Goal: Task Accomplishment & Management: Manage account settings

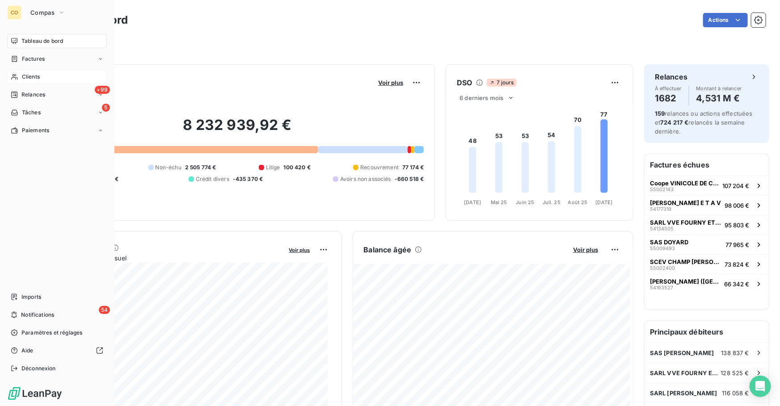
click at [28, 75] on span "Clients" at bounding box center [31, 77] width 18 height 8
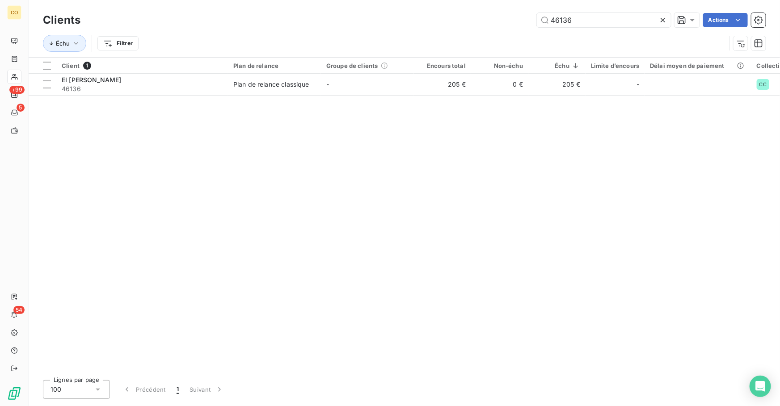
drag, startPoint x: 595, startPoint y: 22, endPoint x: 406, endPoint y: 4, distance: 189.9
click at [406, 4] on div "Clients 46136 Actions Échu Filtrer" at bounding box center [404, 28] width 751 height 57
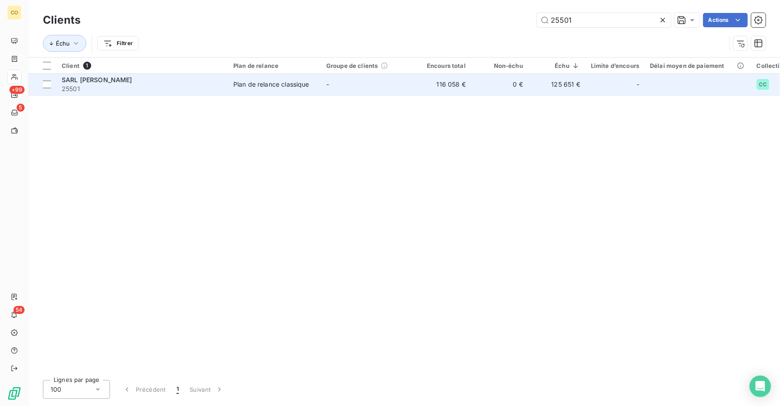
type input "25501"
click at [332, 85] on td "-" at bounding box center [367, 84] width 93 height 21
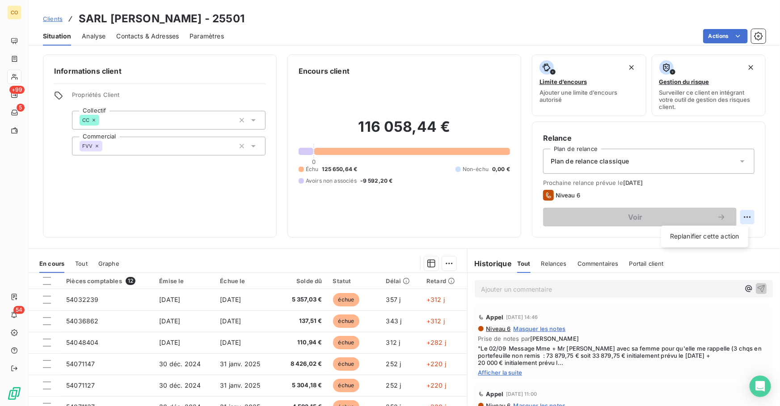
click at [738, 218] on html "CO +99 5 54 Clients SARL [PERSON_NAME] - 25501 Situation Analyse Contacts & Adr…" at bounding box center [390, 203] width 780 height 406
click at [715, 238] on div "Replanifier cette action" at bounding box center [705, 236] width 80 height 14
select select "8"
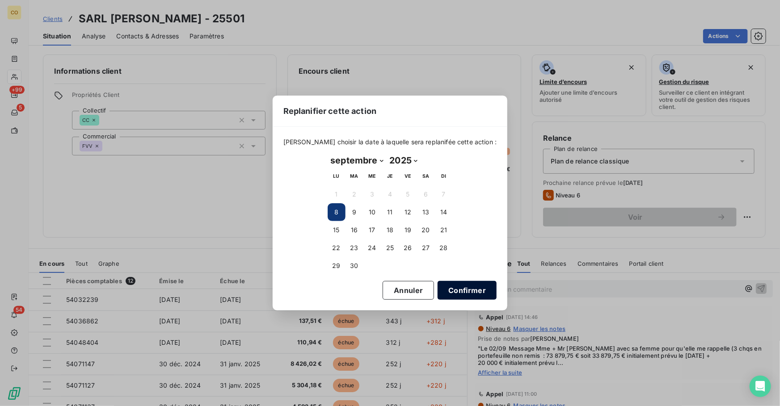
click at [463, 295] on button "Confirmer" at bounding box center [467, 290] width 59 height 19
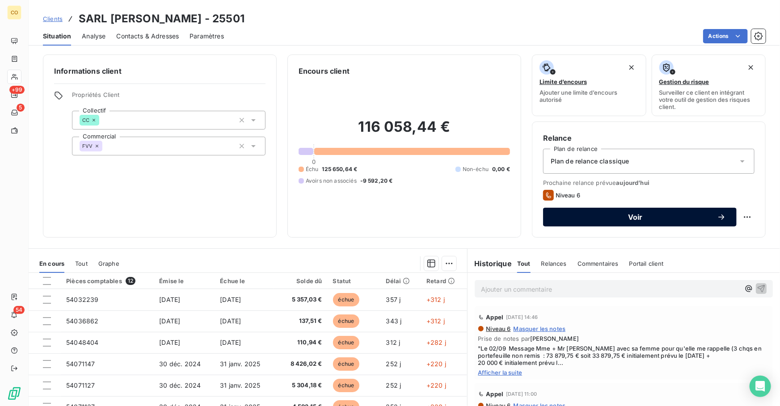
click at [657, 219] on span "Voir" at bounding box center [635, 217] width 163 height 7
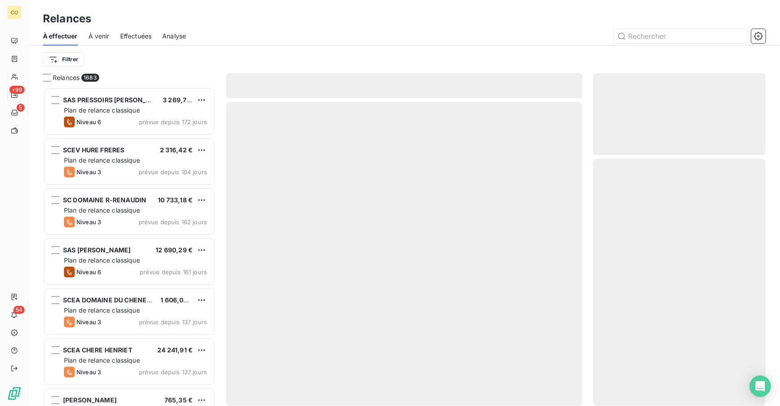
scroll to position [313, 166]
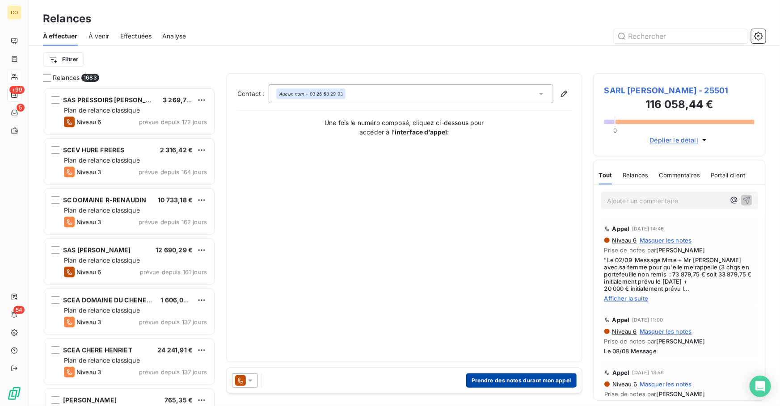
click at [491, 381] on button "Prendre des notes durant mon appel" at bounding box center [521, 381] width 110 height 14
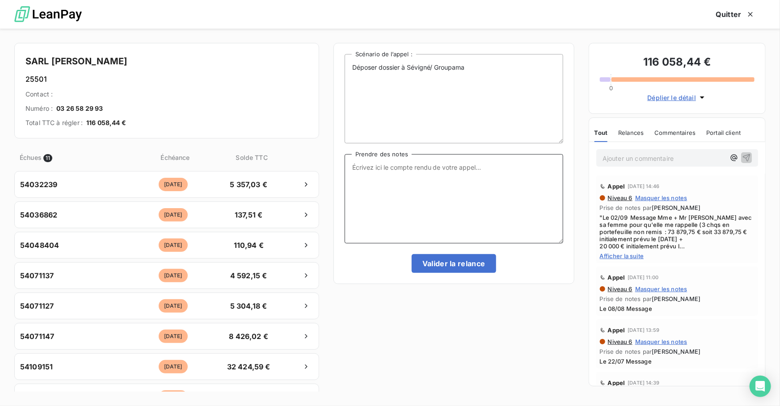
click at [430, 183] on textarea "Prendre des notes" at bounding box center [454, 198] width 219 height 89
paste textarea "Le 08/09 Mme en ligne est encore en vendanges regarde fin de semaine et nous ra…"
type textarea "Le 08/09 Mme en ligne est encore en vendanges regarde fin de semaine et nous ra…"
click at [445, 264] on button "Valider la relance" at bounding box center [454, 263] width 84 height 19
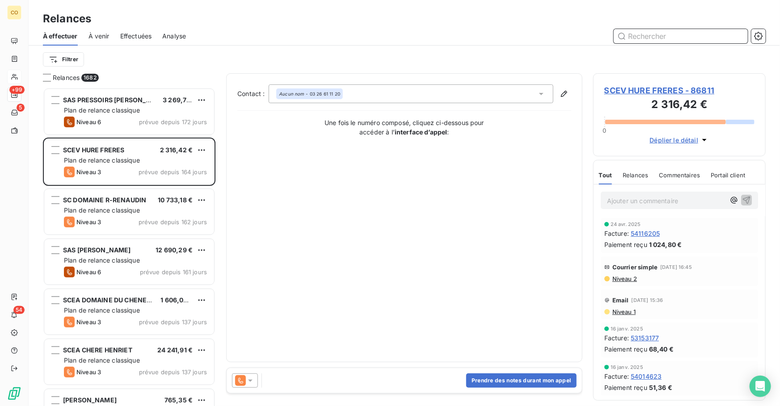
click at [660, 34] on input "text" at bounding box center [681, 36] width 134 height 14
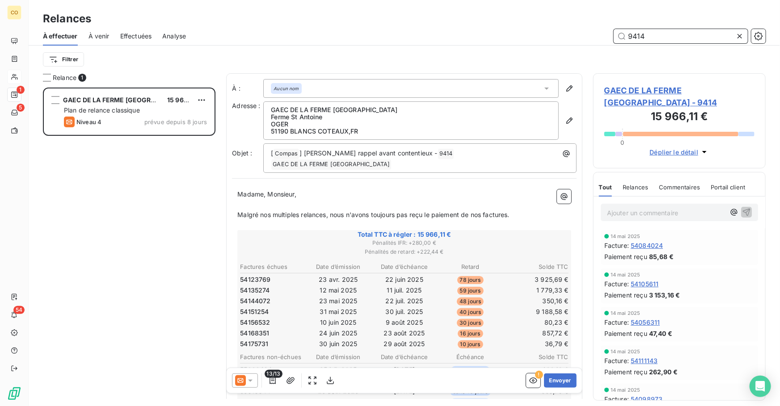
type input "9414"
click at [244, 379] on icon at bounding box center [240, 380] width 11 height 11
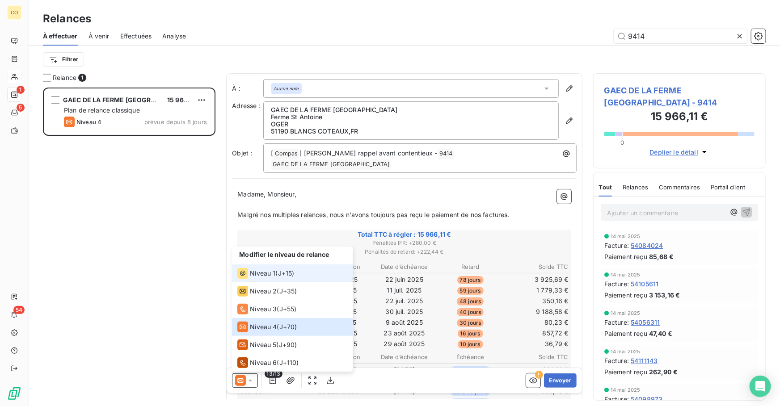
click at [256, 276] on span "Niveau 1" at bounding box center [262, 273] width 25 height 9
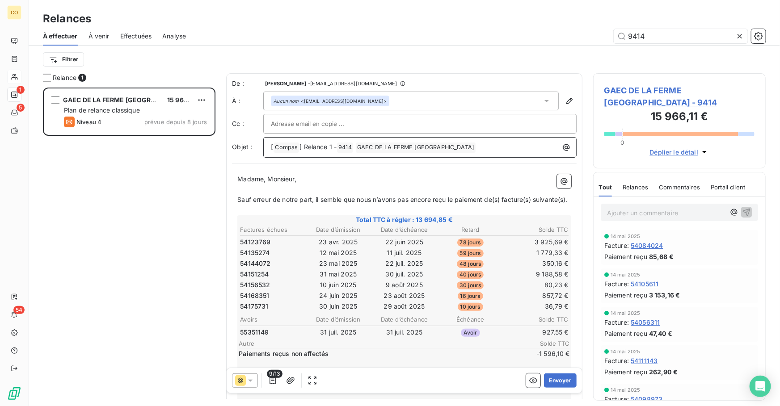
click at [331, 148] on span "] Relance 1 -" at bounding box center [317, 147] width 37 height 8
click at [274, 381] on icon "button" at bounding box center [272, 380] width 6 height 7
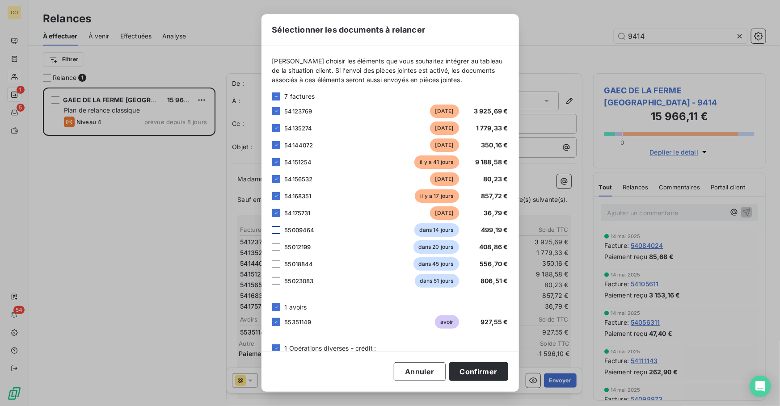
click at [273, 231] on div at bounding box center [276, 230] width 8 height 8
click at [275, 248] on div at bounding box center [276, 247] width 8 height 8
click at [275, 265] on div at bounding box center [276, 264] width 8 height 8
click at [277, 285] on div at bounding box center [276, 281] width 8 height 8
click at [484, 372] on button "Confirmer" at bounding box center [478, 371] width 59 height 19
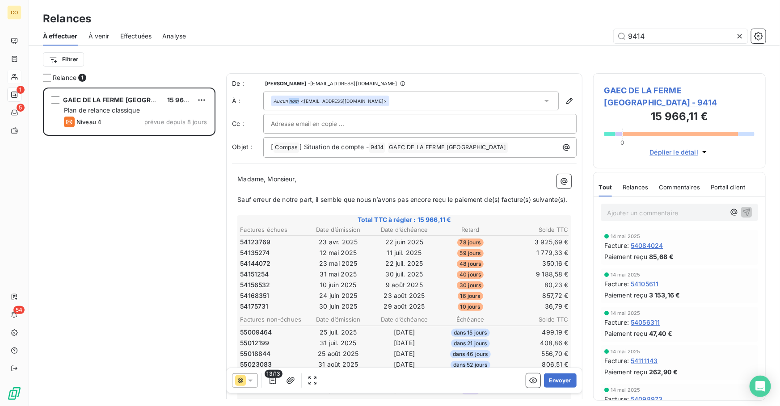
drag, startPoint x: 380, startPoint y: 101, endPoint x: 289, endPoint y: 90, distance: 92.3
click at [289, 90] on div "De : [PERSON_NAME] - [EMAIL_ADDRESS][DOMAIN_NAME] À : Aucun nom <[EMAIL_ADDRESS…" at bounding box center [404, 118] width 345 height 79
click at [402, 104] on div "Aucun nom <[EMAIL_ADDRESS][DOMAIN_NAME]>" at bounding box center [410, 101] width 295 height 19
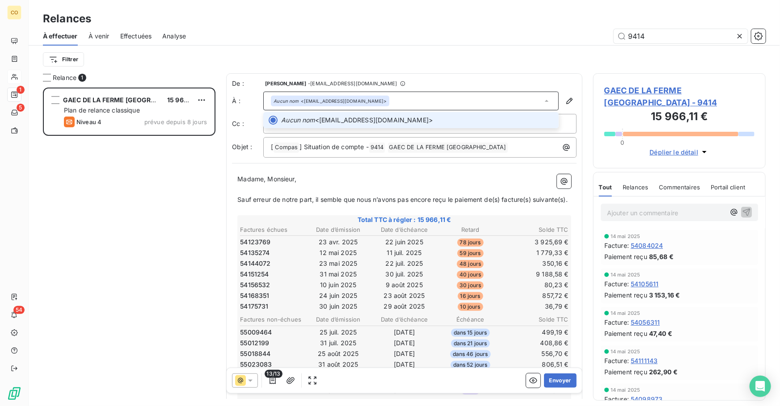
click at [408, 98] on div "Aucun nom <[EMAIL_ADDRESS][DOMAIN_NAME]>" at bounding box center [410, 101] width 295 height 19
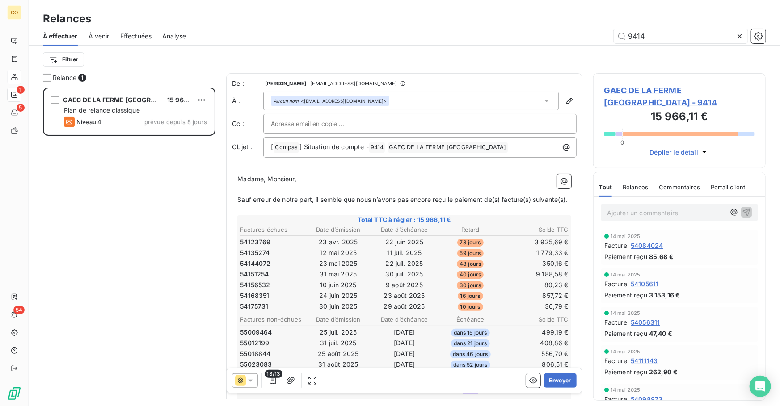
click at [691, 94] on span "GAEC DE LA FERME [GEOGRAPHIC_DATA] - 9414" at bounding box center [679, 96] width 150 height 24
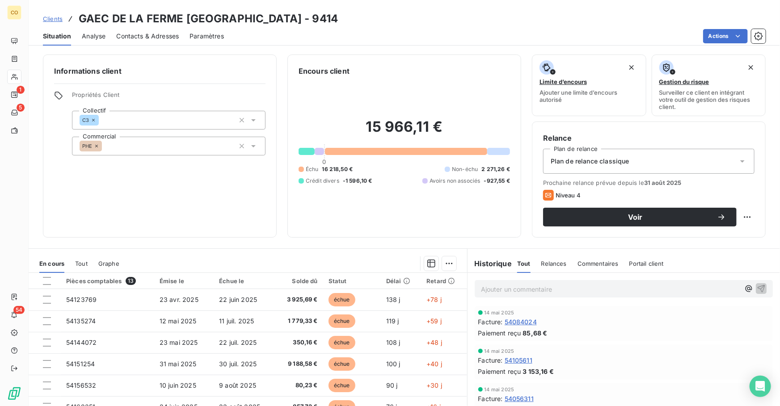
click at [137, 35] on span "Contacts & Adresses" at bounding box center [147, 36] width 63 height 9
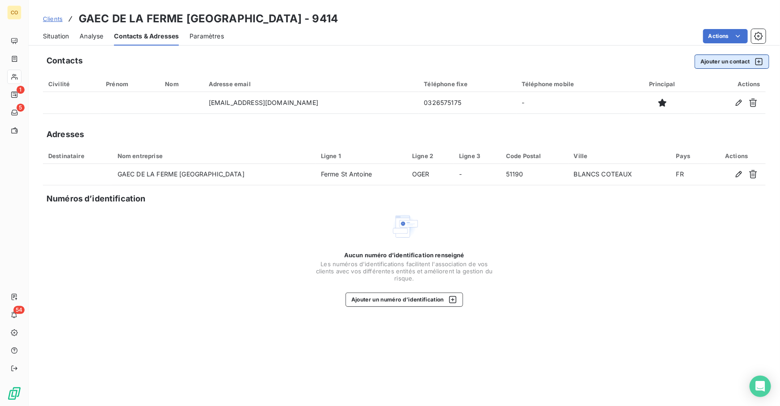
click at [731, 64] on button "Ajouter un contact" at bounding box center [731, 62] width 75 height 14
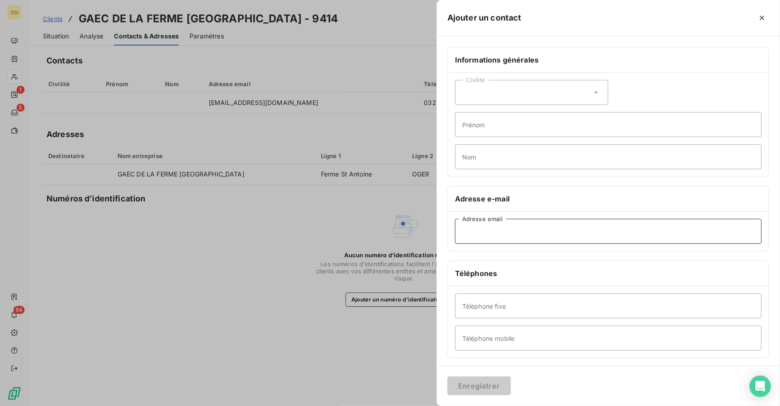
click at [507, 233] on input "Adresse email" at bounding box center [608, 231] width 307 height 25
paste input "[EMAIL_ADDRESS][DOMAIN_NAME]"
type input "[EMAIL_ADDRESS][DOMAIN_NAME]"
click at [476, 382] on button "Enregistrer" at bounding box center [478, 386] width 63 height 19
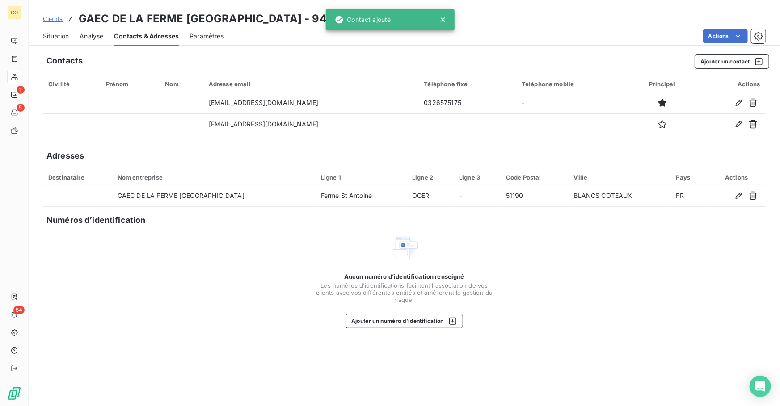
click at [57, 36] on span "Situation" at bounding box center [56, 36] width 26 height 9
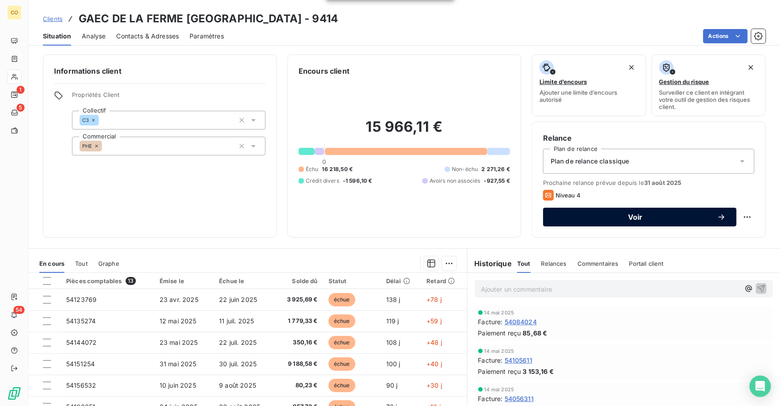
click at [599, 218] on span "Voir" at bounding box center [635, 217] width 163 height 7
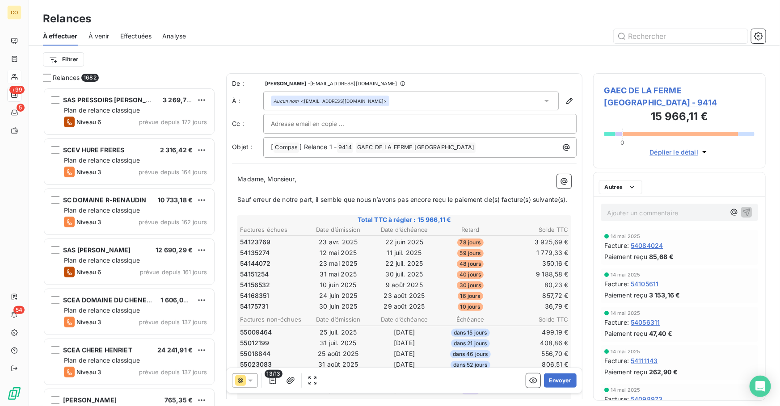
scroll to position [313, 166]
click at [254, 380] on icon at bounding box center [250, 380] width 9 height 9
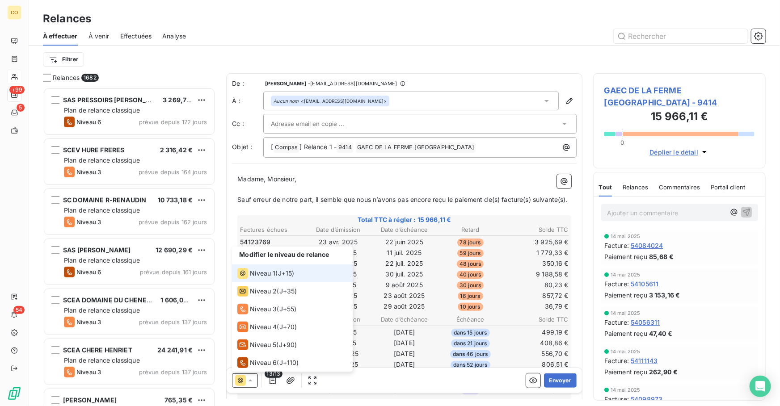
click at [254, 273] on span "Niveau 1" at bounding box center [262, 273] width 25 height 9
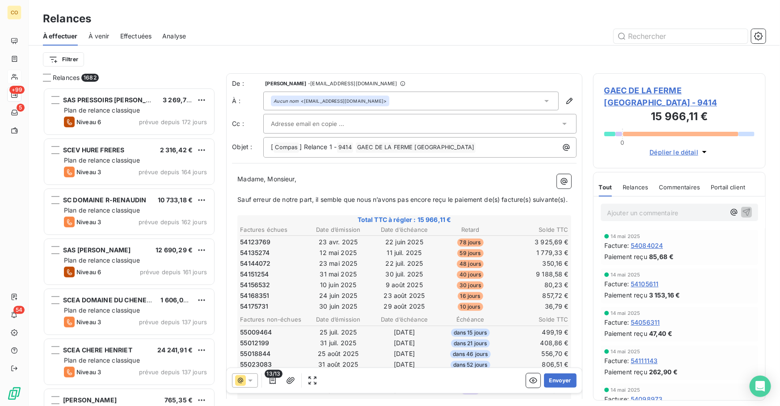
click at [548, 97] on div "Aucun nom <[EMAIL_ADDRESS][DOMAIN_NAME]>" at bounding box center [410, 101] width 295 height 19
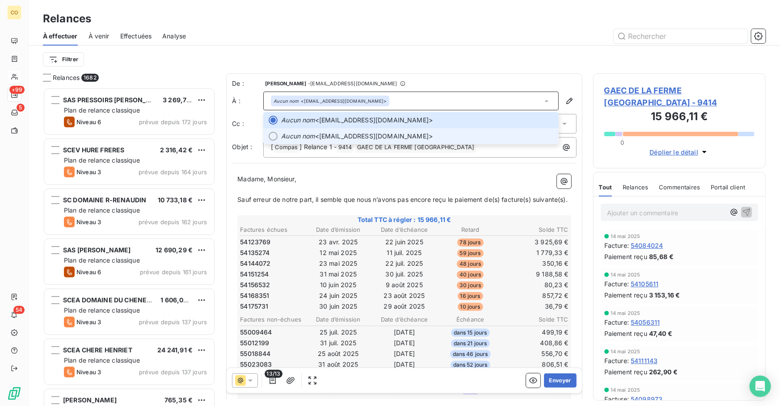
click at [451, 132] on span "Aucun nom <[EMAIL_ADDRESS][DOMAIN_NAME]>" at bounding box center [417, 136] width 272 height 9
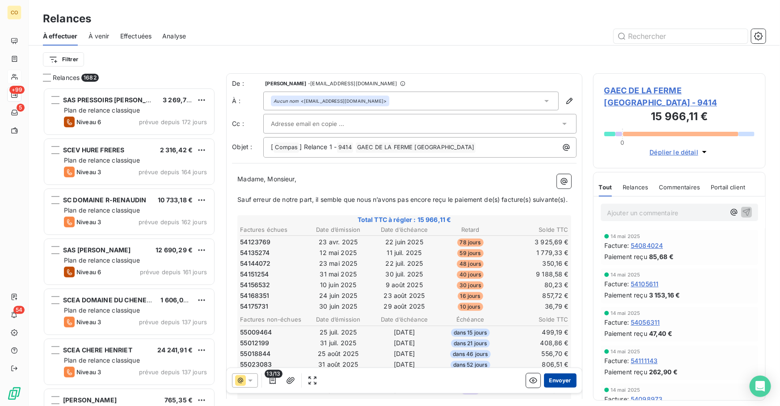
click at [559, 383] on button "Envoyer" at bounding box center [560, 381] width 33 height 14
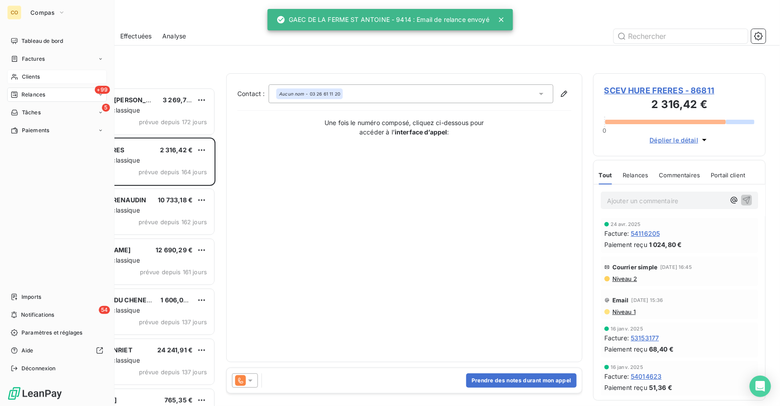
click at [38, 80] on span "Clients" at bounding box center [31, 77] width 18 height 8
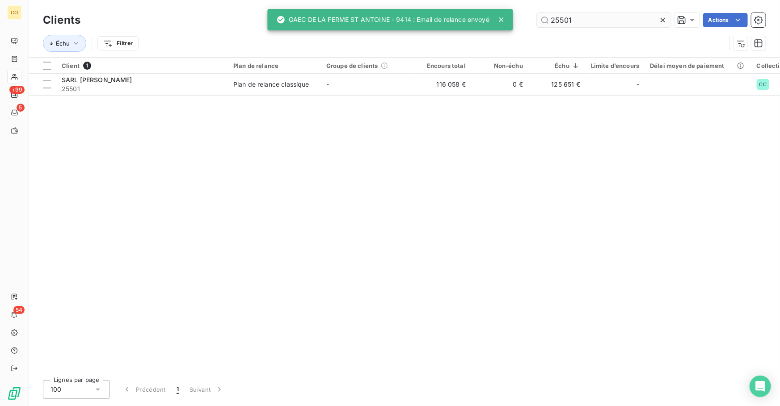
click at [566, 14] on input "25501" at bounding box center [604, 20] width 134 height 14
drag, startPoint x: 580, startPoint y: 17, endPoint x: 332, endPoint y: -13, distance: 250.4
click at [332, 0] on html "CO +99 5 54 Clients 25501 Actions Échu Filtrer Client 1 Plan de relance Groupe …" at bounding box center [390, 203] width 780 height 406
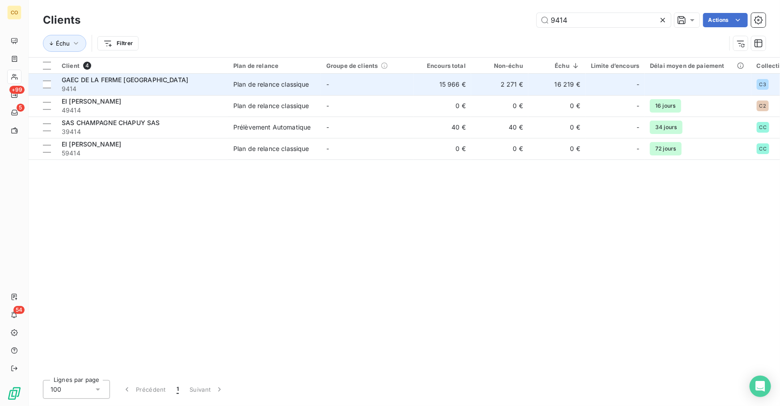
type input "9414"
click at [113, 82] on span "GAEC DE LA FERME [GEOGRAPHIC_DATA]" at bounding box center [125, 80] width 126 height 8
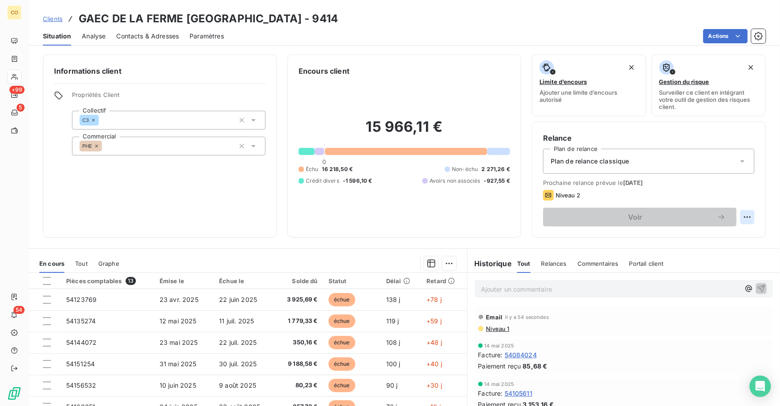
click at [743, 217] on html "CO +99 5 54 Clients GAEC DE LA FERME ST ANTOINE - 9414 Situation Analyse Contac…" at bounding box center [390, 203] width 780 height 406
click at [697, 239] on div "Replanifier cette action" at bounding box center [705, 236] width 80 height 14
select select "8"
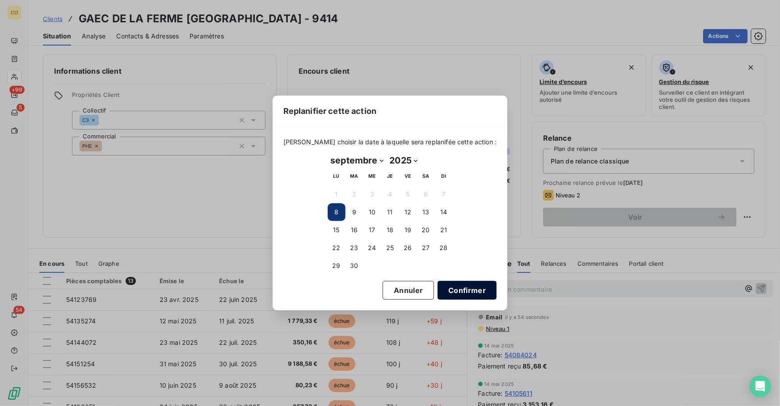
click at [467, 292] on button "Confirmer" at bounding box center [467, 290] width 59 height 19
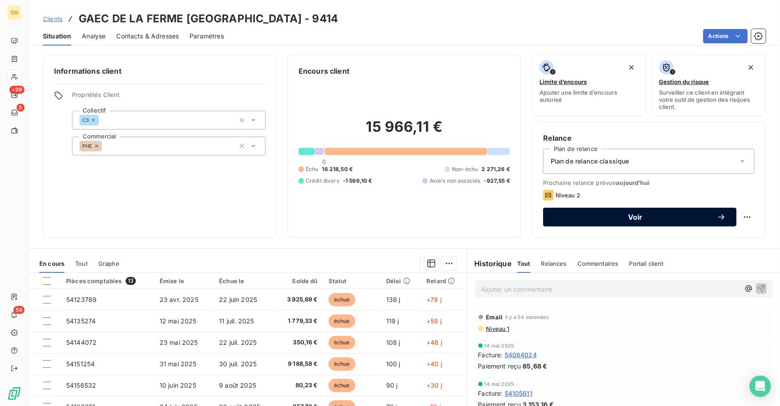
click at [571, 223] on button "Voir" at bounding box center [640, 217] width 194 height 19
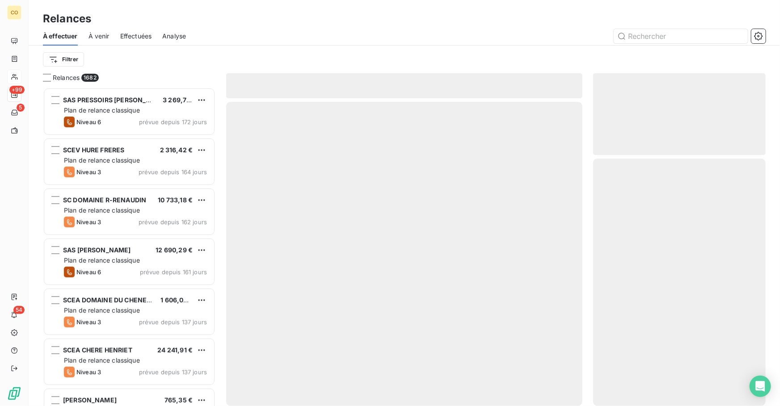
scroll to position [313, 166]
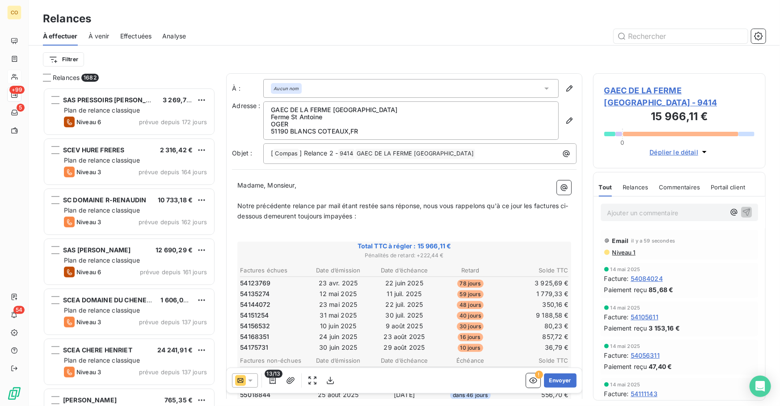
click at [250, 384] on icon at bounding box center [250, 380] width 9 height 9
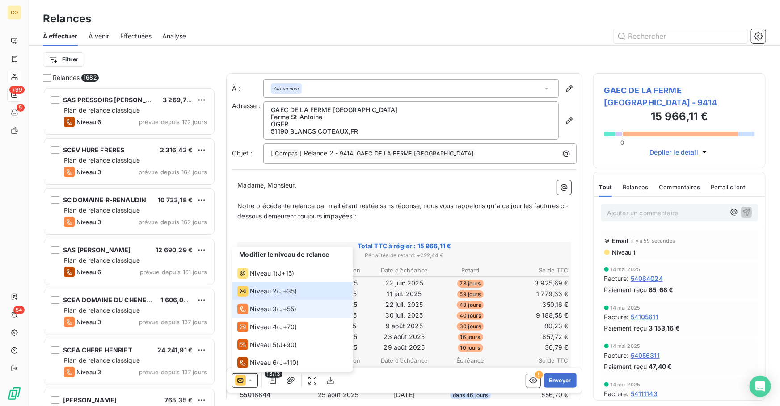
click at [264, 309] on span "Niveau 3" at bounding box center [263, 309] width 27 height 9
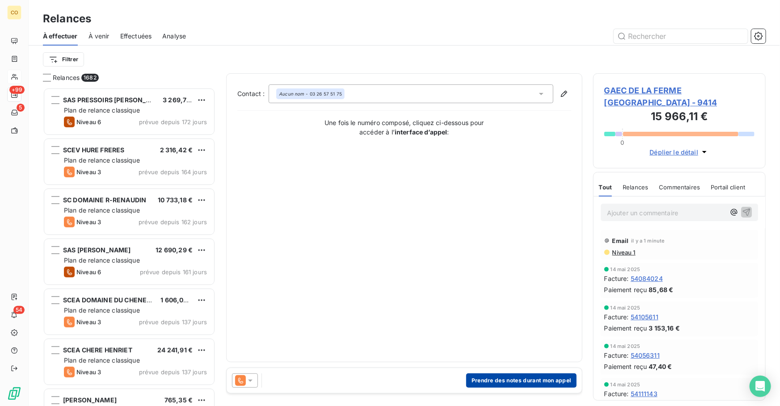
click at [508, 379] on button "Prendre des notes durant mon appel" at bounding box center [521, 381] width 110 height 14
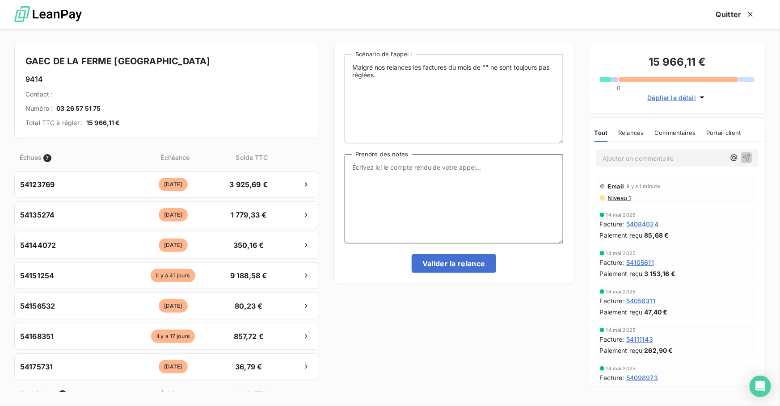
click at [446, 199] on textarea "Prendre des notes" at bounding box center [454, 198] width 219 height 89
paste textarea "Le 08/09 Relance tel + situ par mail Mr fait le point et ns rappelle pour mettr…"
type textarea "Le 08/09 Relance tel + situ par mail Mr fait le point et ns rappelle pour mettr…"
click at [460, 265] on button "Valider la relance" at bounding box center [454, 263] width 84 height 19
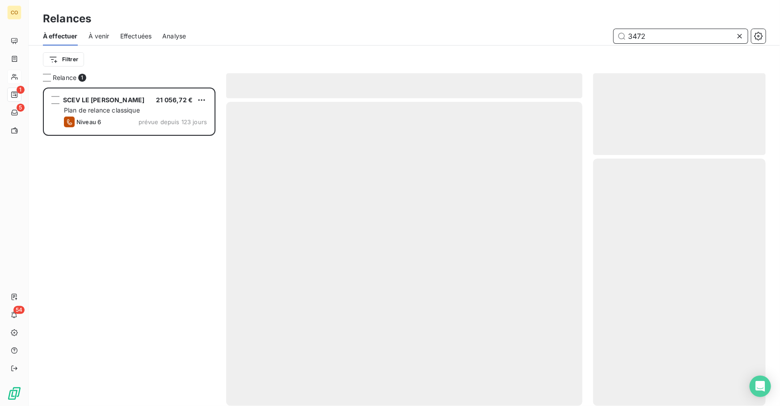
scroll to position [313, 166]
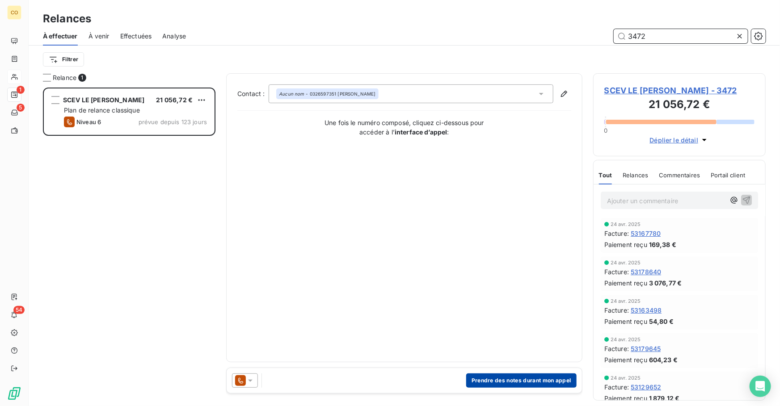
type input "3472"
click at [526, 380] on button "Prendre des notes durant mon appel" at bounding box center [521, 381] width 110 height 14
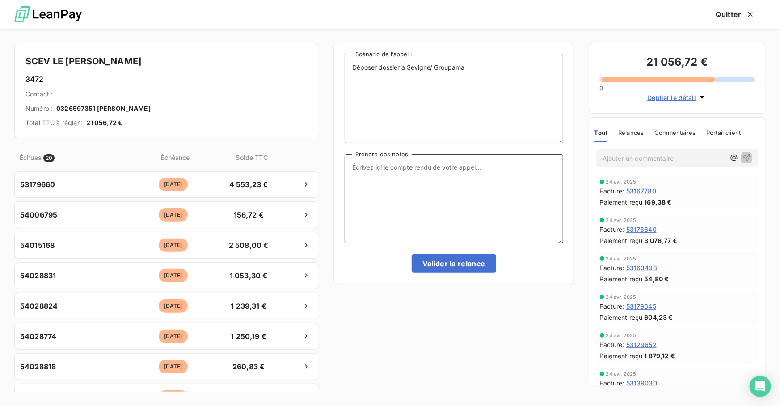
click at [449, 215] on textarea "Prendre des notes" at bounding box center [454, 198] width 219 height 89
paste textarea "Le 08/09 Relance Tél : Chq 3 076,77 € + ech Message"
type textarea "Le 08/09 Relance Tél : Chq 3 076,77 € + ech Message"
click at [467, 265] on button "Valider la relance" at bounding box center [454, 263] width 84 height 19
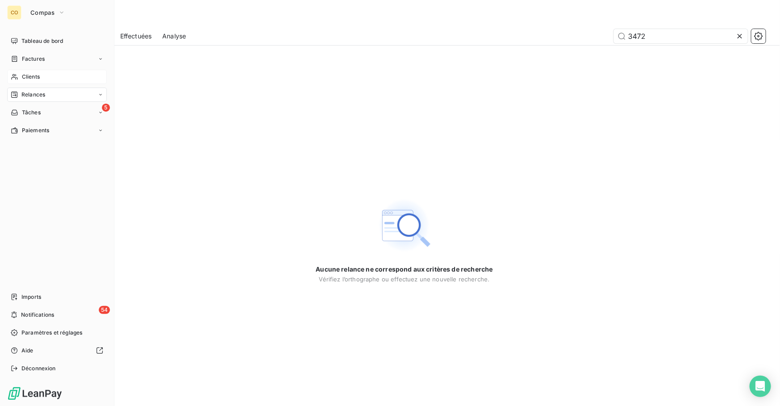
click at [50, 100] on div "Relances" at bounding box center [57, 95] width 100 height 14
click at [25, 73] on span "Clients" at bounding box center [31, 77] width 18 height 8
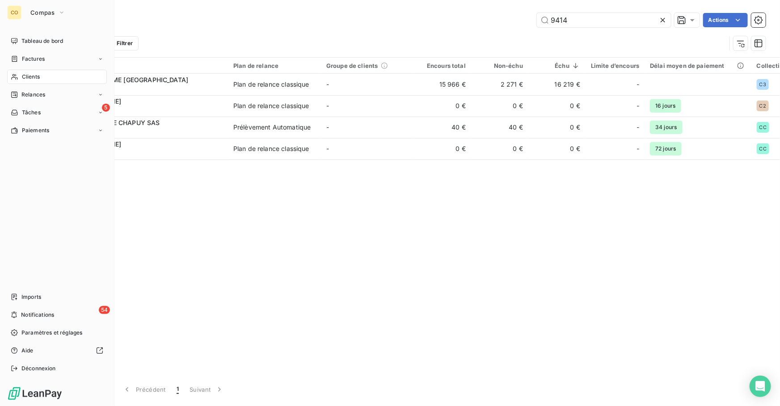
click at [70, 102] on nav "Tableau de bord Factures Clients Relances 5 Tâches Paiements" at bounding box center [57, 86] width 100 height 104
click at [65, 98] on div "Relances" at bounding box center [57, 95] width 100 height 14
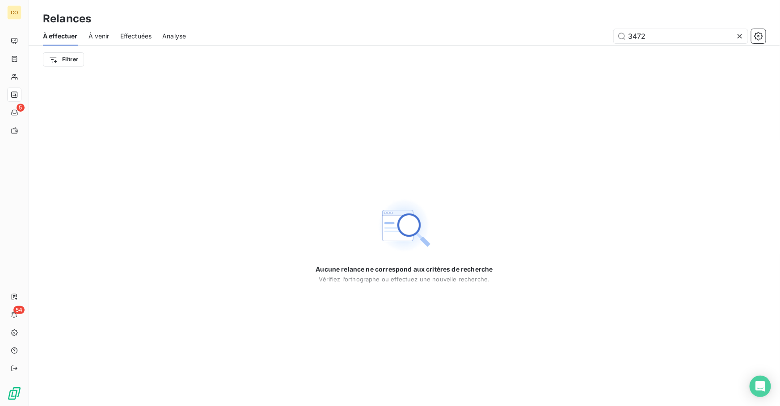
click at [741, 36] on icon at bounding box center [739, 36] width 9 height 9
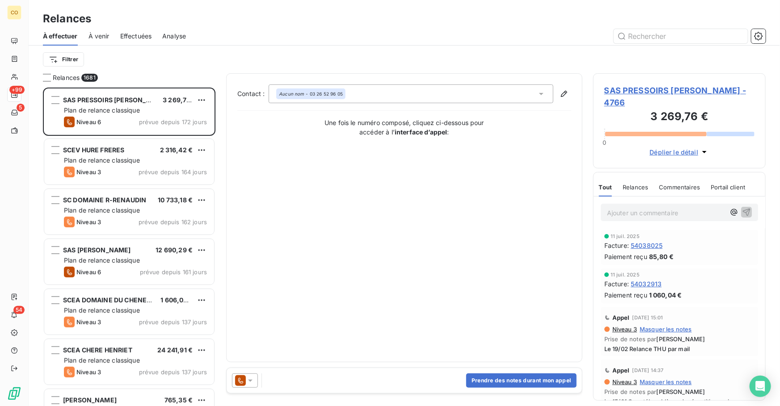
scroll to position [313, 166]
click at [67, 62] on html "CO +99 5 54 Relances À effectuer À venir Effectuées Analyse Filtrer Relances 16…" at bounding box center [390, 203] width 780 height 406
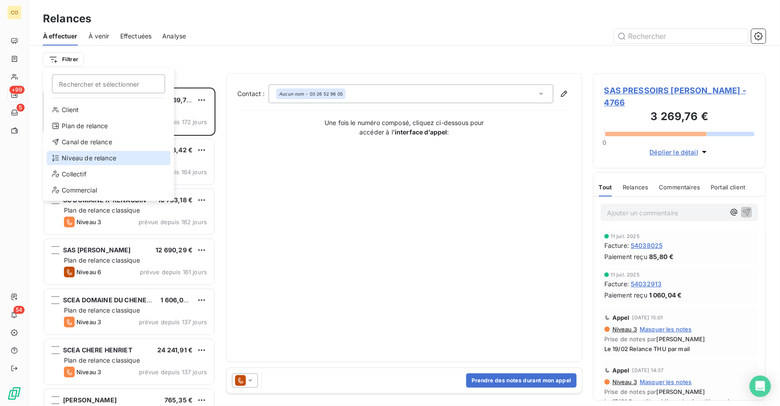
click at [99, 155] on div "Niveau de relance" at bounding box center [108, 158] width 124 height 14
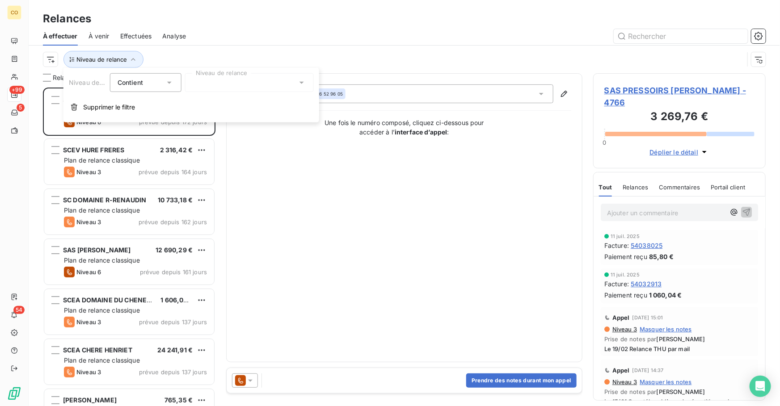
click at [244, 85] on div at bounding box center [249, 82] width 129 height 19
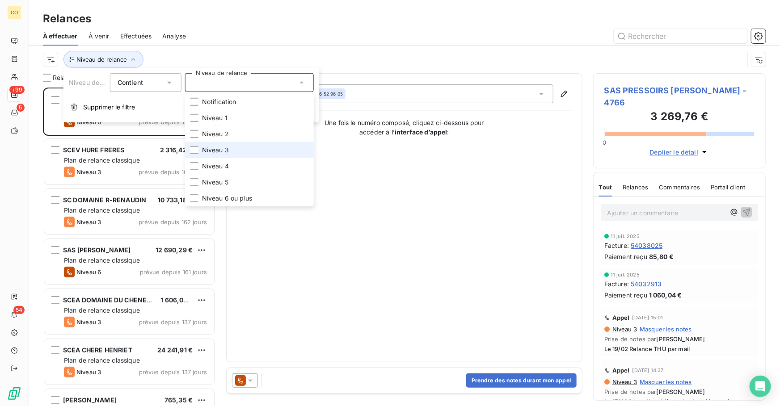
click at [223, 154] on span "Niveau 3" at bounding box center [215, 150] width 27 height 9
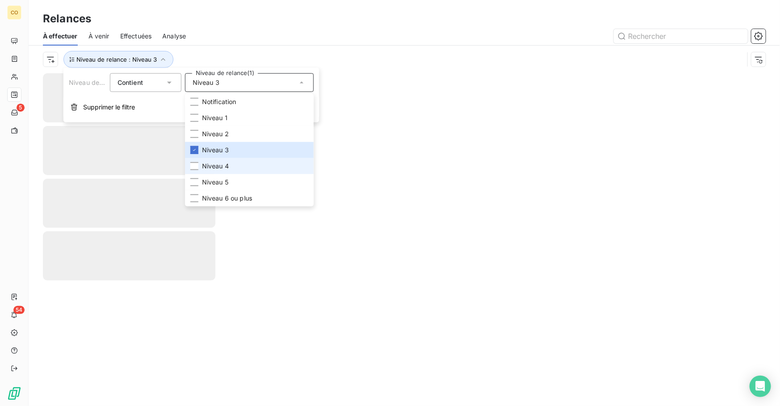
click at [227, 166] on span "Niveau 4" at bounding box center [215, 166] width 27 height 9
click at [226, 183] on span "Niveau 5" at bounding box center [215, 182] width 26 height 9
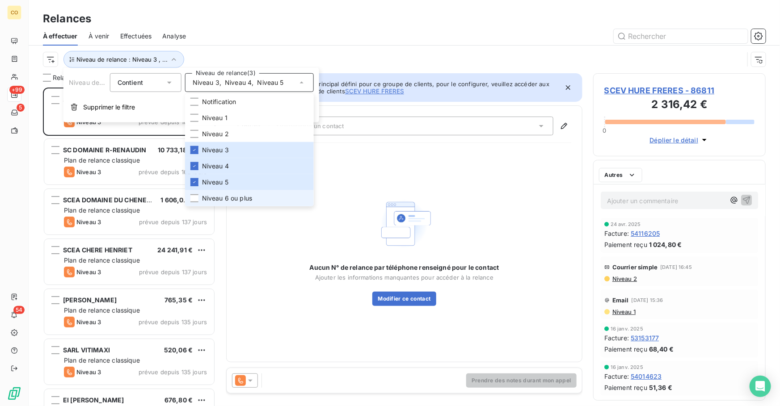
click at [228, 195] on span "Niveau 6 ou plus" at bounding box center [227, 198] width 50 height 9
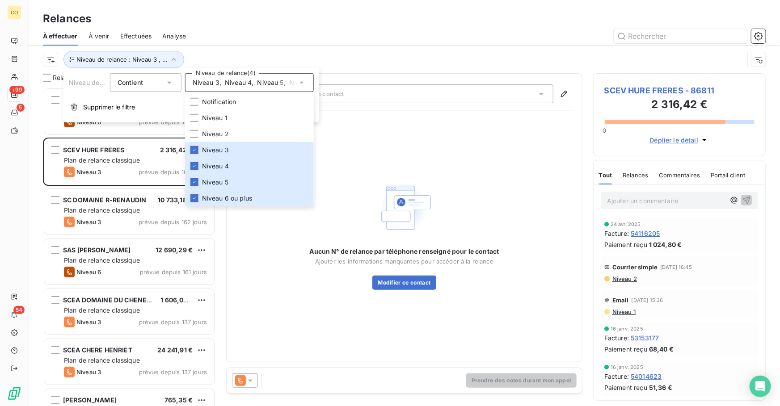
scroll to position [313, 166]
click at [288, 41] on div at bounding box center [481, 36] width 569 height 14
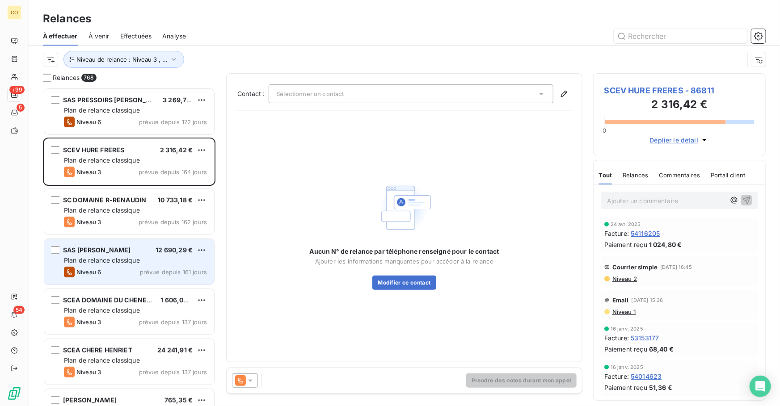
click at [137, 259] on span "Plan de relance classique" at bounding box center [102, 261] width 76 height 8
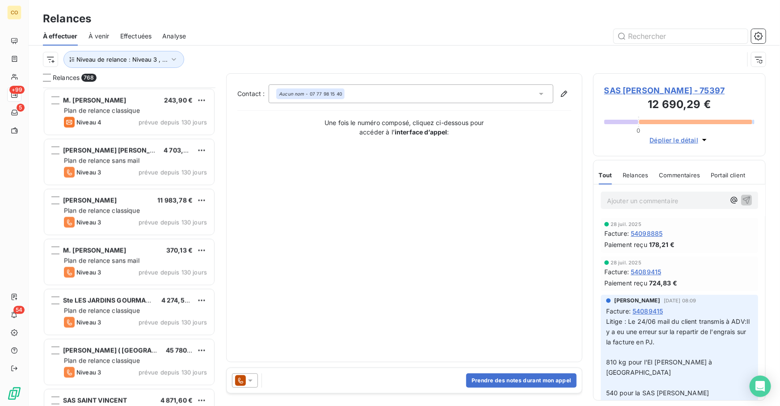
scroll to position [796, 0]
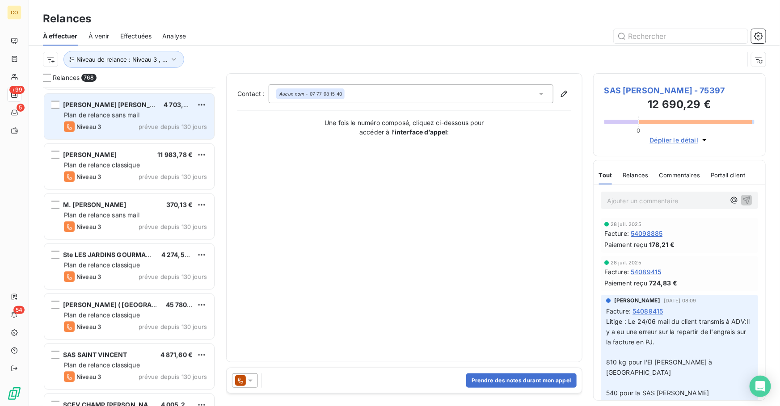
click at [118, 112] on span "Plan de relance sans mail" at bounding box center [102, 115] width 76 height 8
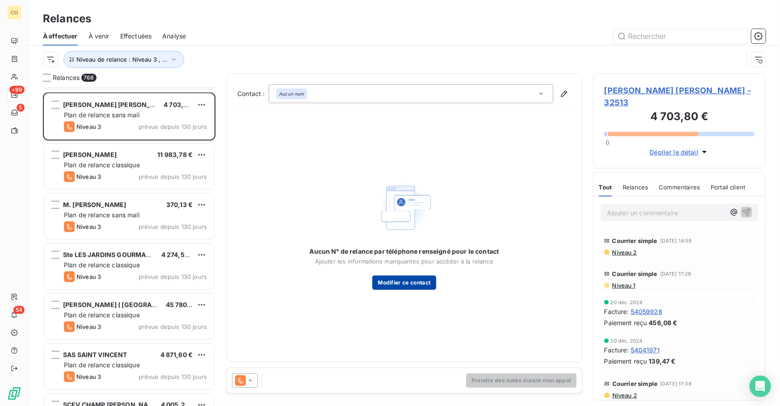
click at [418, 285] on button "Modifier ce contact" at bounding box center [403, 283] width 63 height 14
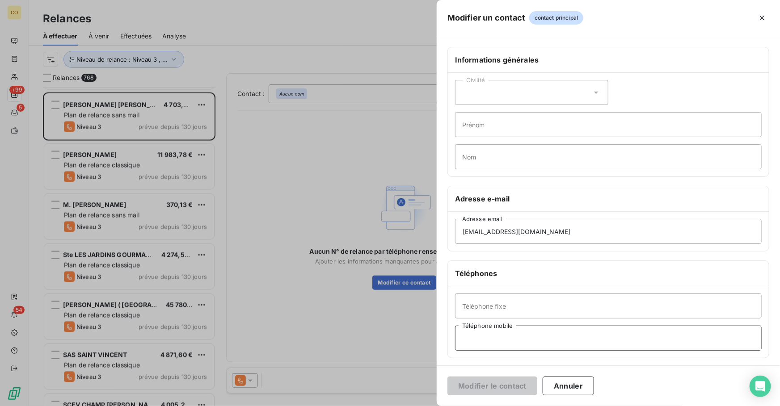
click at [518, 333] on input "Téléphone mobile" at bounding box center [608, 338] width 307 height 25
click at [545, 344] on input "Téléphone mobile" at bounding box center [608, 338] width 307 height 25
type input "0607063858"
click at [517, 389] on button "Modifier le contact" at bounding box center [492, 386] width 90 height 19
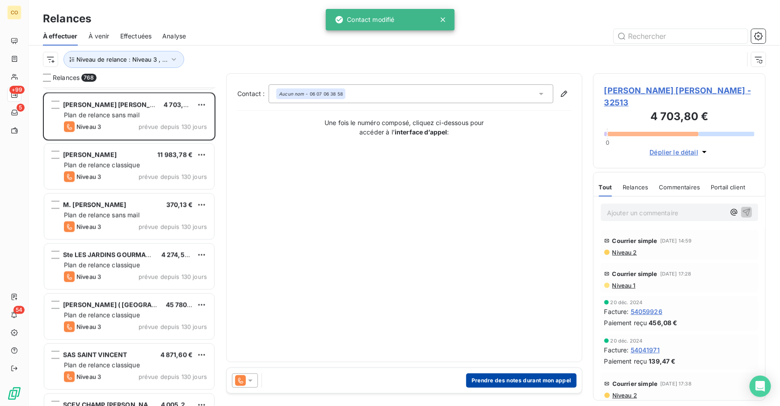
click at [502, 378] on button "Prendre des notes durant mon appel" at bounding box center [521, 381] width 110 height 14
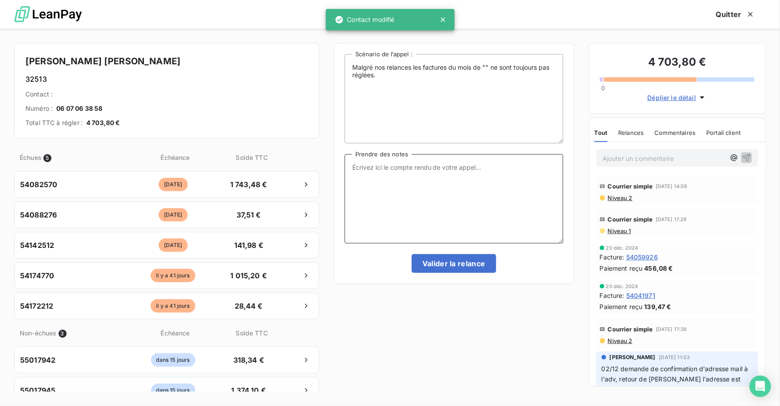
click at [420, 242] on textarea "Prendre des notes" at bounding box center [454, 198] width 219 height 89
paste textarea "Le 08/09 Relance Tél : Mr n'a pas pu le faire attendait les PR le fait dans la …"
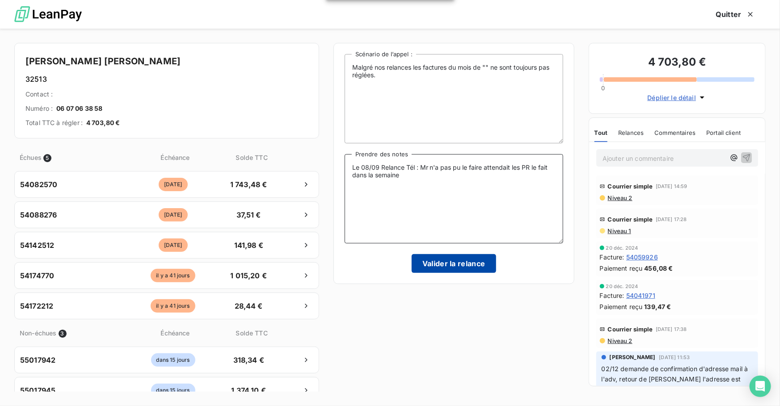
type textarea "Le 08/09 Relance Tél : Mr n'a pas pu le faire attendait les PR le fait dans la …"
click at [459, 261] on button "Valider la relance" at bounding box center [454, 263] width 84 height 19
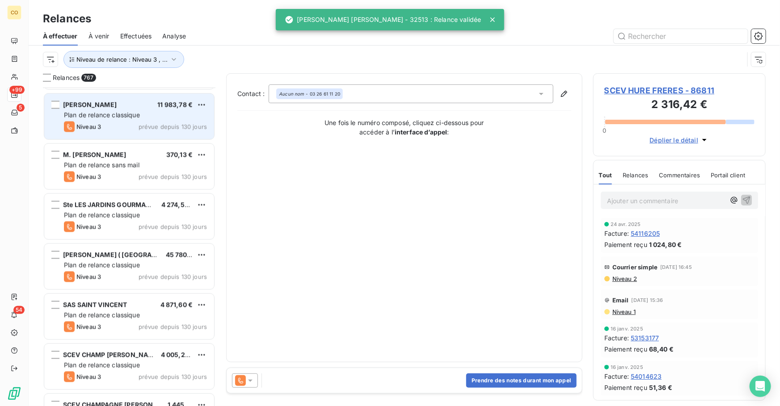
click at [125, 123] on div "Niveau 3 prévue depuis 130 jours" at bounding box center [135, 127] width 143 height 11
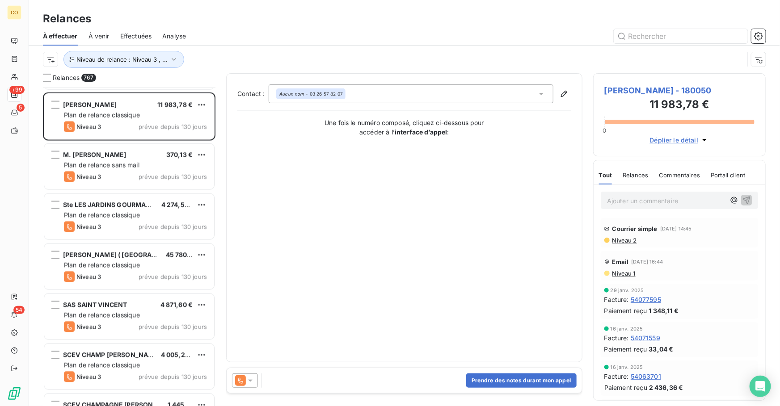
click at [254, 383] on icon at bounding box center [250, 380] width 9 height 9
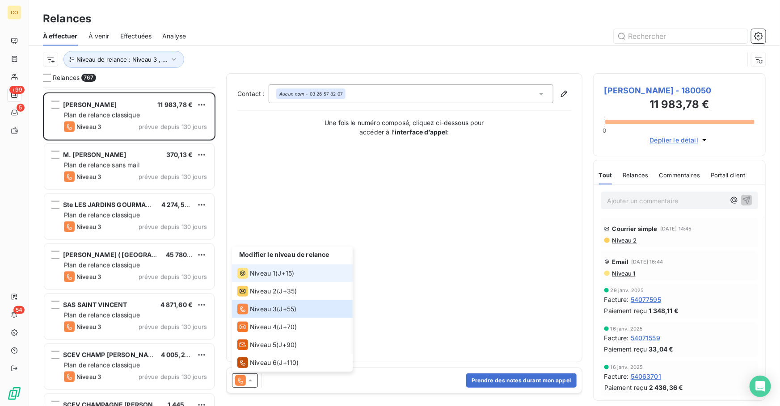
click at [302, 273] on li "Niveau 1 ( J+15 )" at bounding box center [292, 274] width 121 height 18
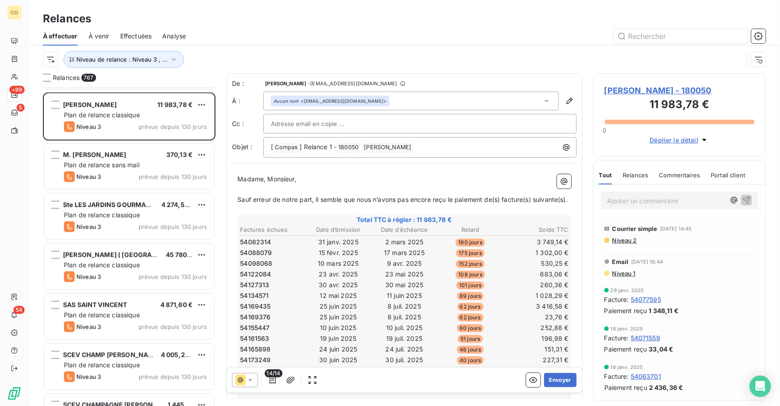
click at [237, 15] on div "Relances" at bounding box center [404, 19] width 751 height 16
click at [271, 376] on span "14/14" at bounding box center [274, 374] width 18 height 8
click at [274, 377] on span "14/14" at bounding box center [274, 374] width 18 height 8
click at [273, 381] on icon "button" at bounding box center [272, 380] width 6 height 7
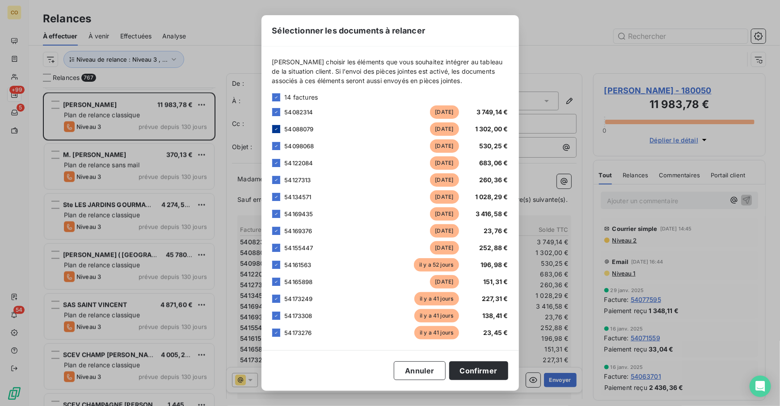
click at [274, 131] on icon at bounding box center [276, 128] width 5 height 5
click at [278, 163] on icon at bounding box center [276, 162] width 5 height 5
click at [489, 373] on button "Confirmer" at bounding box center [478, 371] width 59 height 19
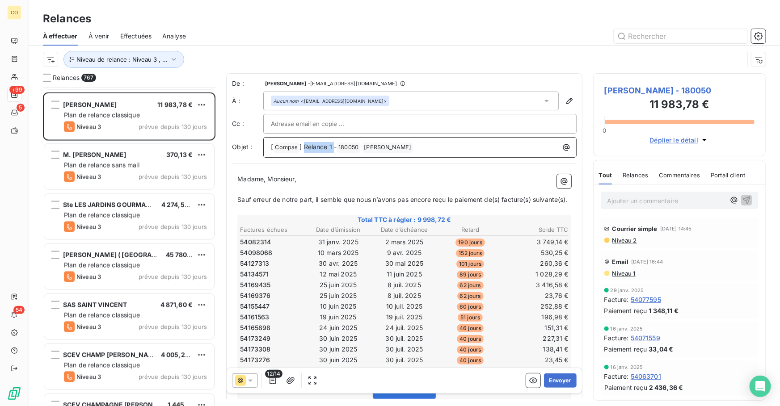
drag, startPoint x: 334, startPoint y: 143, endPoint x: 304, endPoint y: 141, distance: 30.0
click at [304, 141] on div "[ Compas ﻿ ] Relance 1 - 180050 ﻿ [PERSON_NAME] ﻿ ﻿" at bounding box center [419, 146] width 307 height 13
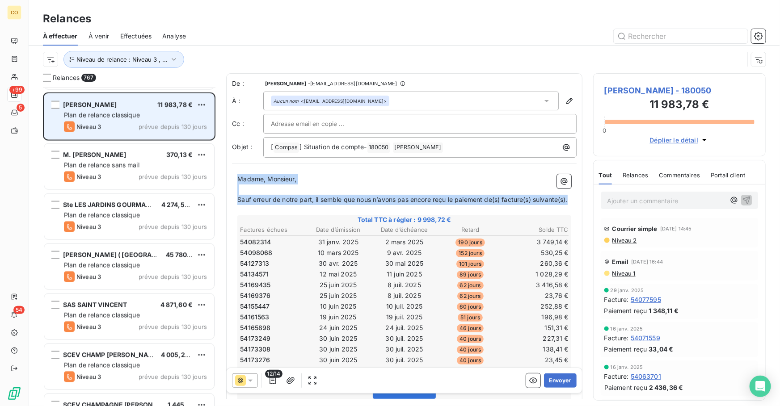
drag, startPoint x: 279, startPoint y: 213, endPoint x: 166, endPoint y: 136, distance: 136.8
click at [166, 136] on div "Relances 767 SARL MARCHAND C A 921,77 € Plan de relance classique Niveau 6 prév…" at bounding box center [404, 239] width 751 height 333
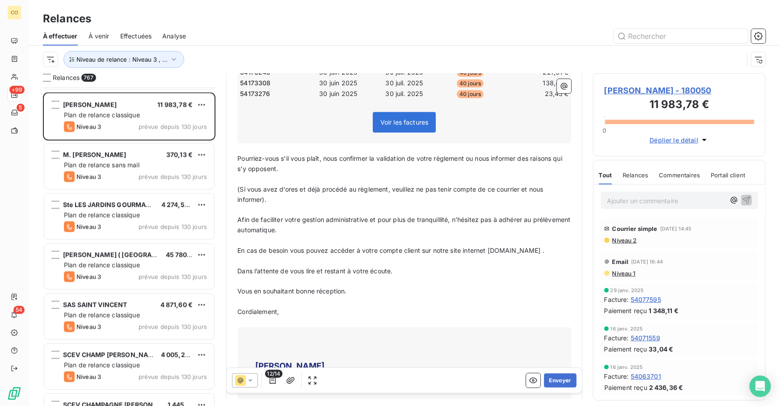
scroll to position [287, 0]
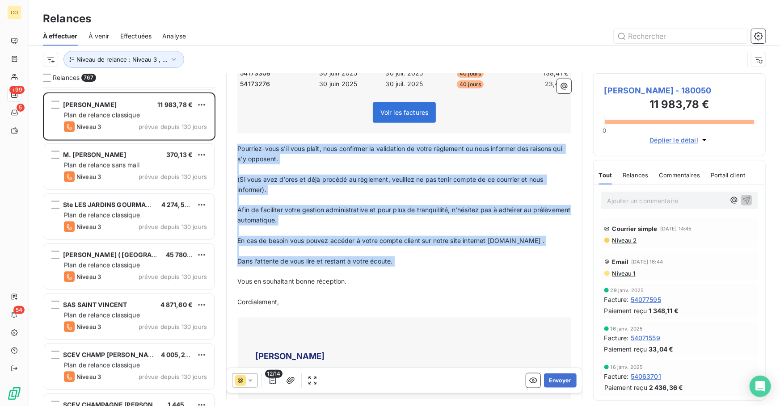
drag, startPoint x: 237, startPoint y: 145, endPoint x: 438, endPoint y: 264, distance: 232.8
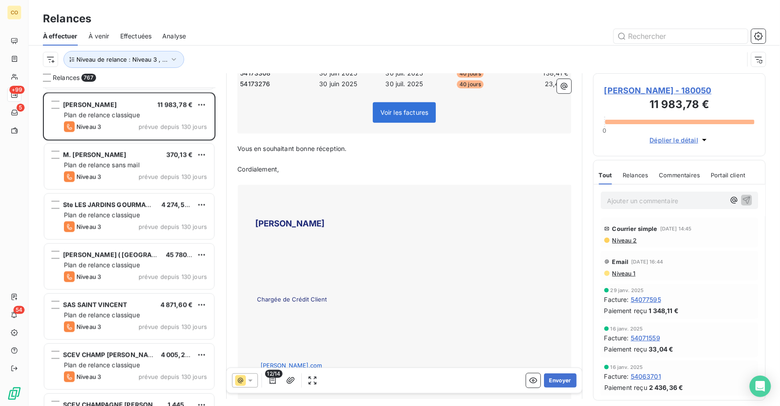
click at [402, 154] on p "﻿" at bounding box center [404, 159] width 334 height 10
click at [393, 147] on p "Vous en souhaitant bonne réception." at bounding box center [404, 149] width 334 height 10
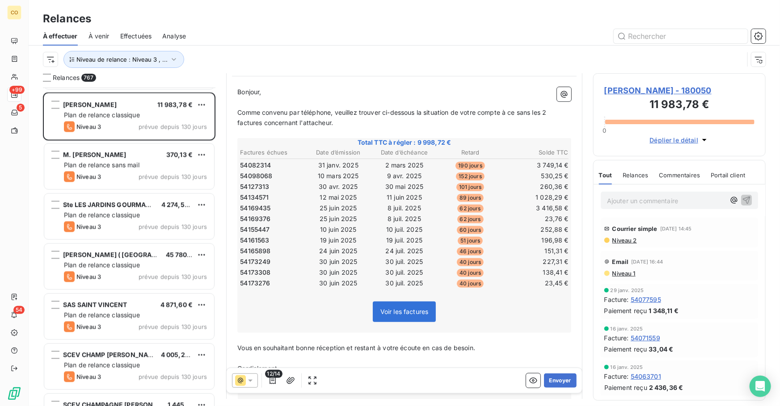
scroll to position [0, 0]
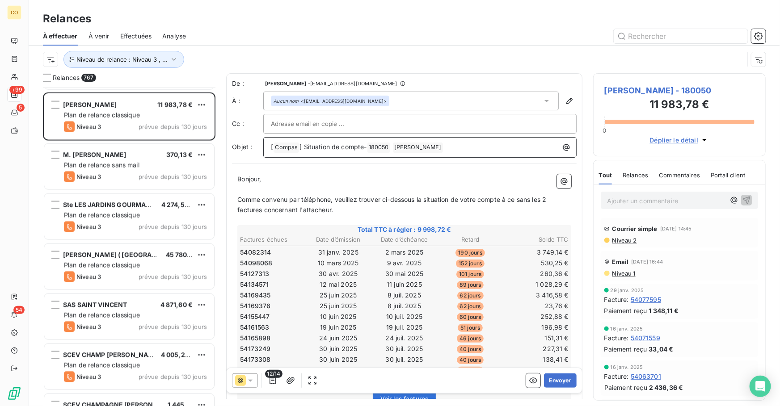
click at [363, 144] on span "] Situation de compte-" at bounding box center [332, 147] width 67 height 8
click at [518, 196] on span "Comme convenu par téléphone, veuillez trouver ci-dessous la situation de votre …" at bounding box center [392, 205] width 311 height 18
click at [564, 377] on button "Envoyer" at bounding box center [560, 381] width 33 height 14
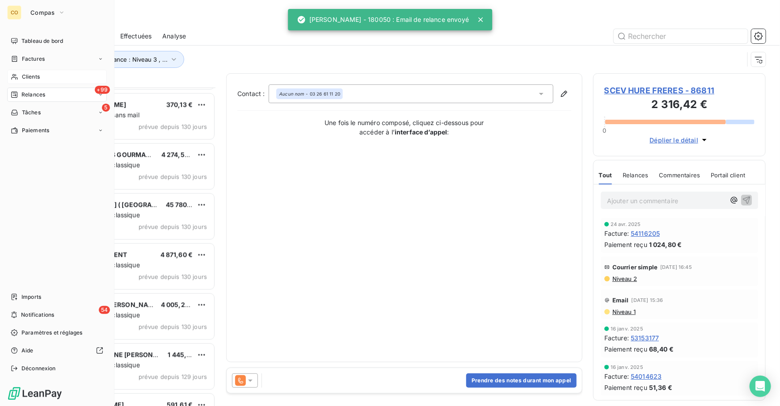
click at [31, 80] on span "Clients" at bounding box center [31, 77] width 18 height 8
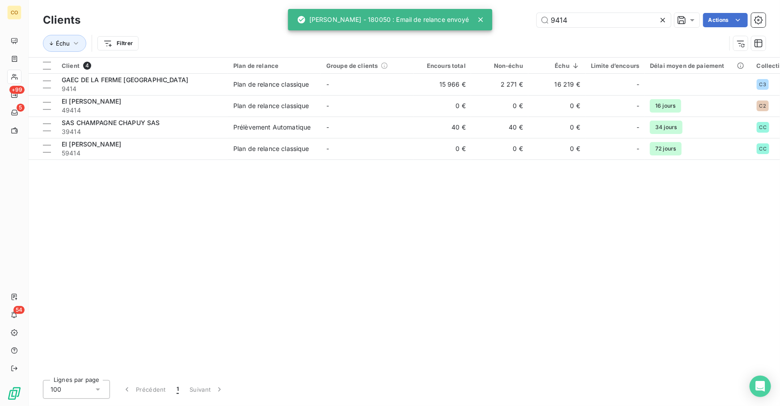
drag, startPoint x: 577, startPoint y: 19, endPoint x: 388, endPoint y: -13, distance: 191.8
click at [388, 0] on html "CO +99 5 54 Clients 9414 Actions Échu Filtrer Client 4 Plan de relance Groupe d…" at bounding box center [390, 203] width 780 height 406
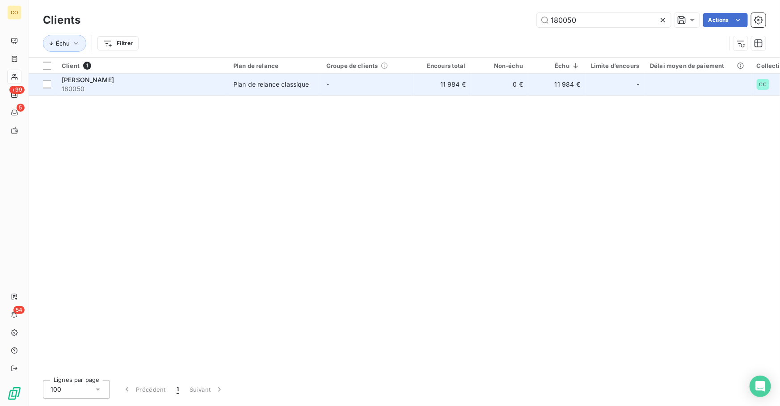
type input "180050"
click at [332, 81] on td "-" at bounding box center [367, 84] width 93 height 21
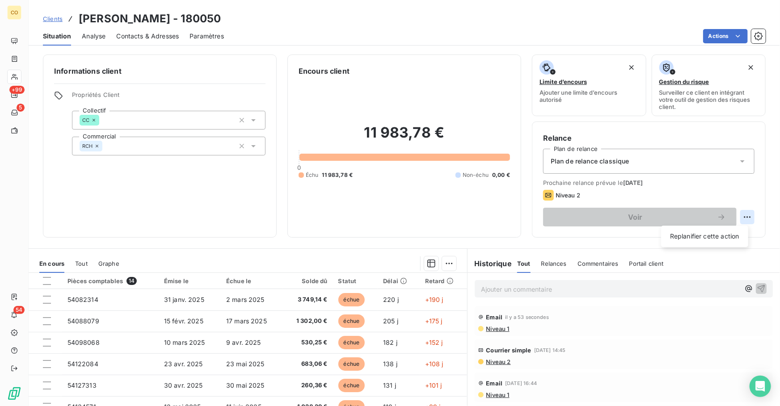
click at [740, 219] on html "CO +99 5 54 Clients [PERSON_NAME] - 180050 Situation Analyse Contacts & Adresse…" at bounding box center [390, 203] width 780 height 406
click at [707, 233] on div "Replanifier cette action" at bounding box center [705, 236] width 80 height 14
select select "8"
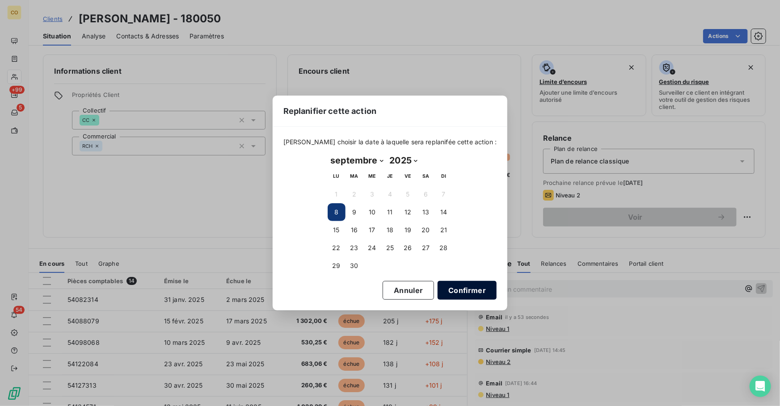
click at [461, 298] on button "Confirmer" at bounding box center [467, 290] width 59 height 19
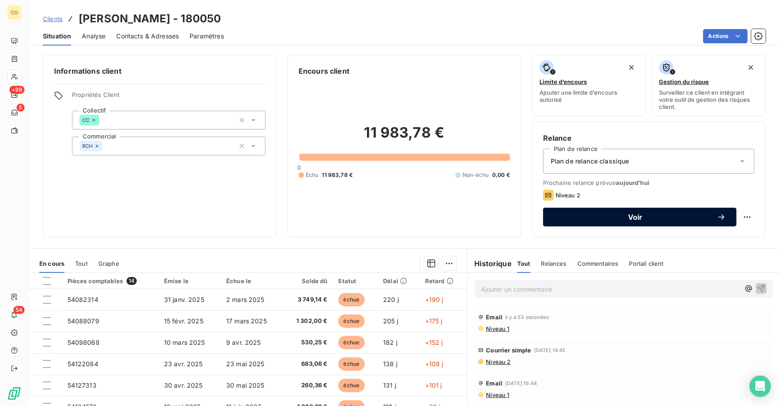
click at [648, 222] on button "Voir" at bounding box center [640, 217] width 194 height 19
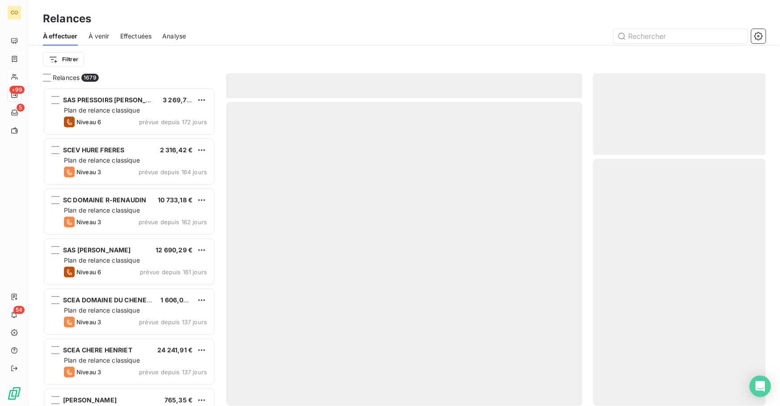
scroll to position [313, 166]
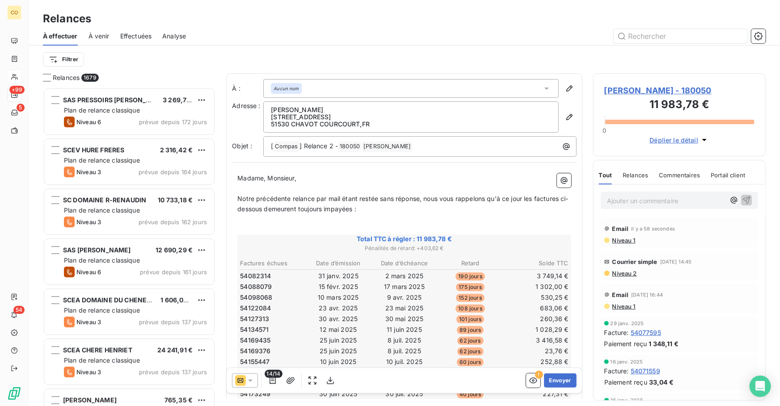
click at [244, 378] on icon at bounding box center [240, 380] width 11 height 11
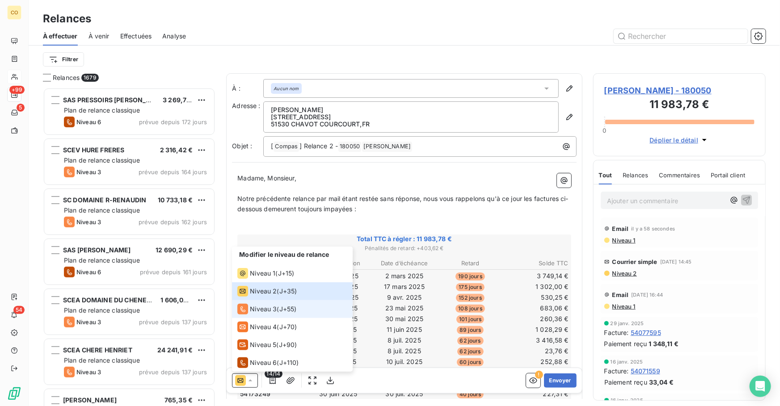
click at [266, 312] on span "Niveau 3" at bounding box center [263, 309] width 27 height 9
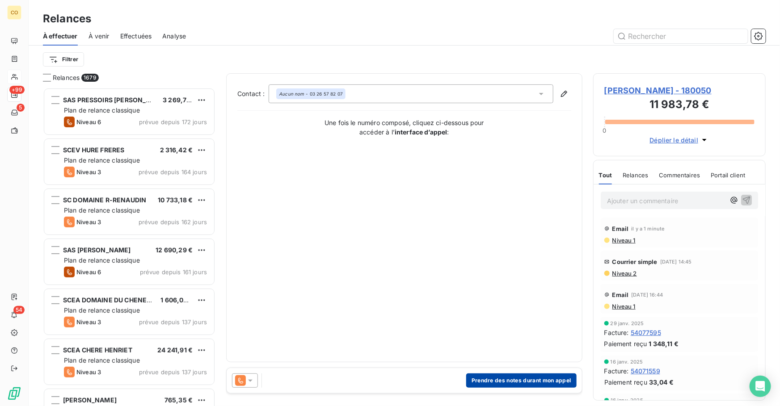
click at [509, 376] on button "Prendre des notes durant mon appel" at bounding box center [521, 381] width 110 height 14
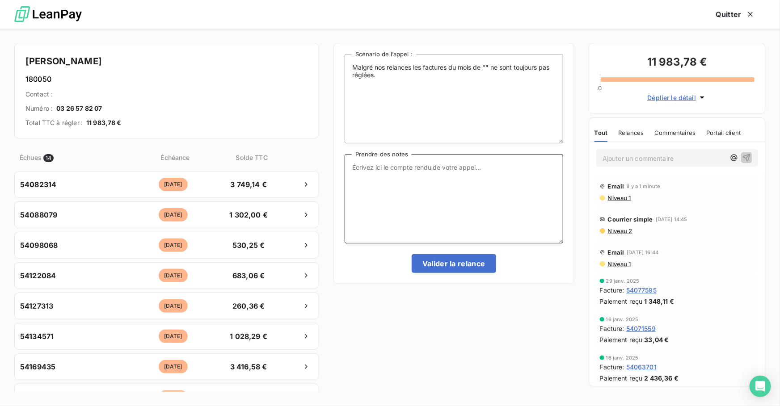
click at [429, 193] on textarea "Prendre des notes" at bounding box center [454, 198] width 219 height 89
click at [431, 179] on textarea "Le 08/09 Relance Tél : Madame en ligne problème concernant l'attacheur factures" at bounding box center [454, 198] width 219 height 89
drag, startPoint x: 546, startPoint y: 192, endPoint x: 0, endPoint y: 83, distance: 556.8
click at [0, 83] on div "[PERSON_NAME] 180050 Contact : Numéro : [PHONE_NUMBER] Total TTC à régler : 11 …" at bounding box center [390, 218] width 780 height 378
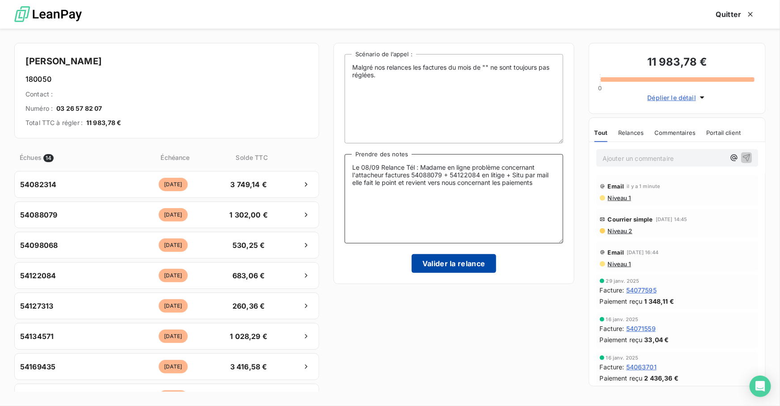
type textarea "Le 08/09 Relance Tél : Madame en ligne problème concernant l'attacheur factures…"
click at [436, 265] on button "Valider la relance" at bounding box center [454, 263] width 84 height 19
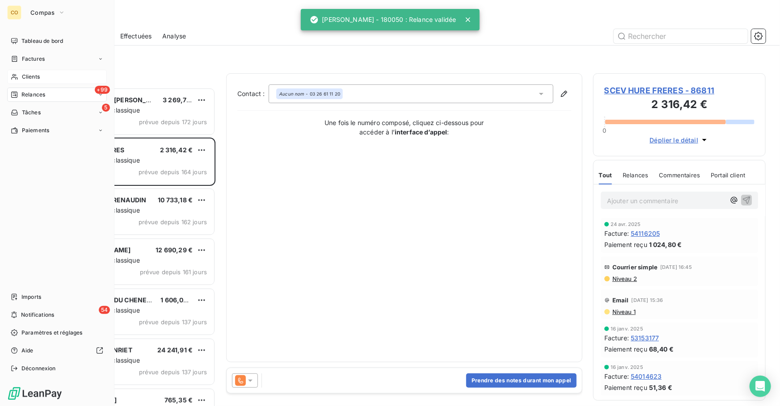
click at [27, 79] on span "Clients" at bounding box center [31, 77] width 18 height 8
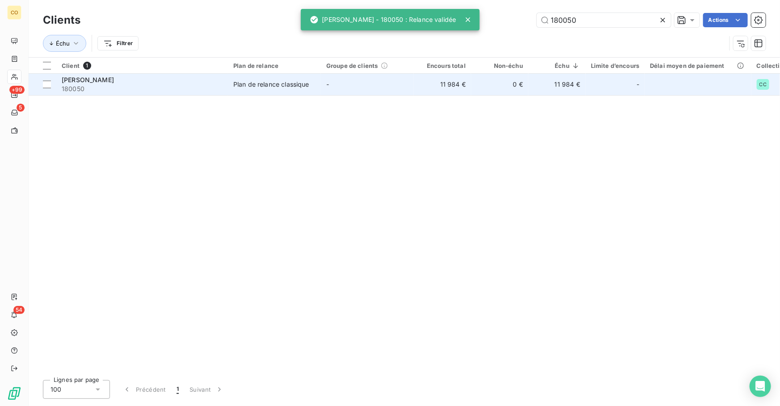
click at [129, 89] on span "180050" at bounding box center [142, 88] width 161 height 9
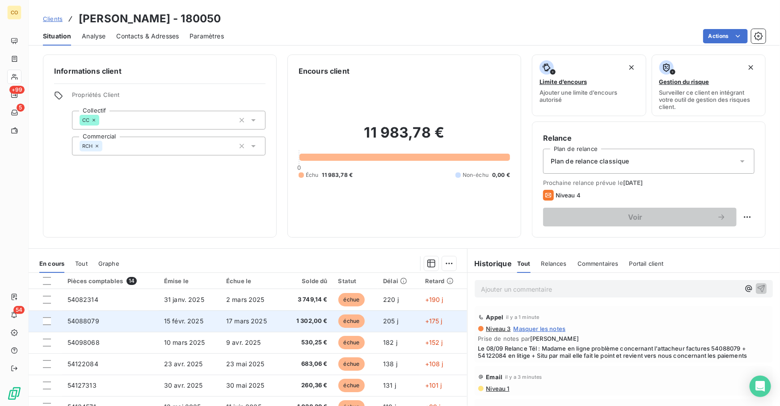
click at [295, 323] on span "1 302,00 €" at bounding box center [307, 321] width 39 height 9
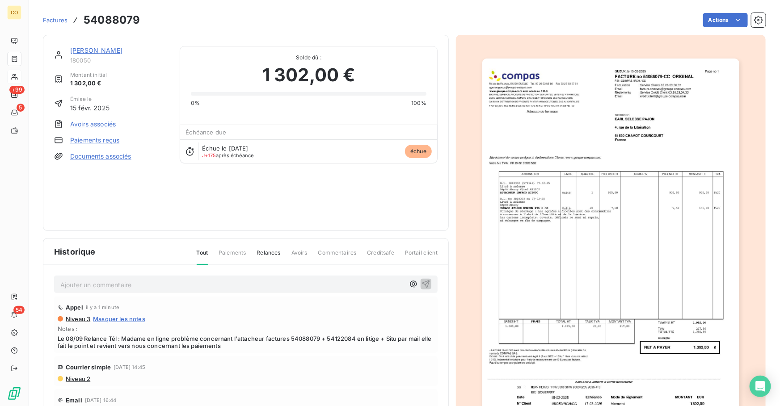
click at [710, 12] on div "Factures 54088079 Actions" at bounding box center [404, 20] width 723 height 19
click at [712, 18] on html "CO +99 5 54 Factures 54088079 Actions [PERSON_NAME] 180050 Montant initial 1 30…" at bounding box center [390, 203] width 780 height 406
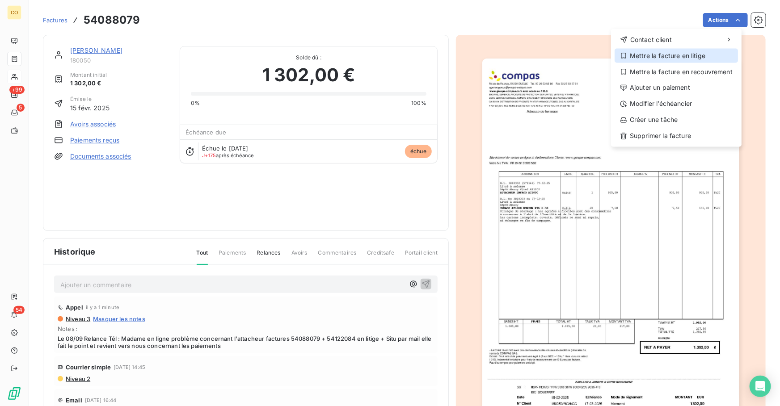
click at [684, 52] on div "Mettre la facture en litige" at bounding box center [675, 56] width 123 height 14
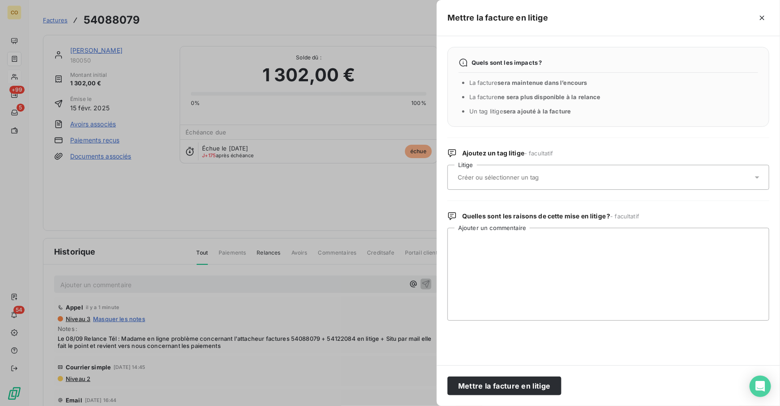
click at [520, 177] on input "text" at bounding box center [522, 177] width 130 height 8
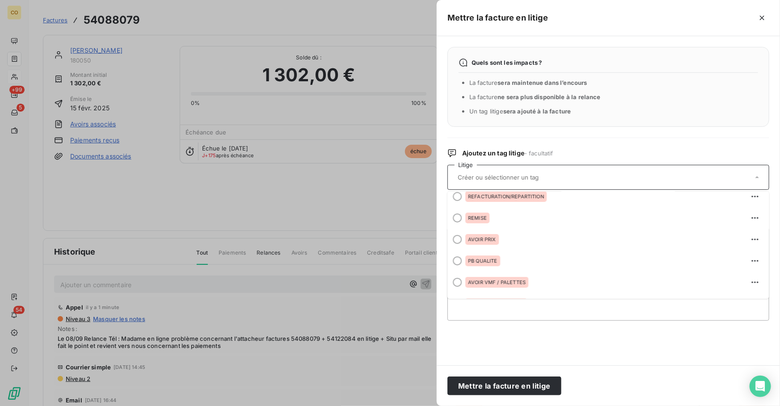
scroll to position [82, 0]
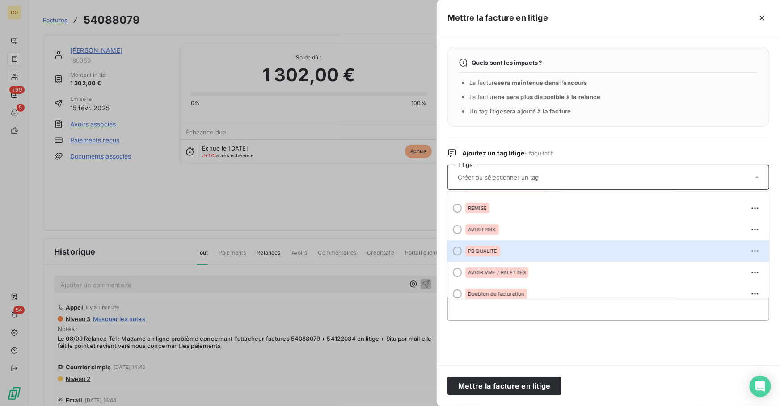
click at [516, 255] on div "PB QUALITE" at bounding box center [613, 251] width 297 height 14
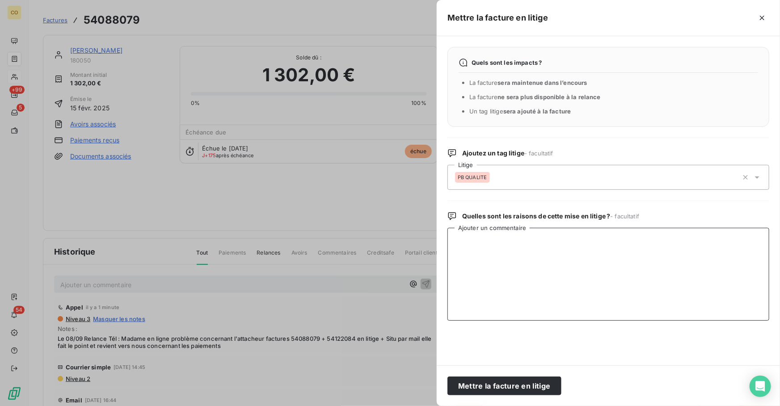
click at [521, 268] on textarea "Ajouter un commentaire" at bounding box center [608, 274] width 322 height 93
paste textarea "Le 08/09 Relance Tél : Madame en ligne problème concernant l'attacheur factures…"
drag, startPoint x: 737, startPoint y: 261, endPoint x: 513, endPoint y: 253, distance: 224.5
click at [513, 253] on textarea "Le 08/09 Relance Tél : Madame en ligne problème concernant l'attacheur factures…" at bounding box center [608, 274] width 322 height 93
drag, startPoint x: 713, startPoint y: 251, endPoint x: 511, endPoint y: 252, distance: 202.0
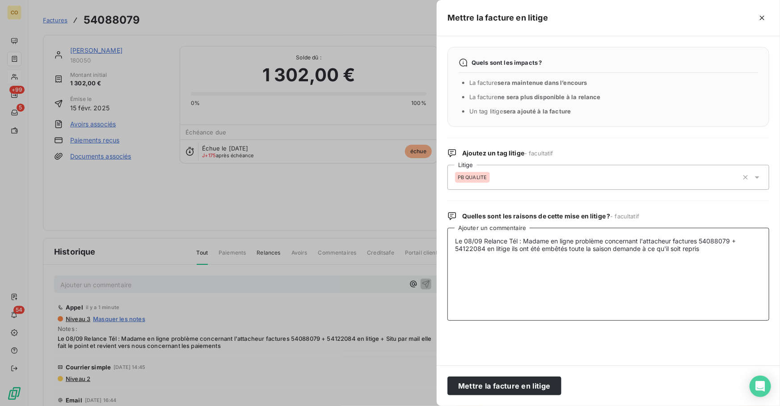
click at [511, 252] on textarea "Le 08/09 Relance Tél : Madame en ligne problème concernant l'attacheur factures…" at bounding box center [608, 274] width 322 height 93
type textarea "Le 08/09 Relance Tél : Madame en ligne problème concernant l'attacheur factures…"
click at [550, 286] on textarea "Le 08/09 Relance Tél : Madame en ligne problème concernant l'attacheur factures…" at bounding box center [608, 274] width 322 height 93
drag, startPoint x: 711, startPoint y: 257, endPoint x: 44, endPoint y: 196, distance: 670.4
click at [44, 406] on div "Mettre la facture en litige Quels sont les impacts ? La facture sera maintenue …" at bounding box center [390, 406] width 780 height 0
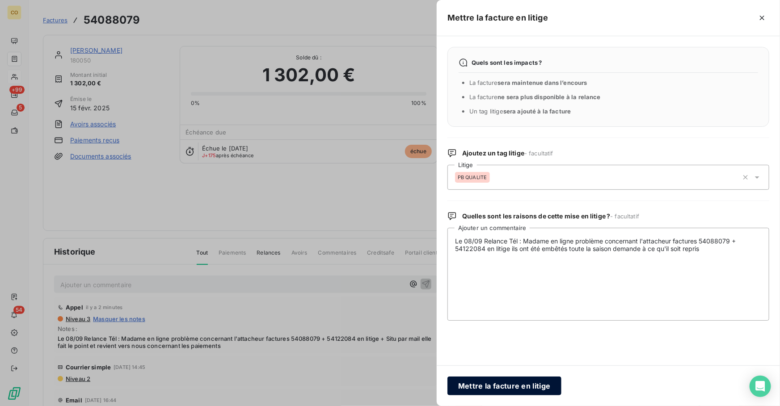
click at [483, 384] on button "Mettre la facture en litige" at bounding box center [504, 386] width 114 height 19
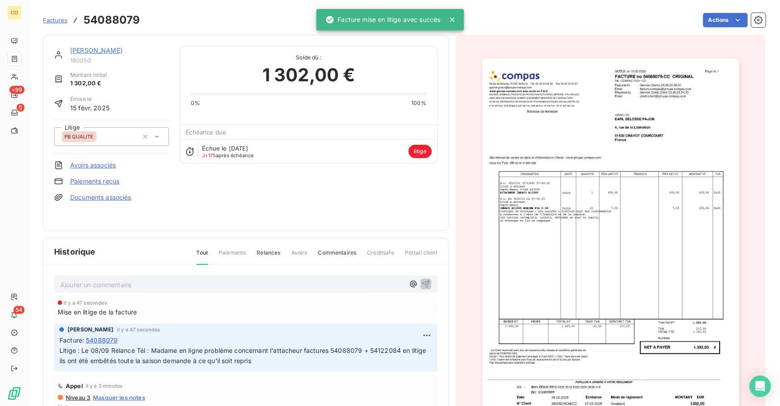
click at [102, 50] on link "[PERSON_NAME]" at bounding box center [96, 50] width 52 height 8
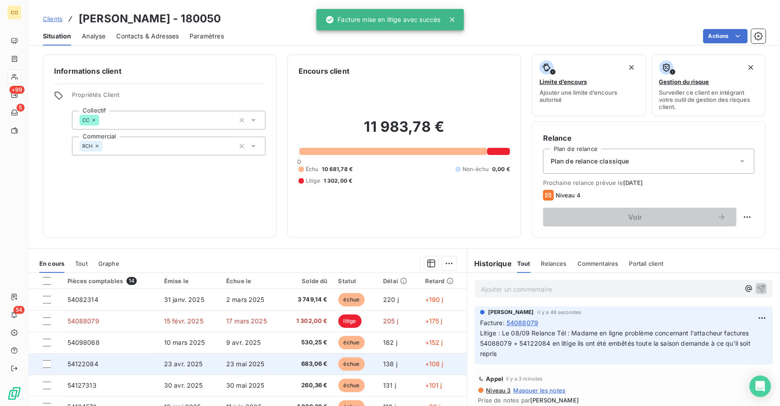
click at [288, 366] on span "683,06 €" at bounding box center [307, 364] width 39 height 9
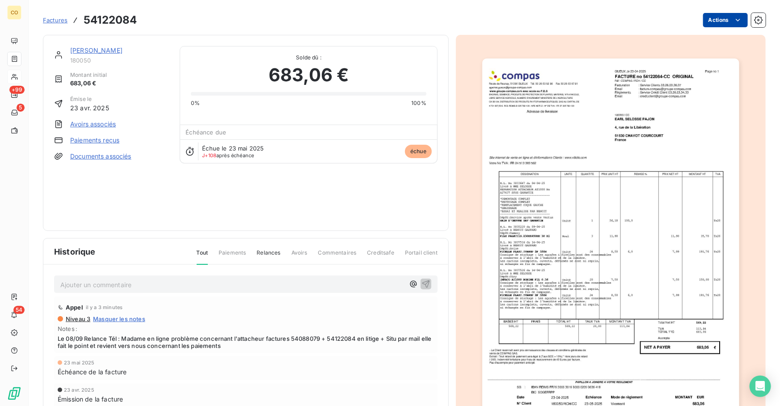
click at [716, 21] on html "CO +99 5 54 Factures 54122084 Actions [PERSON_NAME] 180050 Montant initial 683,…" at bounding box center [390, 203] width 780 height 406
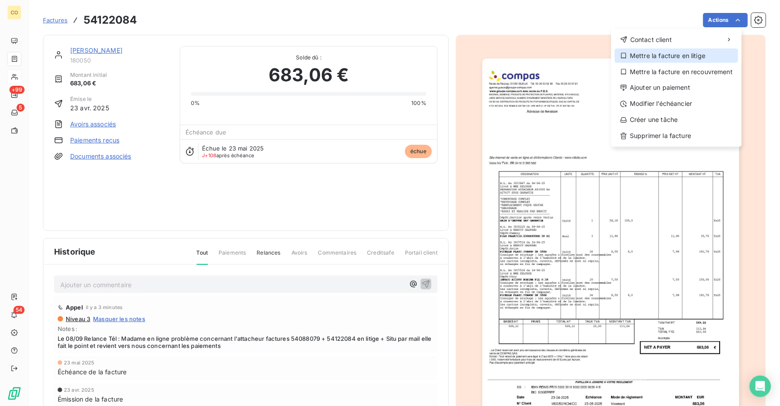
click at [685, 58] on div "Mettre la facture en litige" at bounding box center [675, 56] width 123 height 14
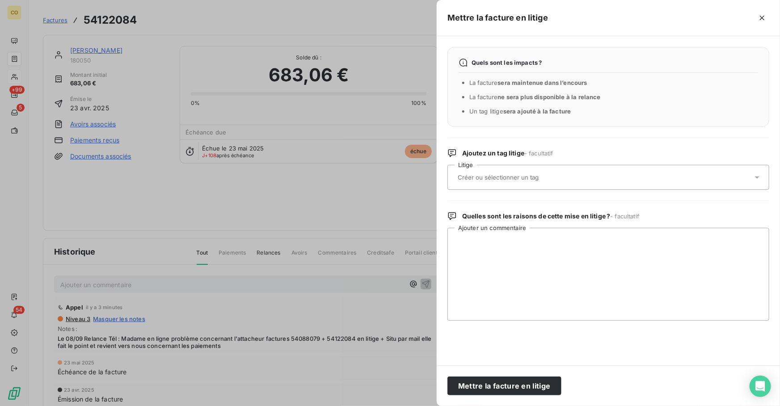
click at [560, 179] on input "text" at bounding box center [522, 177] width 130 height 8
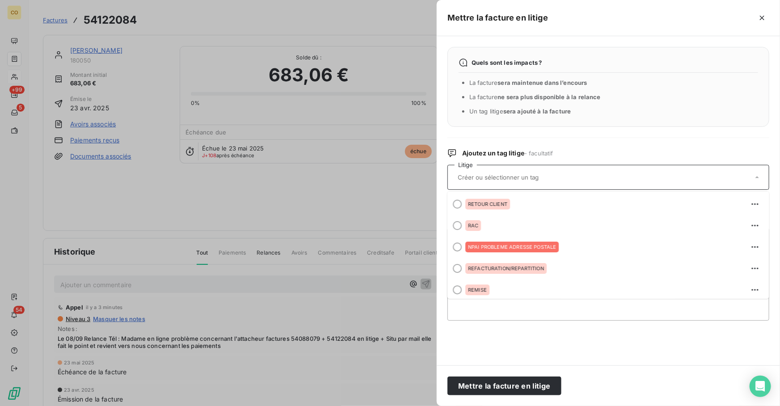
scroll to position [89, 0]
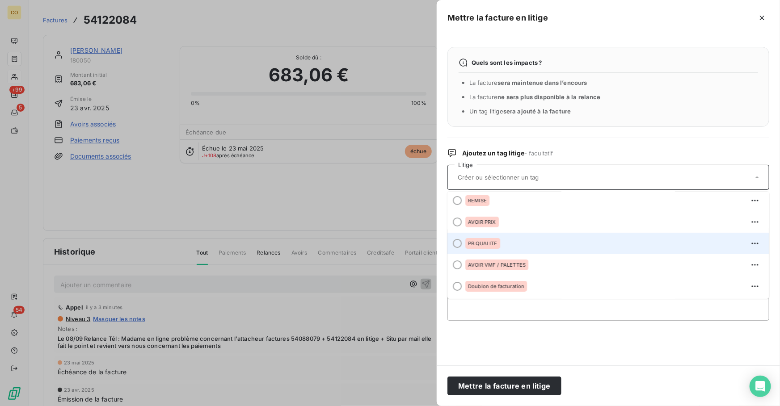
click at [471, 246] on span "PB QUALITE" at bounding box center [482, 243] width 29 height 5
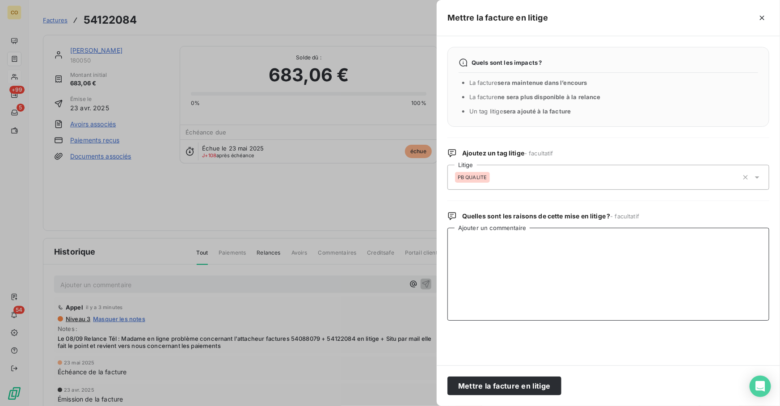
click at [508, 275] on textarea "Ajouter un commentaire" at bounding box center [608, 274] width 322 height 93
paste textarea "Le 08/09 Relance Tél : Madame en ligne problème concernant l'attacheur factures…"
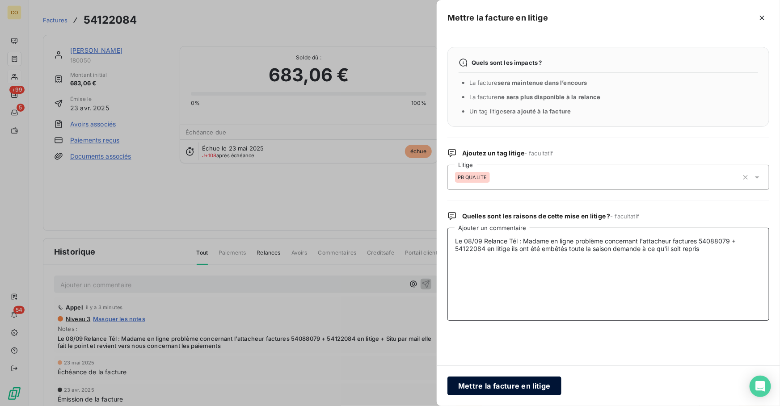
type textarea "Le 08/09 Relance Tél : Madame en ligne problème concernant l'attacheur factures…"
click at [528, 382] on button "Mettre la facture en litige" at bounding box center [504, 386] width 114 height 19
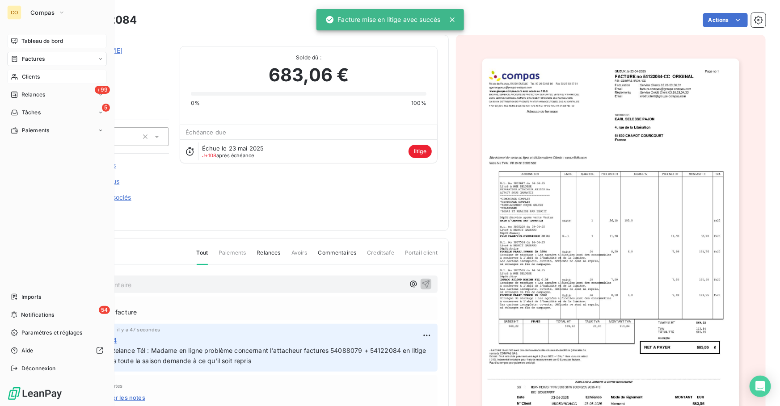
click at [32, 37] on span "Tableau de bord" at bounding box center [42, 41] width 42 height 8
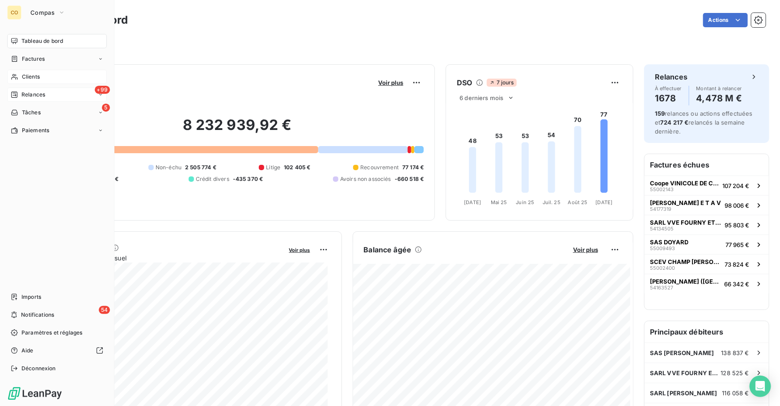
click at [29, 89] on div "+99 Relances" at bounding box center [57, 95] width 100 height 14
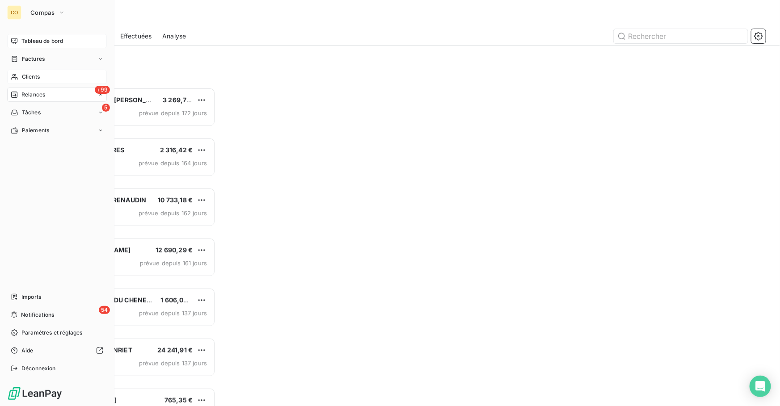
scroll to position [313, 166]
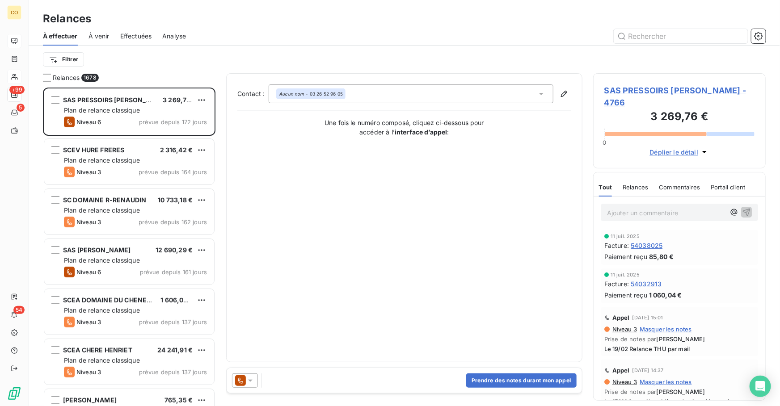
click at [69, 50] on div "Filtrer" at bounding box center [404, 60] width 723 height 28
click at [70, 56] on html "CO +99 5 54 Relances À effectuer À venir Effectuées Analyse Filtrer Relances 16…" at bounding box center [390, 203] width 780 height 406
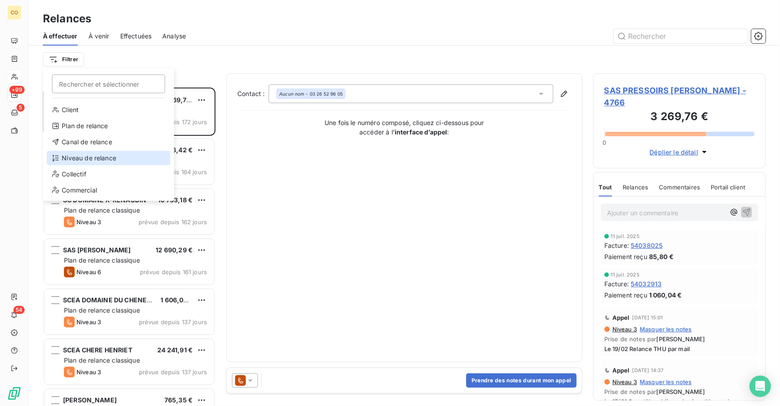
click at [121, 157] on div "Niveau de relance" at bounding box center [108, 158] width 124 height 14
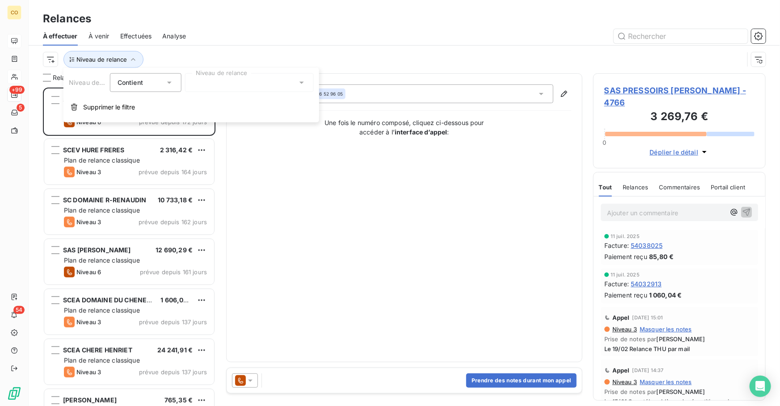
click at [262, 88] on div at bounding box center [249, 82] width 129 height 19
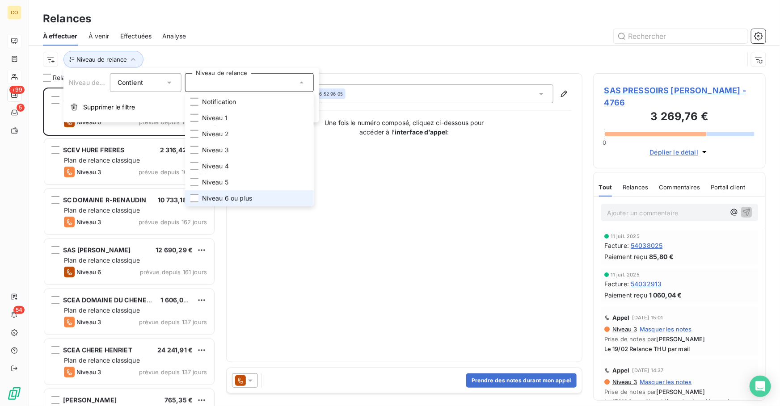
click at [231, 197] on span "Niveau 6 ou plus" at bounding box center [227, 198] width 50 height 9
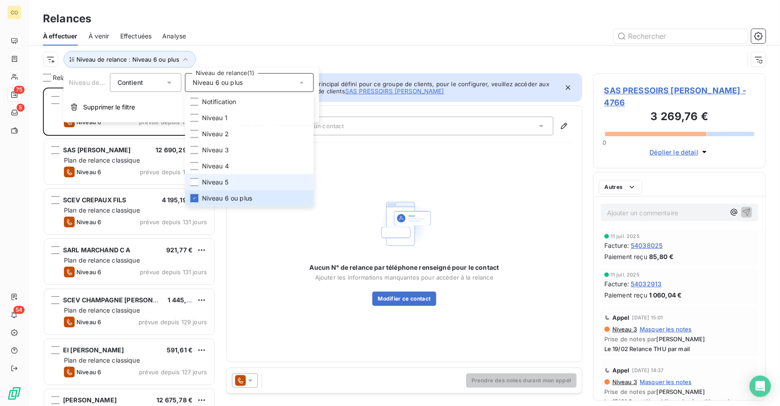
click at [231, 181] on li "Niveau 5" at bounding box center [249, 182] width 129 height 16
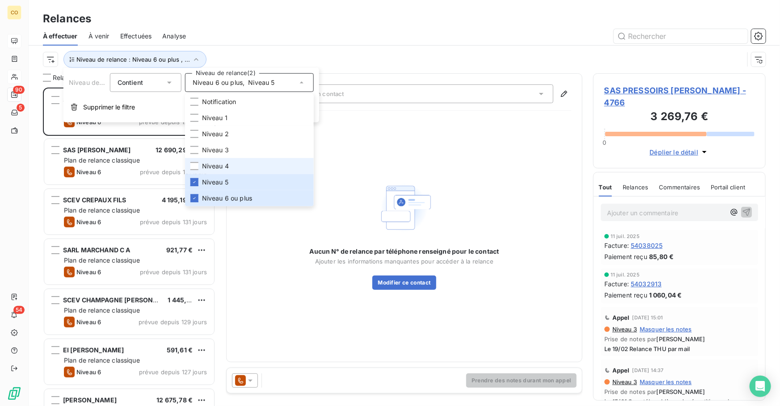
click at [231, 167] on li "Niveau 4" at bounding box center [249, 166] width 129 height 16
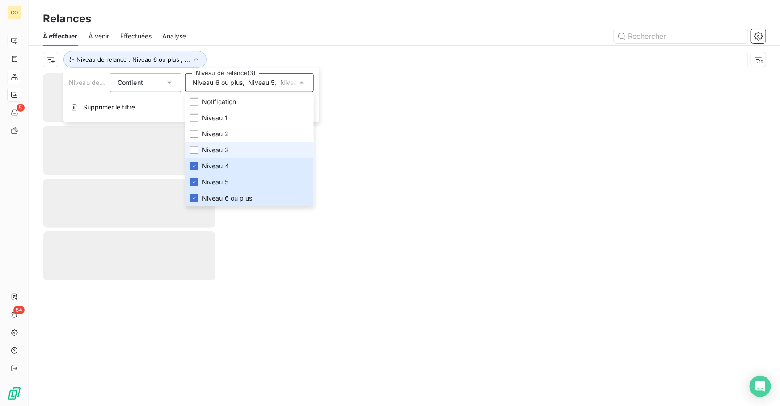
click at [234, 150] on li "Niveau 3" at bounding box center [249, 150] width 129 height 16
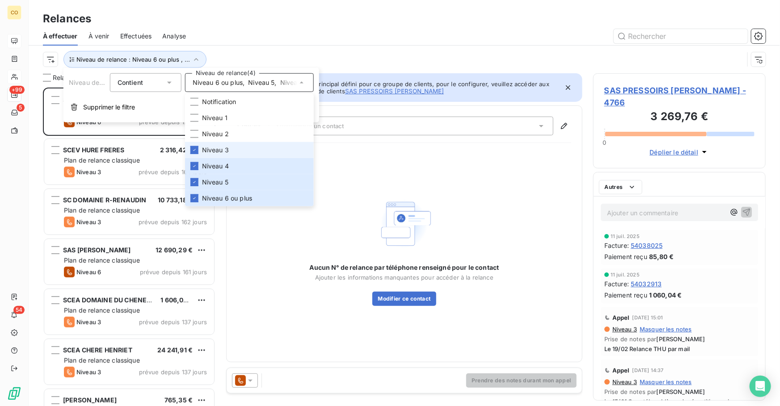
scroll to position [313, 166]
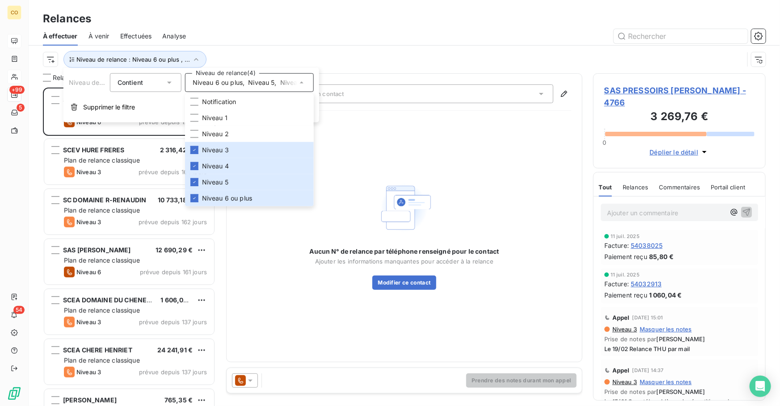
click at [384, 58] on div "Niveau de relance : Niveau 6 ou plus , ..." at bounding box center [393, 59] width 701 height 17
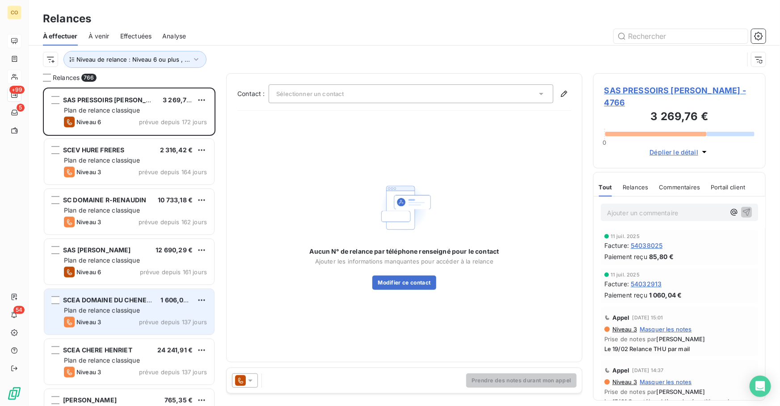
click at [104, 324] on div "Niveau 3 prévue depuis 137 jours" at bounding box center [135, 322] width 143 height 11
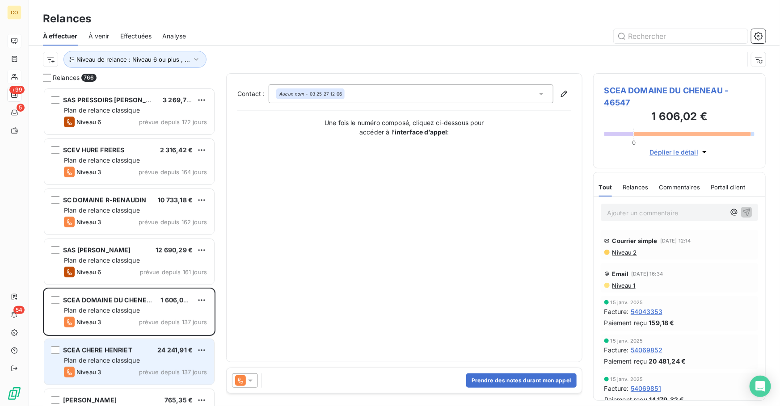
click at [114, 356] on div "Plan de relance classique" at bounding box center [135, 360] width 143 height 9
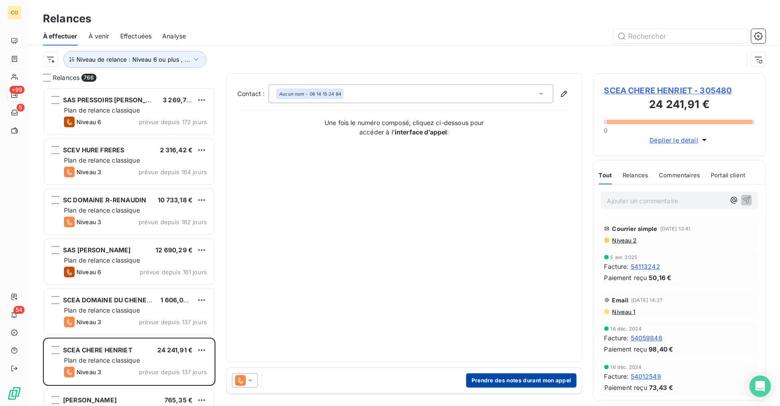
click at [533, 377] on button "Prendre des notes durant mon appel" at bounding box center [521, 381] width 110 height 14
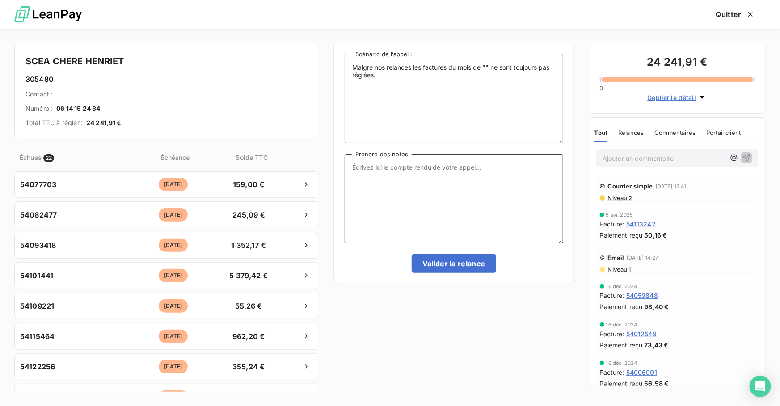
click at [415, 188] on textarea "Prendre des notes" at bounding box center [454, 198] width 219 height 89
paste textarea "Le 08/09 Relance Tél : Message"
type textarea "Le 08/09 Relance Tél : Message"
click at [476, 269] on button "Valider la relance" at bounding box center [454, 263] width 84 height 19
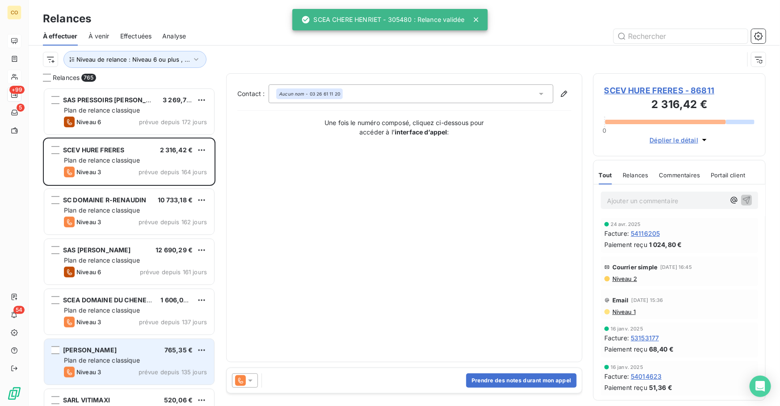
click at [114, 361] on span "Plan de relance classique" at bounding box center [102, 361] width 76 height 8
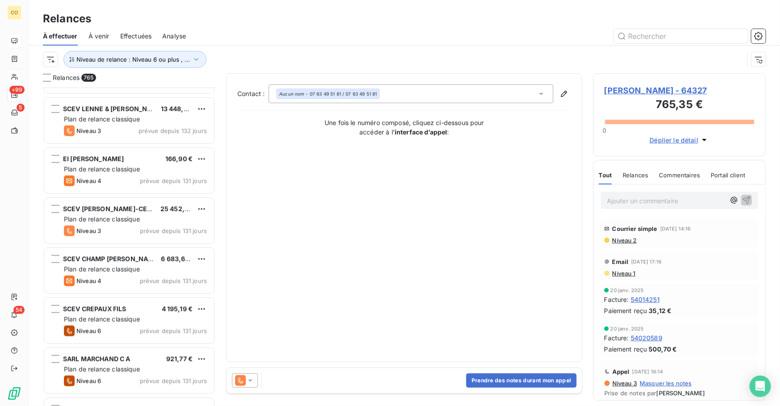
scroll to position [390, 0]
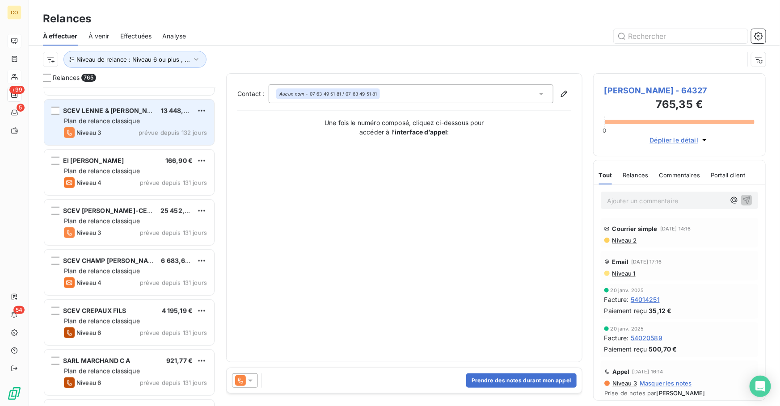
click at [130, 117] on span "Plan de relance classique" at bounding box center [102, 121] width 76 height 8
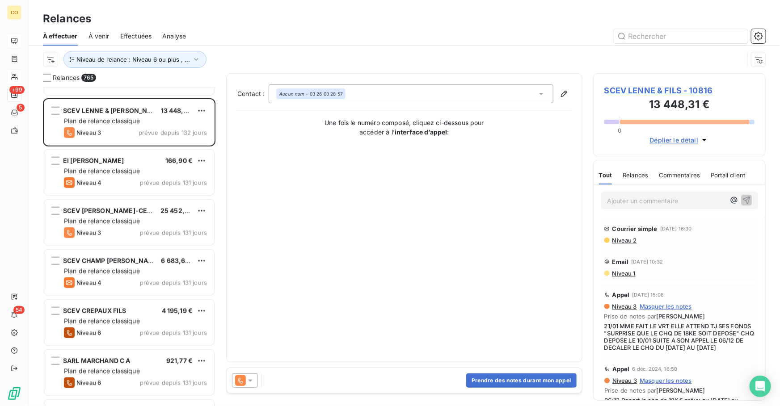
click at [252, 380] on icon at bounding box center [250, 380] width 9 height 9
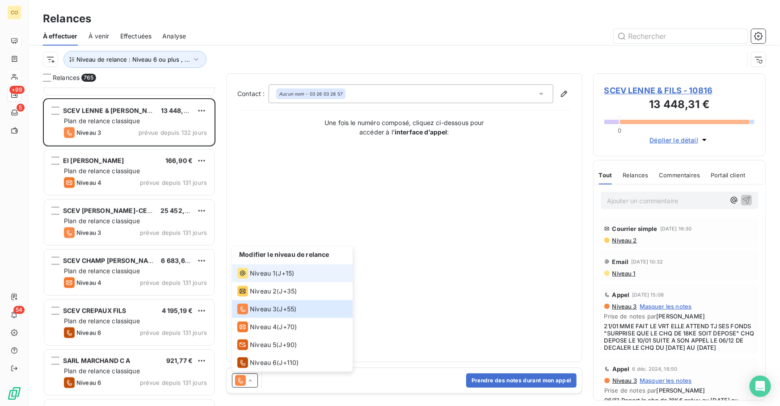
click at [281, 276] on span "J+15 )" at bounding box center [286, 273] width 17 height 9
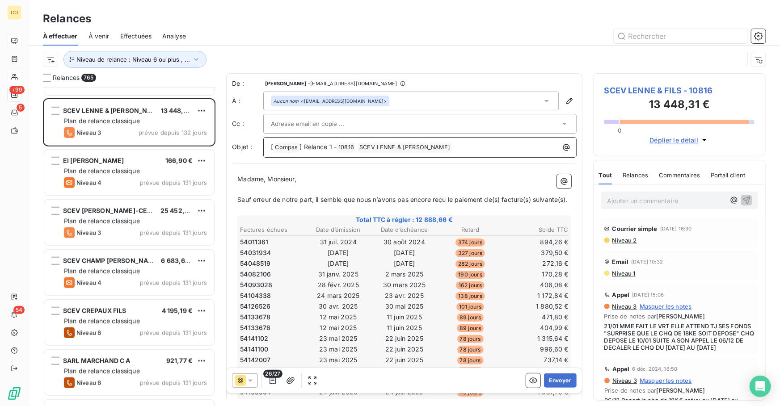
click at [331, 150] on span "] Relance 1 -" at bounding box center [317, 147] width 37 height 8
click at [378, 100] on div "Aucun nom <[EMAIL_ADDRESS][DOMAIN_NAME]>" at bounding box center [410, 101] width 295 height 19
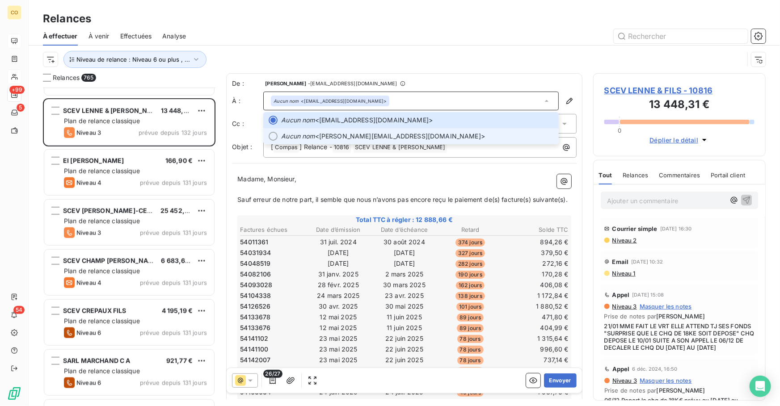
click at [371, 139] on span "Aucun nom <[PERSON_NAME][EMAIL_ADDRESS][DOMAIN_NAME]>" at bounding box center [417, 136] width 272 height 9
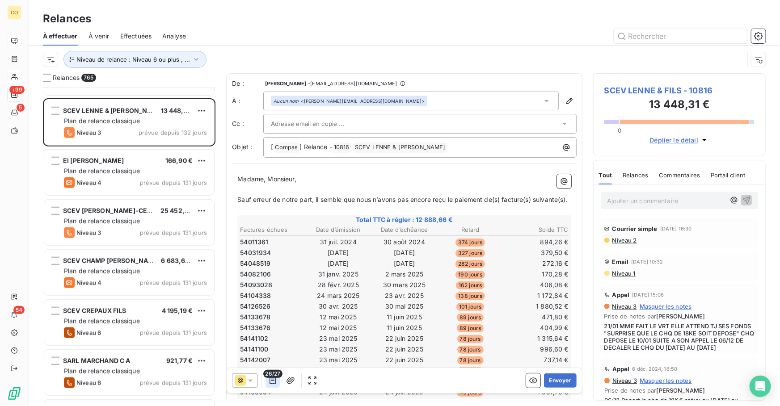
click at [272, 381] on icon "button" at bounding box center [272, 380] width 6 height 7
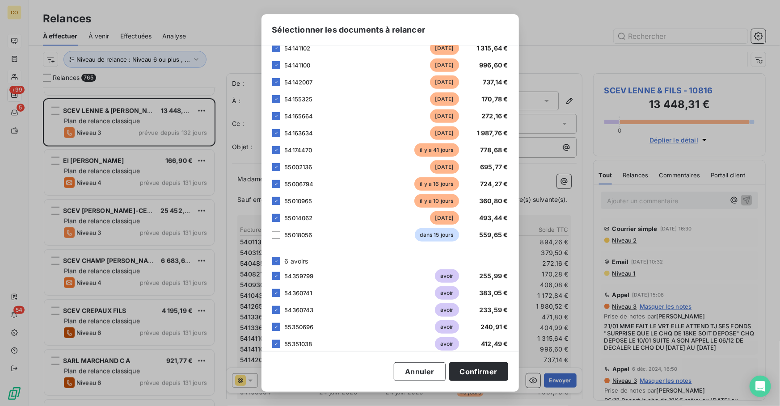
scroll to position [242, 0]
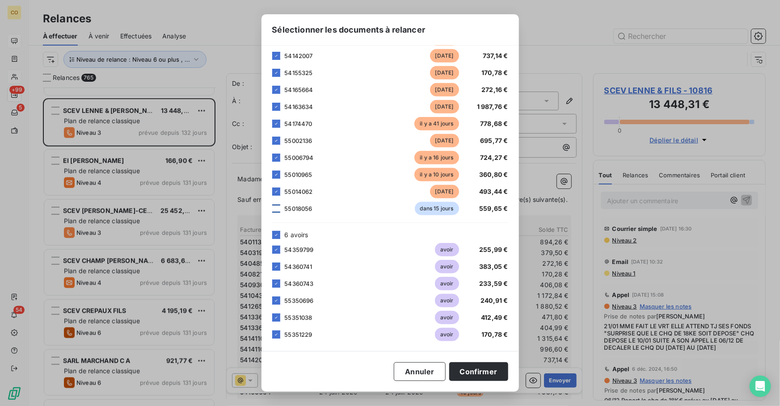
click at [275, 207] on div at bounding box center [276, 209] width 8 height 8
click at [483, 366] on button "Confirmer" at bounding box center [478, 371] width 59 height 19
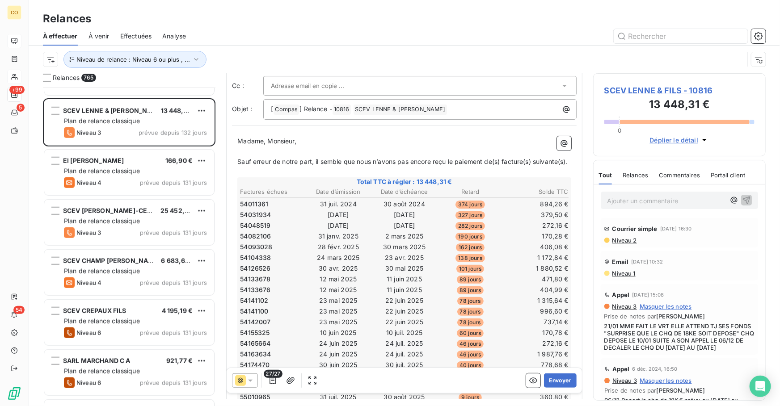
scroll to position [0, 0]
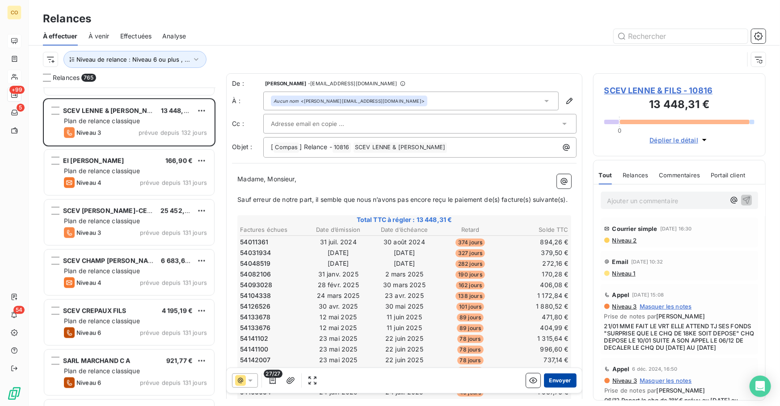
click at [554, 384] on button "Envoyer" at bounding box center [560, 381] width 33 height 14
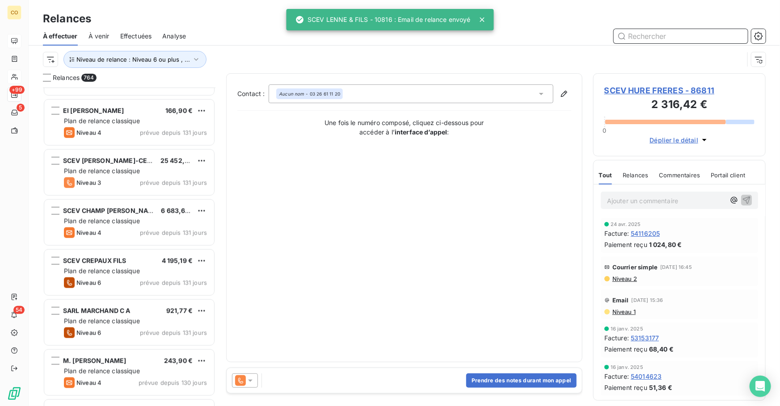
click at [666, 36] on input "text" at bounding box center [681, 36] width 134 height 14
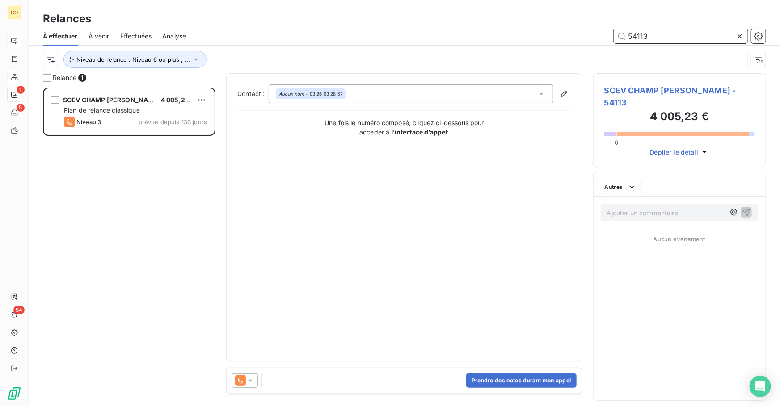
scroll to position [313, 166]
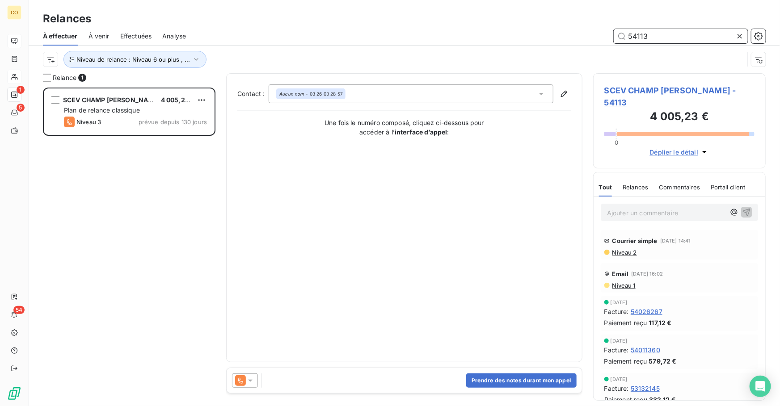
type input "54113"
click at [240, 381] on icon at bounding box center [240, 381] width 5 height 6
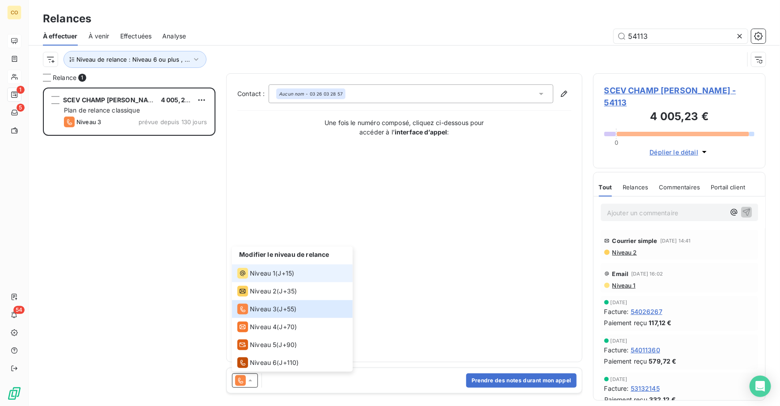
click at [271, 277] on span "Niveau 1" at bounding box center [262, 273] width 25 height 9
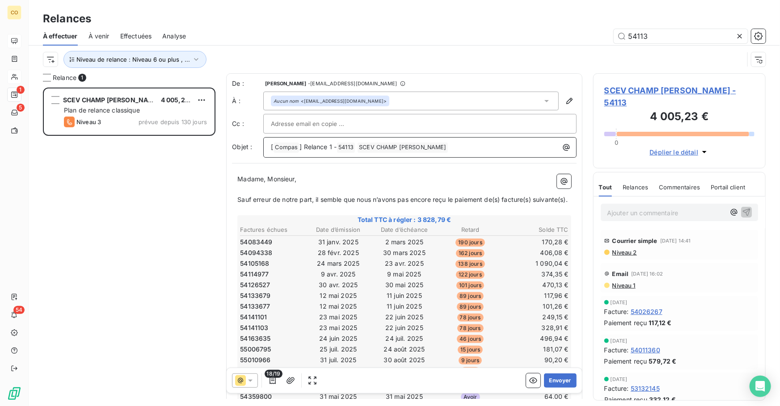
click at [330, 145] on span "] Relance 1 -" at bounding box center [317, 147] width 37 height 8
click at [416, 101] on div "Aucun nom <[EMAIL_ADDRESS][DOMAIN_NAME]>" at bounding box center [410, 101] width 295 height 19
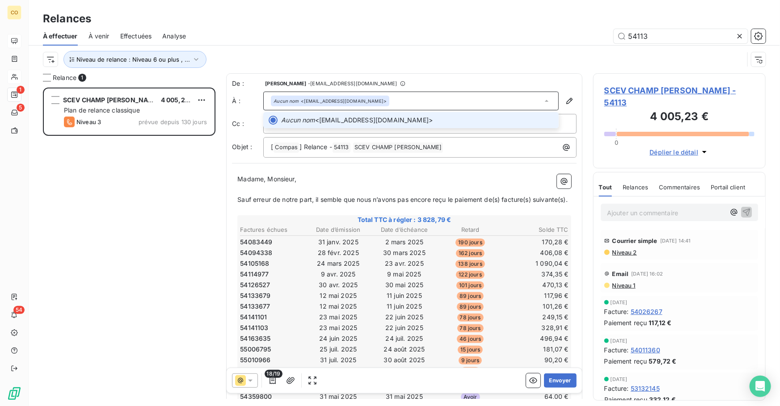
click at [434, 98] on div "Aucun nom <[EMAIL_ADDRESS][DOMAIN_NAME]>" at bounding box center [410, 101] width 295 height 19
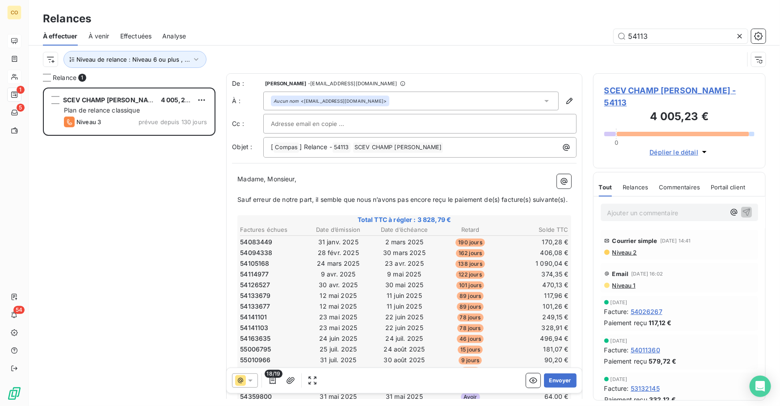
click at [669, 89] on span "SCEV CHAMP [PERSON_NAME] - 54113" at bounding box center [679, 96] width 150 height 24
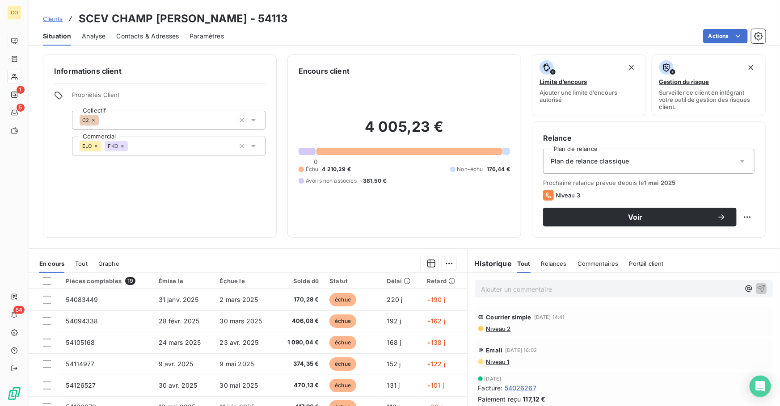
click at [135, 32] on span "Contacts & Adresses" at bounding box center [147, 36] width 63 height 9
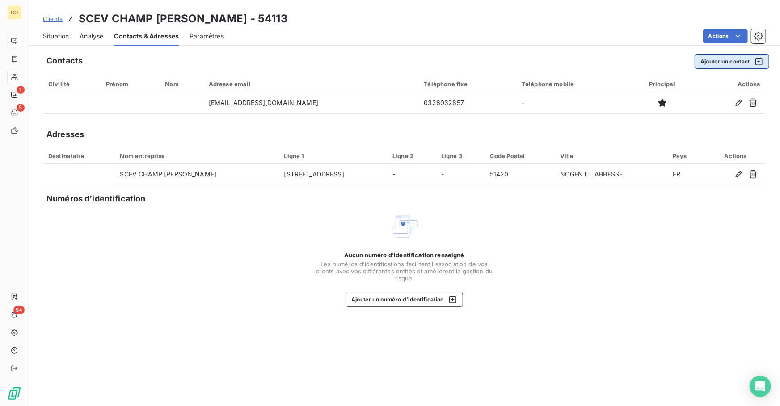
click at [737, 62] on button "Ajouter un contact" at bounding box center [731, 62] width 75 height 14
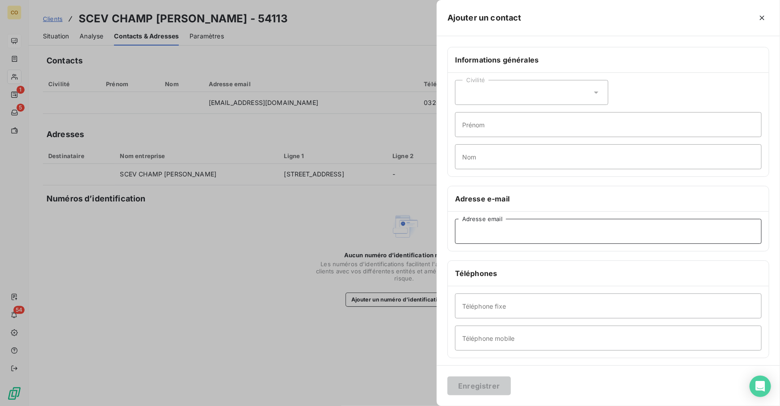
click at [495, 237] on input "Adresse email" at bounding box center [608, 231] width 307 height 25
paste input "[PERSON_NAME][EMAIL_ADDRESS][DOMAIN_NAME]"
type input "[PERSON_NAME][EMAIL_ADDRESS][DOMAIN_NAME]"
click at [478, 383] on button "Enregistrer" at bounding box center [478, 386] width 63 height 19
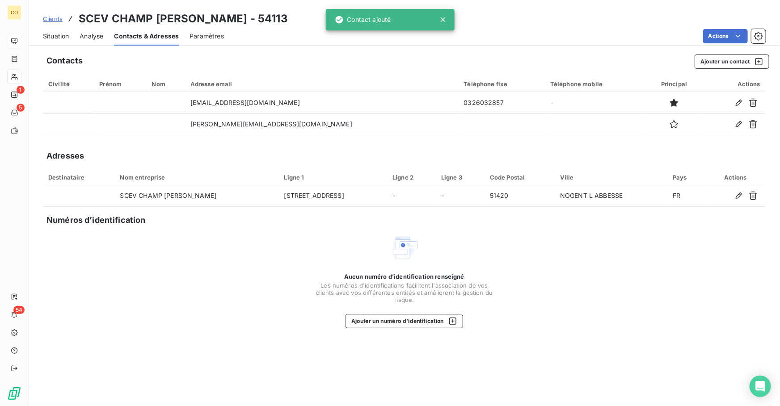
click at [56, 35] on span "Situation" at bounding box center [56, 36] width 26 height 9
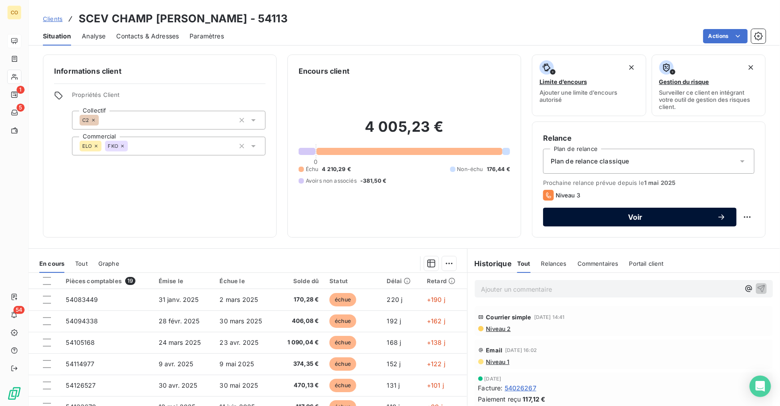
click at [616, 215] on span "Voir" at bounding box center [635, 217] width 163 height 7
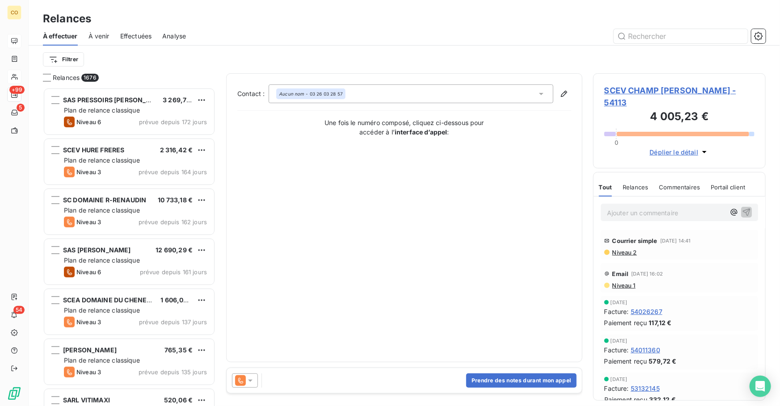
scroll to position [313, 166]
click at [246, 382] on icon at bounding box center [250, 380] width 9 height 9
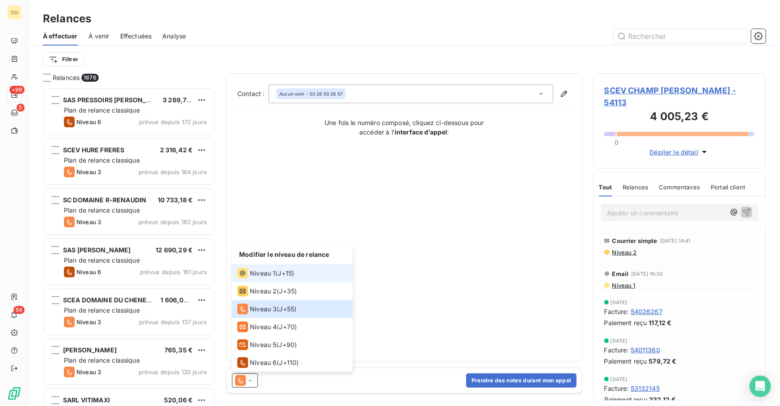
click at [278, 276] on div "Niveau 1 ( J+15 )" at bounding box center [265, 273] width 57 height 11
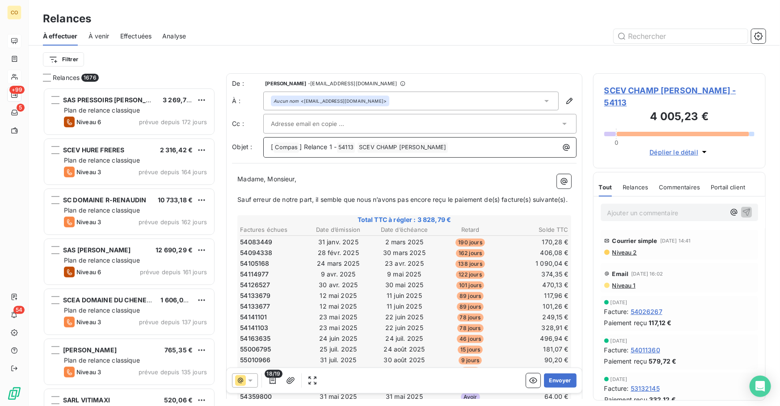
click at [331, 146] on span "] Relance 1 -" at bounding box center [317, 147] width 37 height 8
click at [273, 382] on icon "button" at bounding box center [272, 380] width 9 height 9
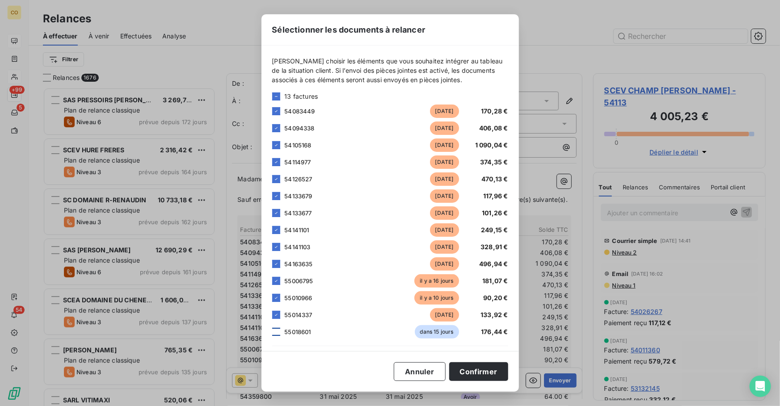
click at [279, 332] on div at bounding box center [276, 332] width 8 height 8
click at [475, 372] on button "Confirmer" at bounding box center [478, 371] width 59 height 19
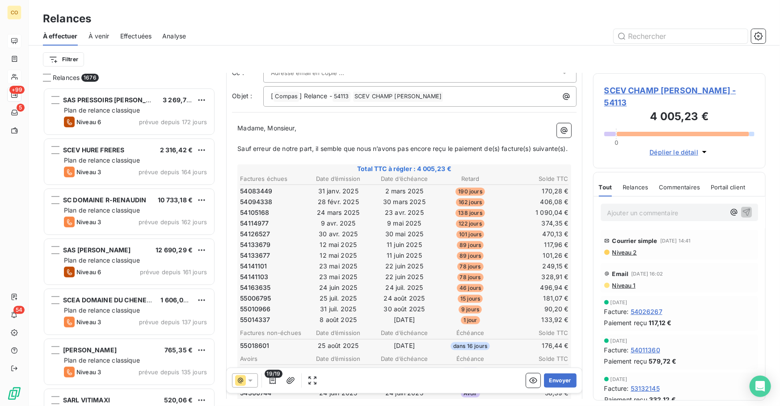
scroll to position [0, 0]
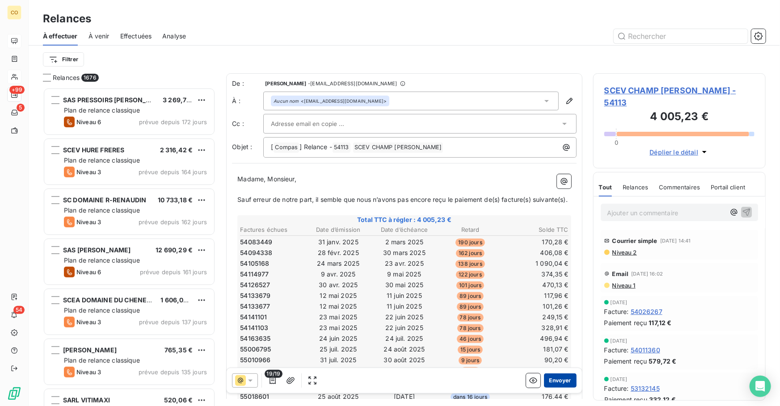
click at [554, 381] on button "Envoyer" at bounding box center [560, 381] width 33 height 14
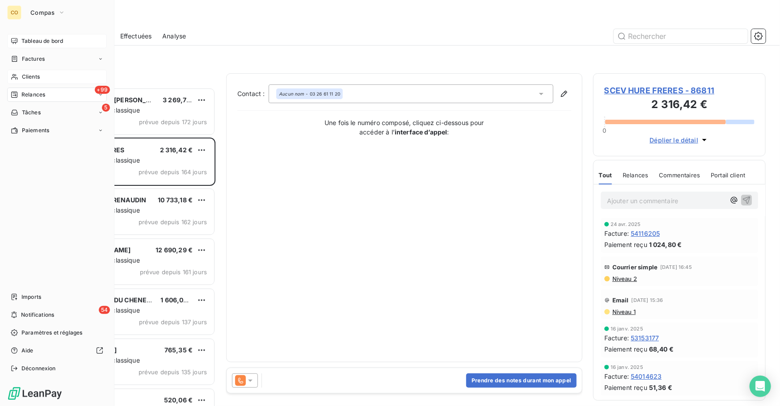
click at [31, 80] on span "Clients" at bounding box center [31, 77] width 18 height 8
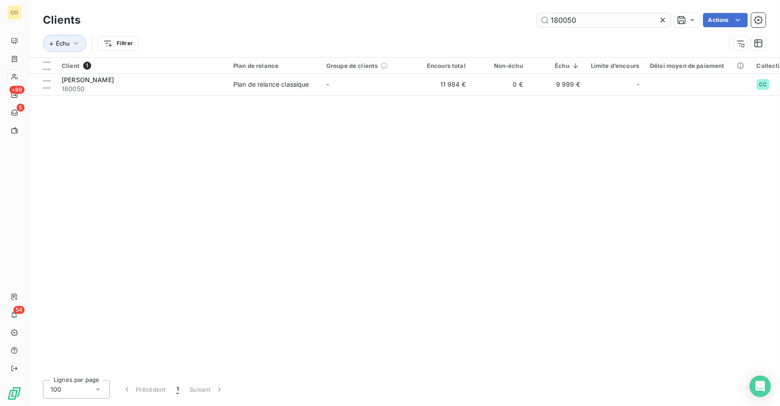
click at [609, 20] on input "180050" at bounding box center [604, 20] width 134 height 14
click at [199, 95] on div "Client 1 Plan de relance Groupe de clients Encours total Non-échu Échu Limite d…" at bounding box center [404, 216] width 751 height 316
drag, startPoint x: 615, startPoint y: 22, endPoint x: 318, endPoint y: 15, distance: 297.7
click at [318, 15] on div "180050 Actions" at bounding box center [428, 20] width 674 height 14
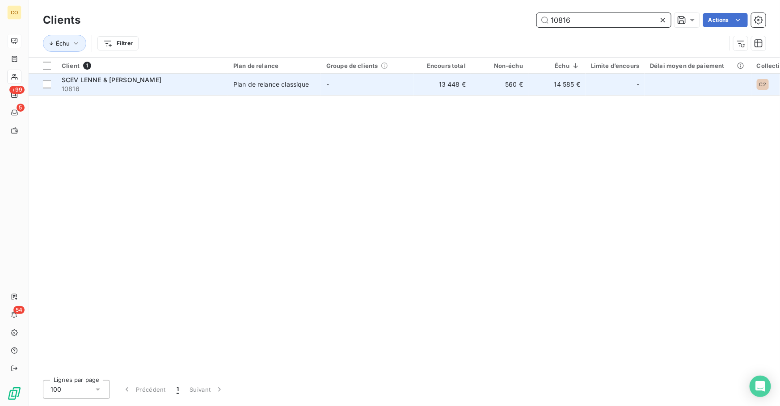
type input "10816"
click at [311, 91] on td "Plan de relance classique" at bounding box center [274, 84] width 93 height 21
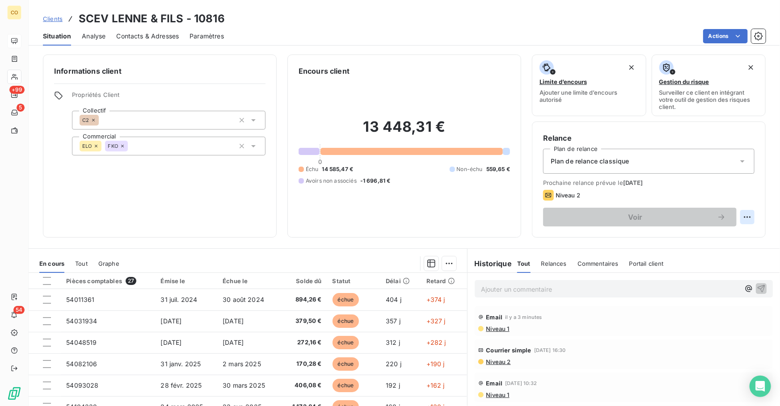
click at [741, 216] on html "CO +99 5 54 Clients SCEV LENNE & FILS - 10816 Situation Analyse Contacts & Adre…" at bounding box center [390, 203] width 780 height 406
click at [681, 240] on div "Replanifier cette action" at bounding box center [705, 236] width 80 height 14
select select "8"
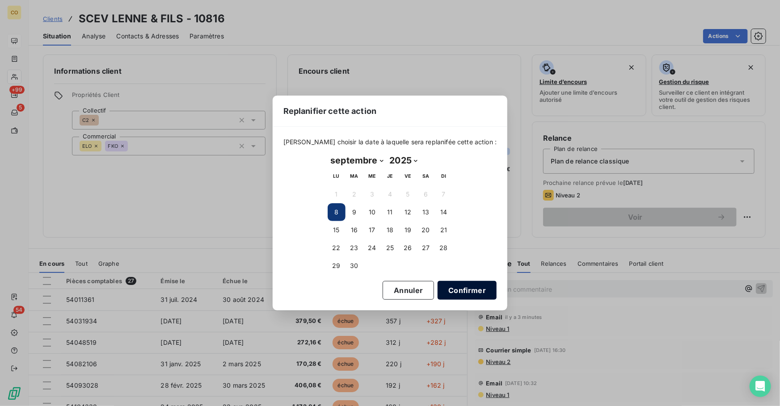
click at [452, 291] on button "Confirmer" at bounding box center [467, 290] width 59 height 19
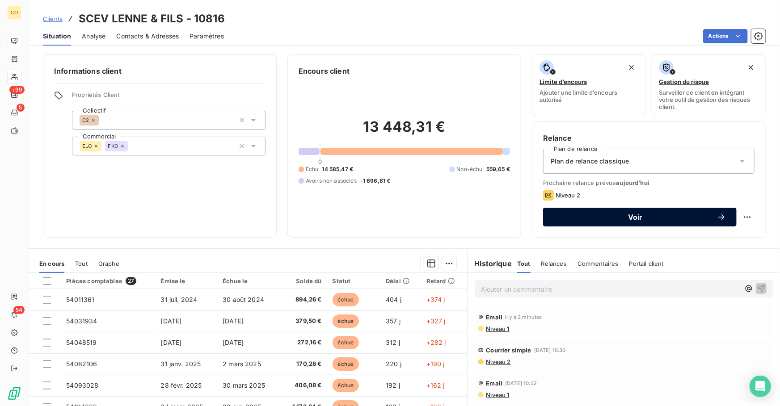
click at [569, 223] on button "Voir" at bounding box center [640, 217] width 194 height 19
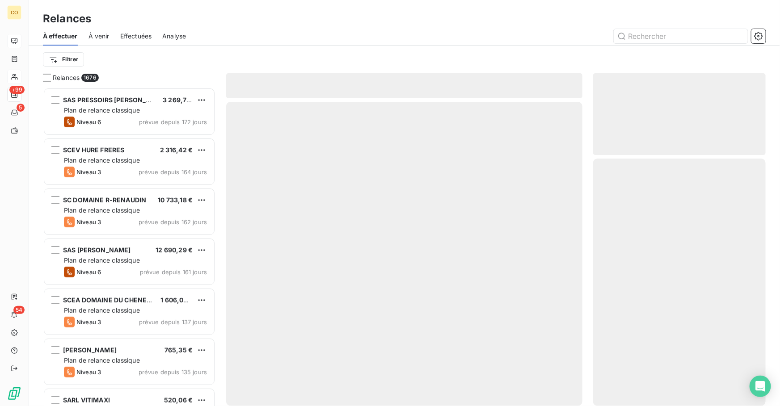
scroll to position [313, 166]
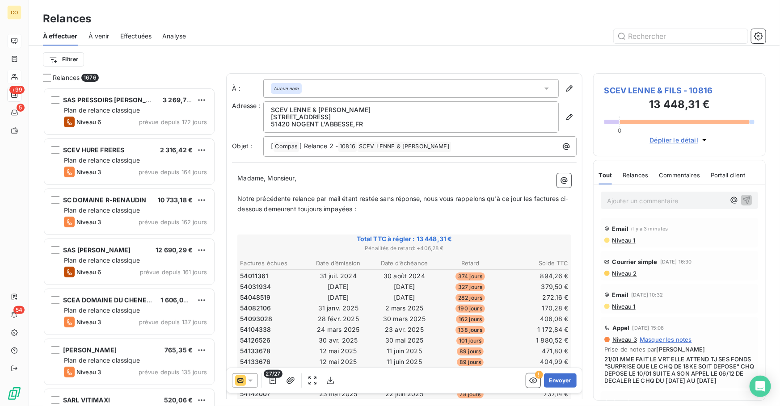
click at [254, 382] on icon at bounding box center [250, 380] width 9 height 9
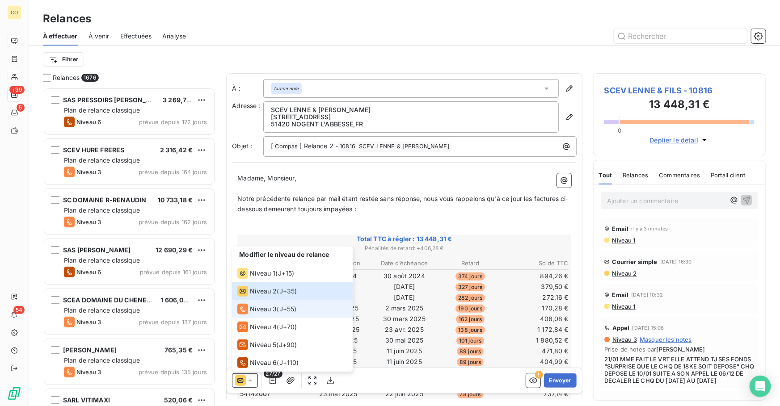
click at [262, 305] on span "Niveau 3" at bounding box center [263, 309] width 27 height 9
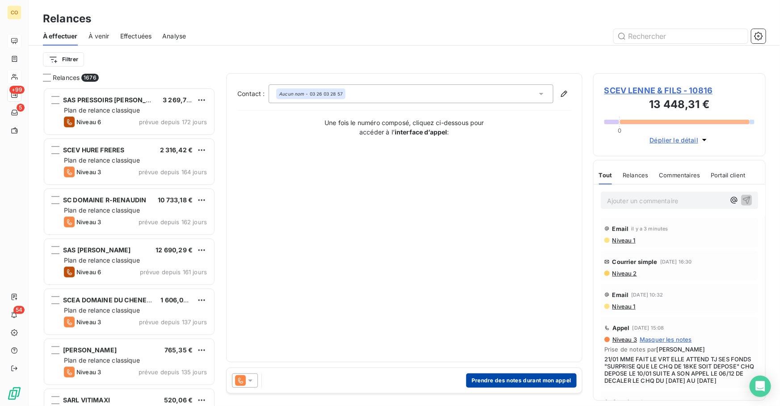
click at [527, 378] on button "Prendre des notes durant mon appel" at bounding box center [521, 381] width 110 height 14
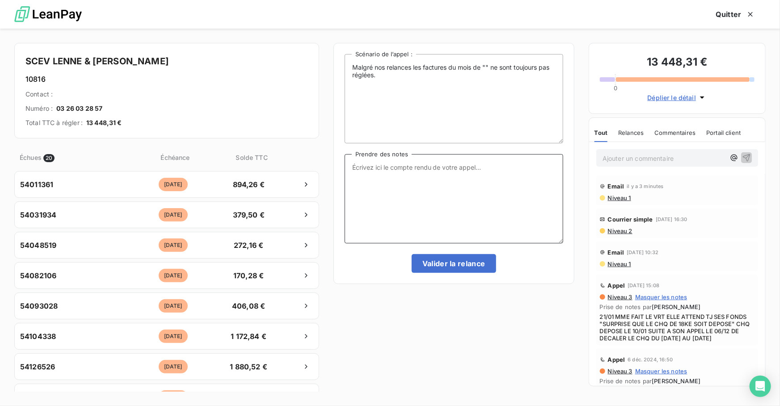
click at [407, 204] on textarea "Prendre des notes" at bounding box center [454, 198] width 219 height 89
paste textarea "Le 08/09 Relance tél situ de compte par mail et rappelle début de semaine proch…"
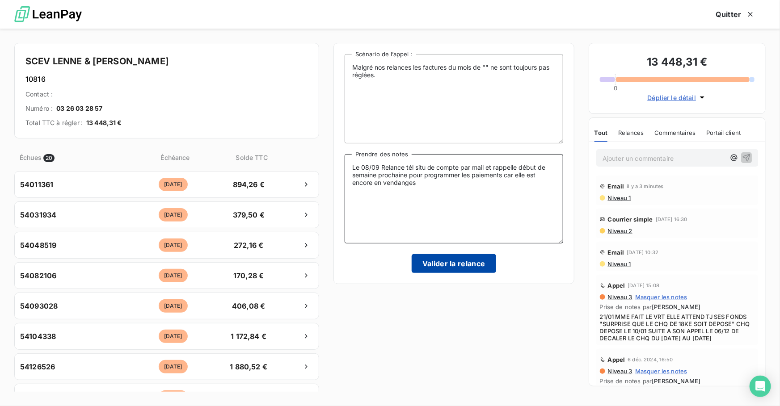
type textarea "Le 08/09 Relance tél situ de compte par mail et rappelle début de semaine proch…"
click at [463, 264] on button "Valider la relance" at bounding box center [454, 263] width 84 height 19
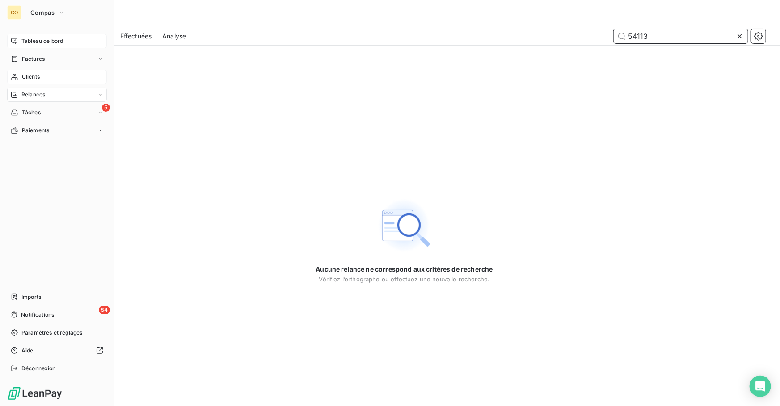
type input "54113"
click at [25, 74] on span "Clients" at bounding box center [31, 77] width 18 height 8
click at [39, 74] on span "Clients" at bounding box center [31, 77] width 18 height 8
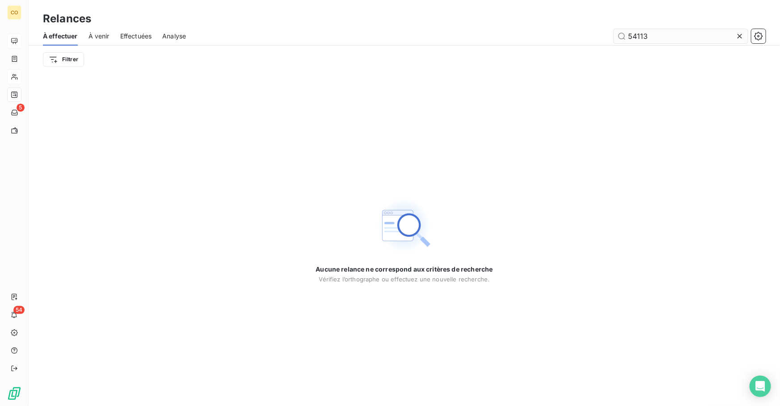
click at [663, 39] on input "54113" at bounding box center [681, 36] width 134 height 14
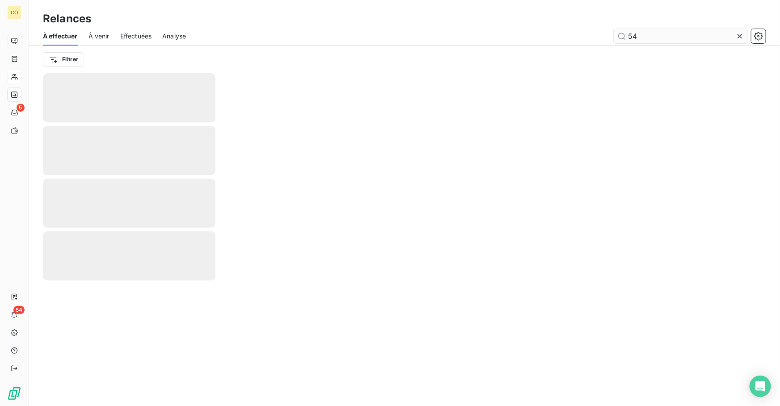
type input "5"
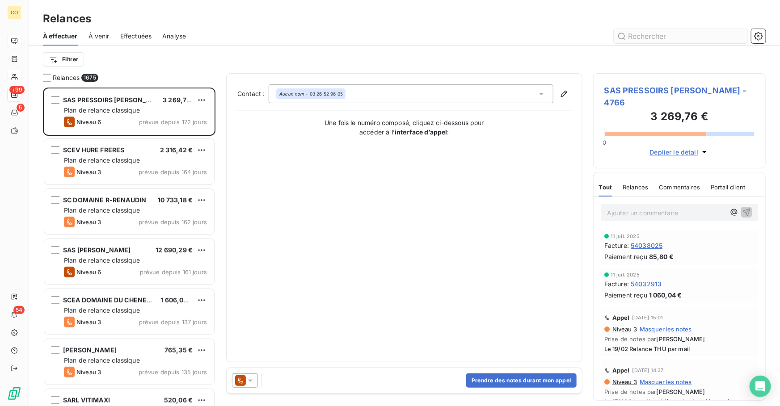
scroll to position [313, 166]
type input "54113"
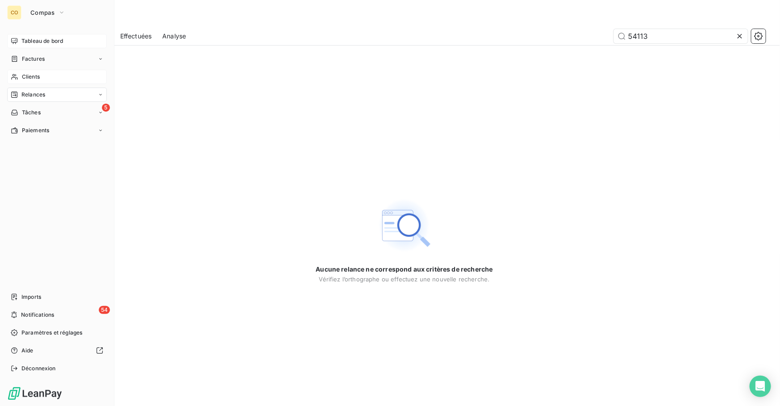
click at [22, 73] on span "Clients" at bounding box center [31, 77] width 18 height 8
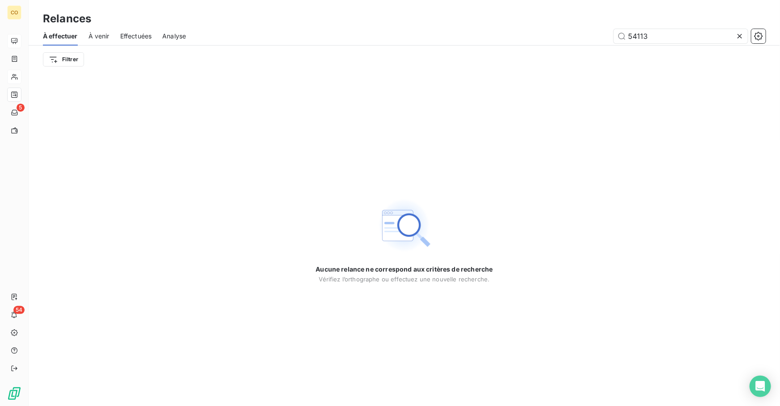
click at [743, 38] on icon at bounding box center [739, 36] width 9 height 9
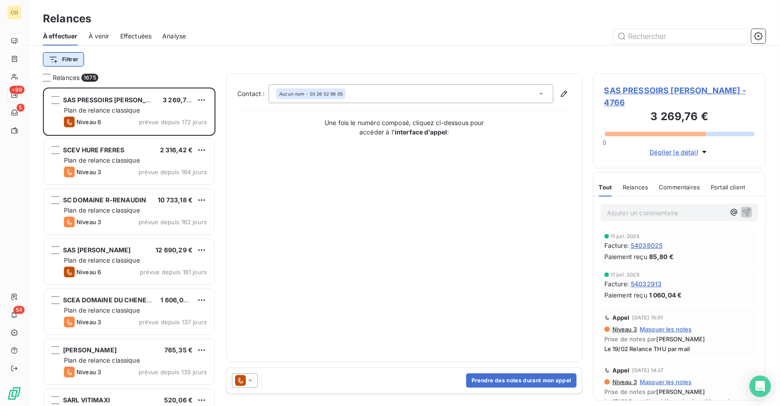
scroll to position [313, 166]
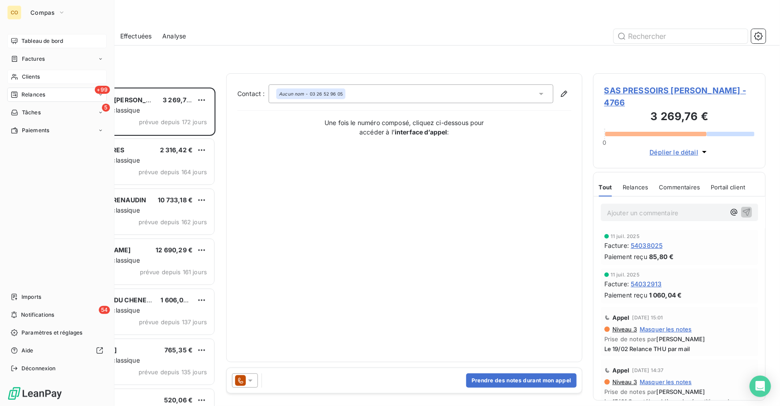
click at [51, 78] on div "Clients" at bounding box center [57, 77] width 100 height 14
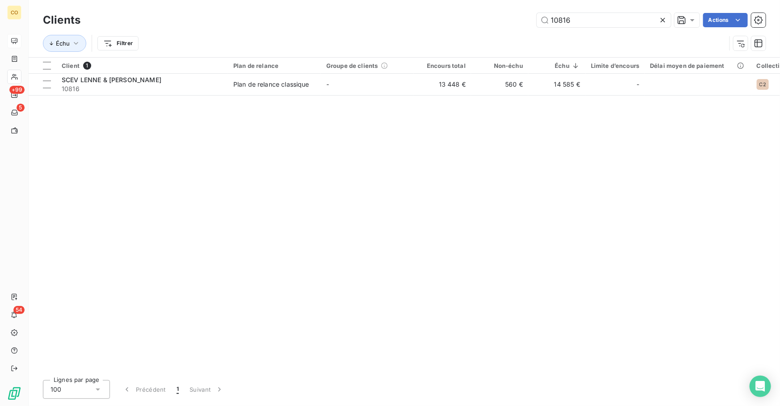
drag, startPoint x: 577, startPoint y: 19, endPoint x: 415, endPoint y: 9, distance: 162.5
click at [415, 9] on div "Clients 10816 Actions Échu Filtrer" at bounding box center [404, 28] width 751 height 57
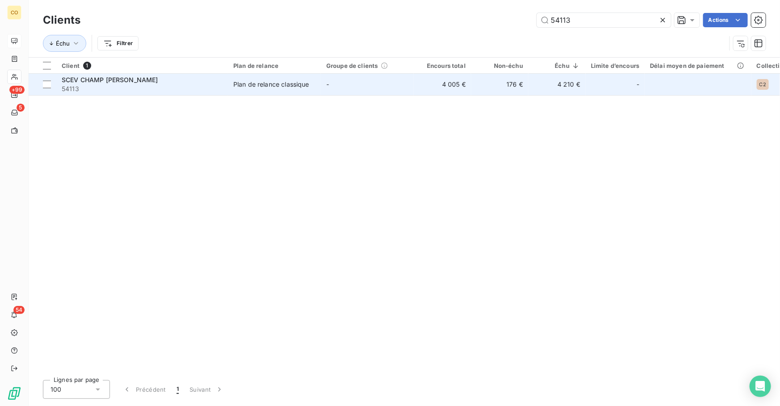
type input "54113"
click at [297, 79] on td "Plan de relance classique" at bounding box center [274, 84] width 93 height 21
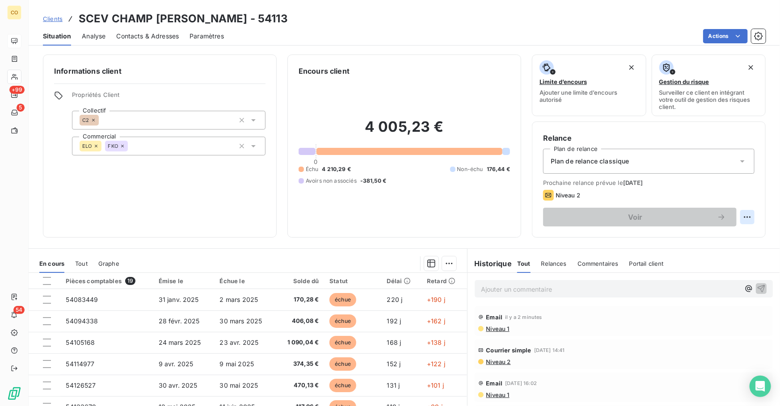
click at [744, 218] on html "CO +99 5 54 Clients SCEV CHAMP [PERSON_NAME] - 54113 Situation Analyse Contacts…" at bounding box center [390, 203] width 780 height 406
click at [704, 240] on div "Replanifier cette action" at bounding box center [705, 236] width 80 height 14
select select "8"
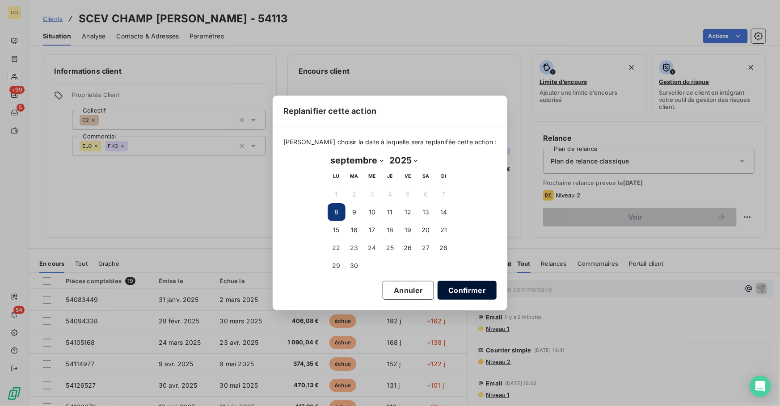
click at [453, 285] on button "Confirmer" at bounding box center [467, 290] width 59 height 19
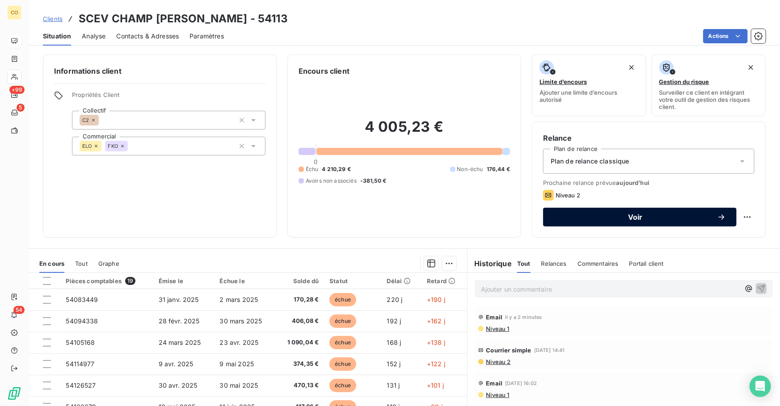
click at [639, 214] on span "Voir" at bounding box center [635, 217] width 163 height 7
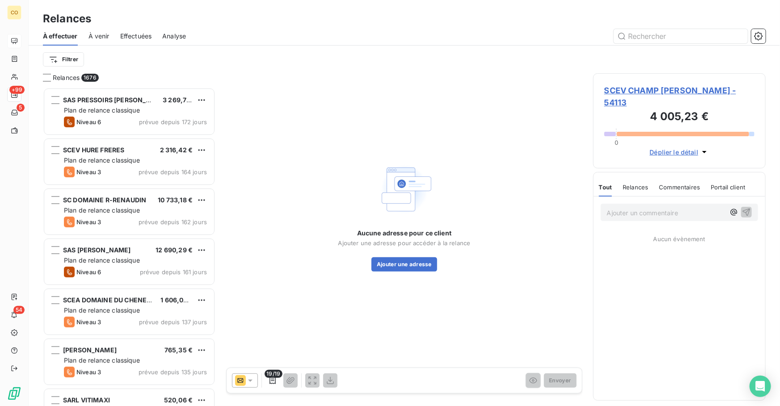
scroll to position [313, 166]
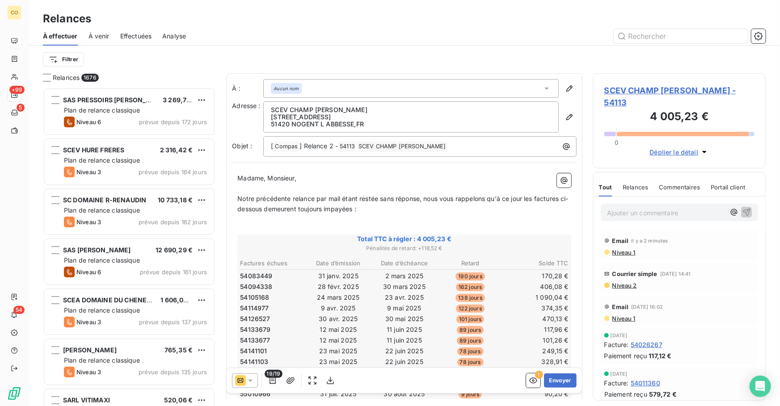
click at [250, 380] on icon at bounding box center [250, 380] width 9 height 9
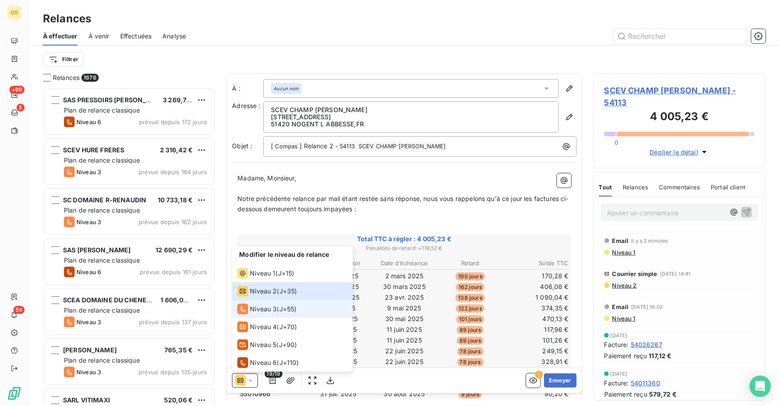
click at [261, 307] on span "Niveau 3" at bounding box center [263, 309] width 27 height 9
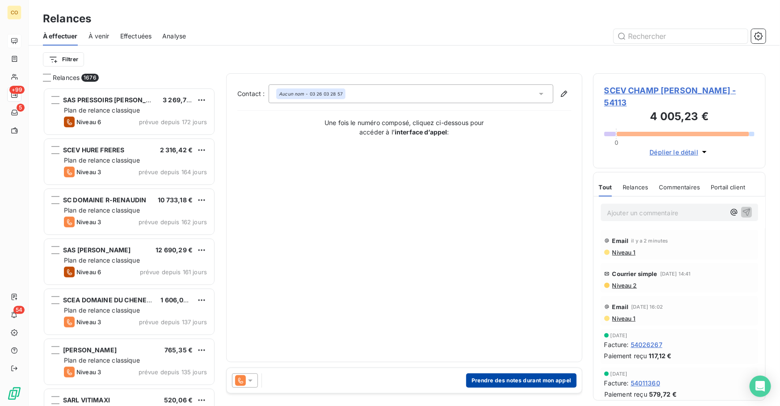
click at [557, 382] on button "Prendre des notes durant mon appel" at bounding box center [521, 381] width 110 height 14
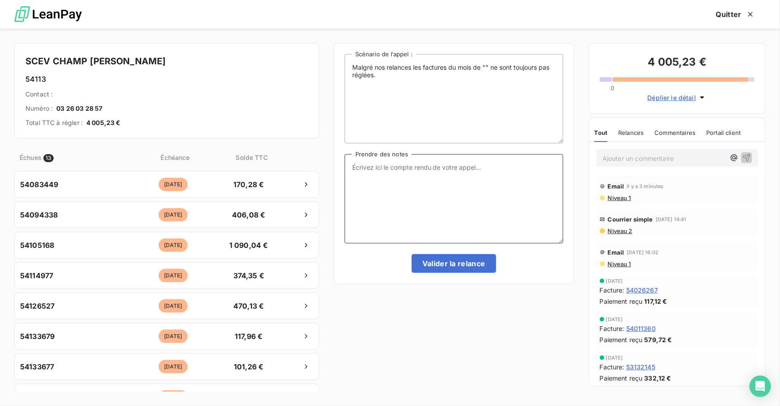
click at [425, 181] on textarea "Prendre des notes" at bounding box center [454, 198] width 219 height 89
paste textarea "Le 08/09 Relance tél situ de compte par mail et rappelle début de semaine proch…"
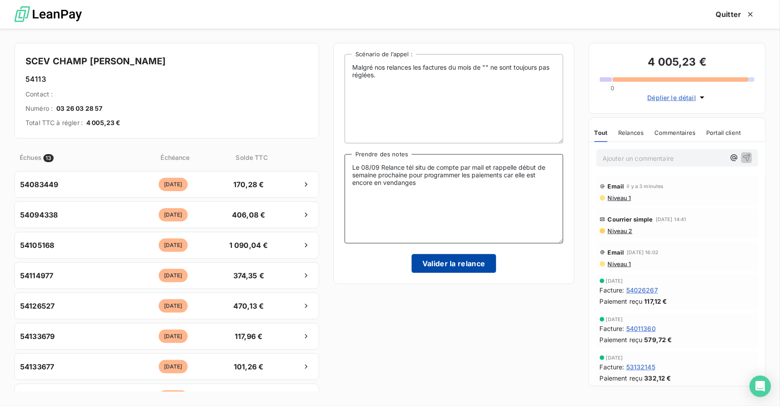
type textarea "Le 08/09 Relance tél situ de compte par mail et rappelle début de semaine proch…"
click at [465, 264] on button "Valider la relance" at bounding box center [454, 263] width 84 height 19
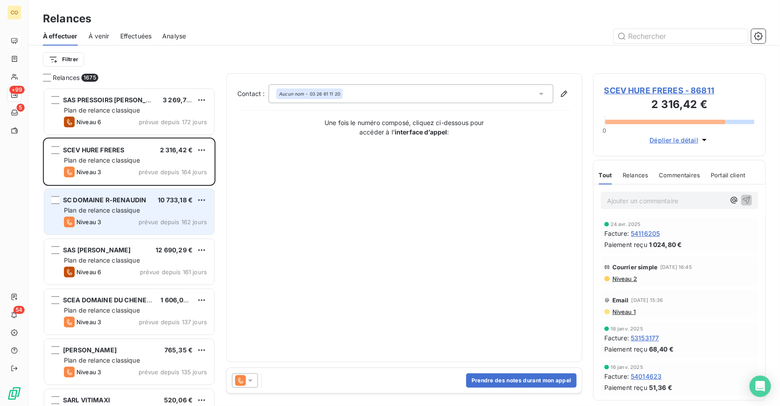
click at [125, 218] on div "Niveau 3 prévue depuis 162 jours" at bounding box center [135, 222] width 143 height 11
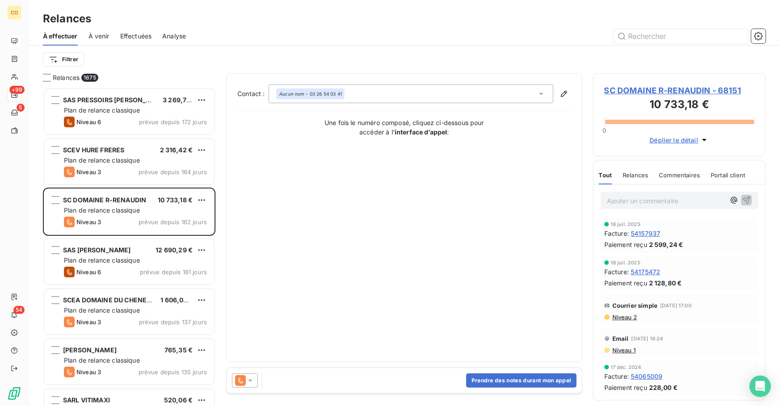
click at [240, 379] on icon at bounding box center [240, 381] width 5 height 6
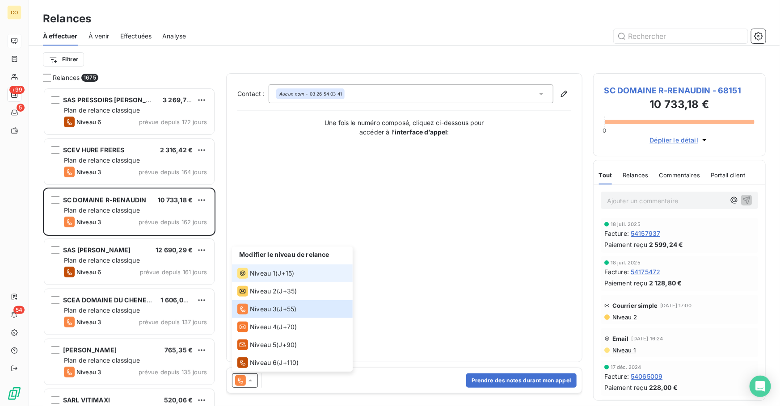
click at [264, 276] on span "Niveau 1" at bounding box center [262, 273] width 25 height 9
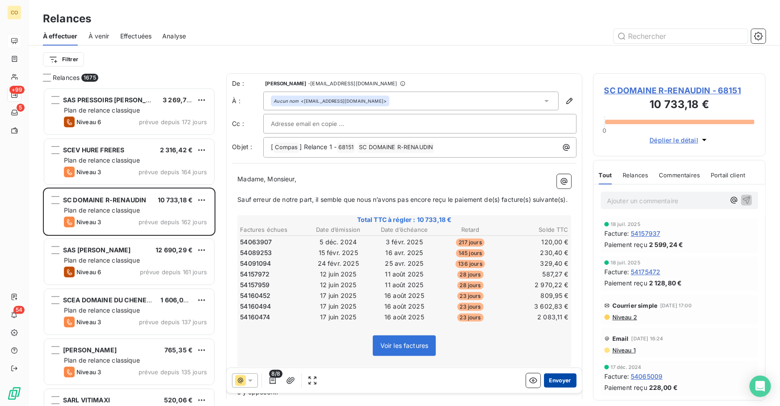
click at [550, 383] on button "Envoyer" at bounding box center [560, 381] width 33 height 14
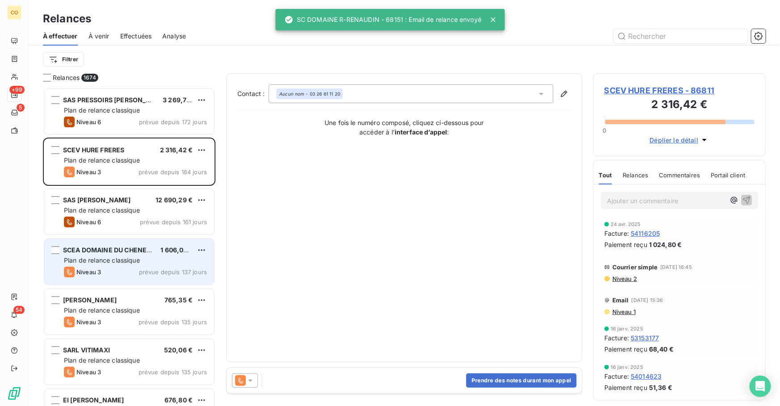
click at [107, 262] on span "Plan de relance classique" at bounding box center [102, 261] width 76 height 8
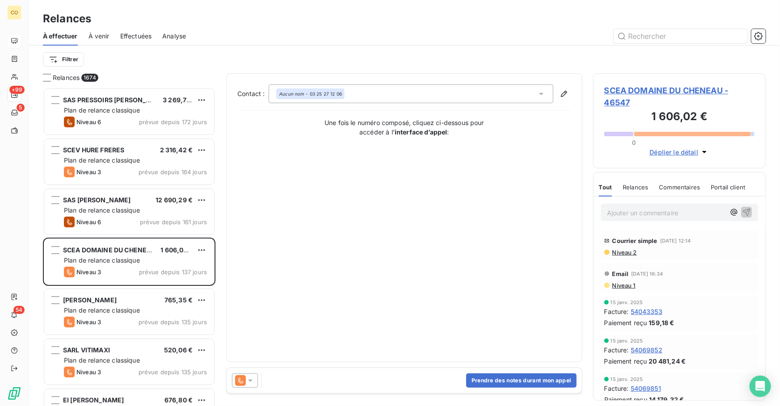
click at [250, 383] on icon at bounding box center [250, 380] width 9 height 9
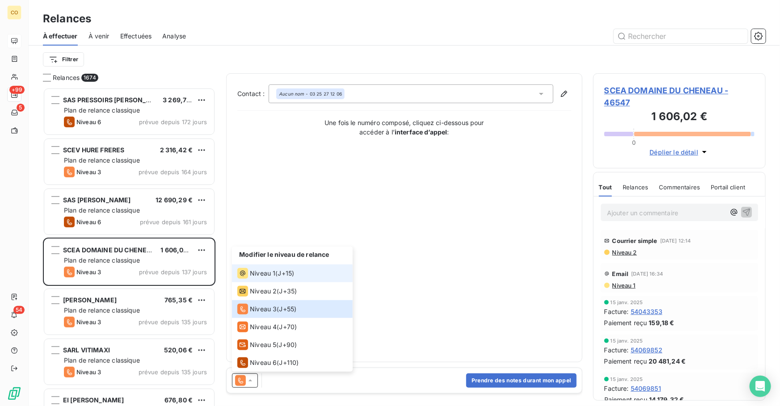
click at [266, 274] on span "Niveau 1" at bounding box center [262, 273] width 25 height 9
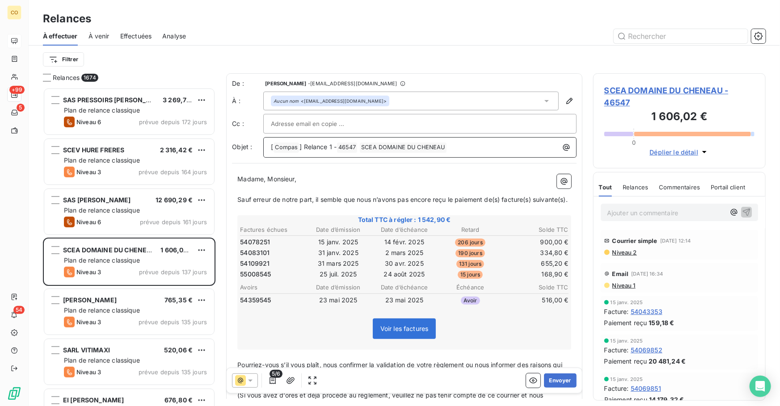
click at [328, 148] on span "] Relance 1 -" at bounding box center [317, 147] width 37 height 8
click at [272, 380] on icon "button" at bounding box center [272, 380] width 9 height 9
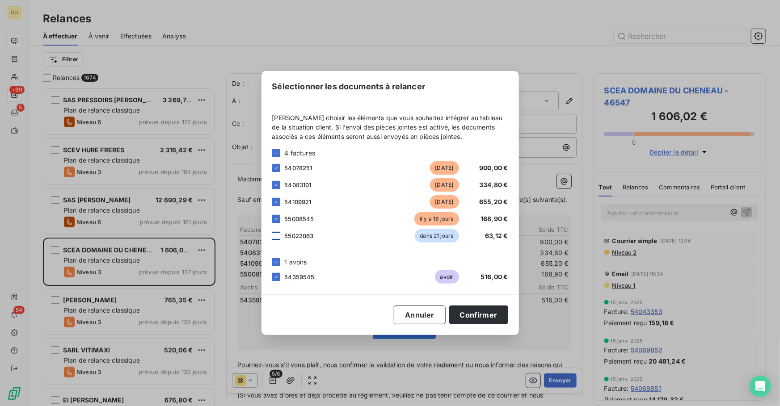
click at [278, 237] on div at bounding box center [276, 236] width 8 height 8
click at [474, 313] on button "Confirmer" at bounding box center [478, 315] width 59 height 19
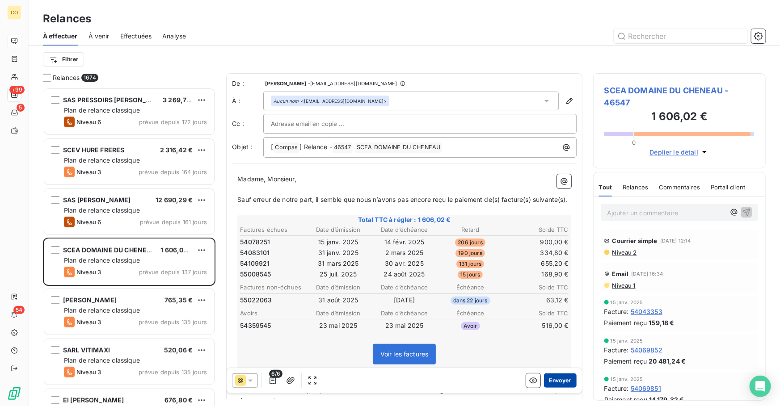
click at [554, 381] on button "Envoyer" at bounding box center [560, 381] width 33 height 14
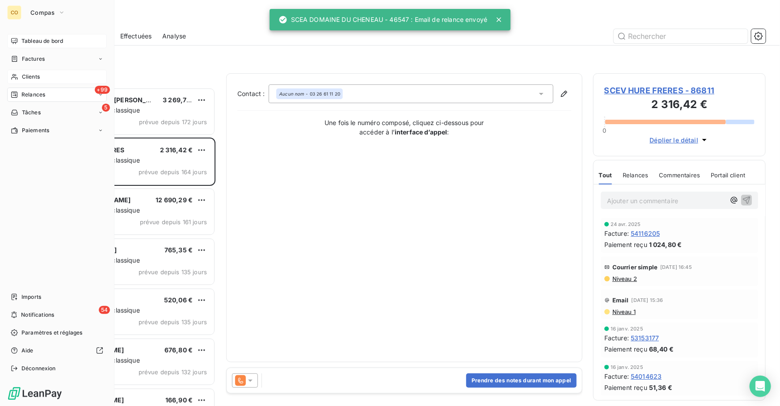
click at [39, 79] on span "Clients" at bounding box center [31, 77] width 18 height 8
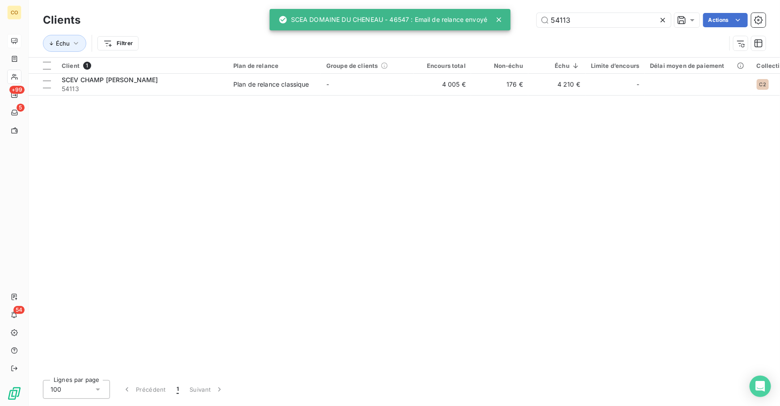
drag, startPoint x: 591, startPoint y: 24, endPoint x: 481, endPoint y: 23, distance: 109.5
click at [481, 23] on div "CO +99 5 54 Clients 54113 Actions Échu Filtrer Client 1 Plan de relance Groupe …" at bounding box center [390, 203] width 780 height 406
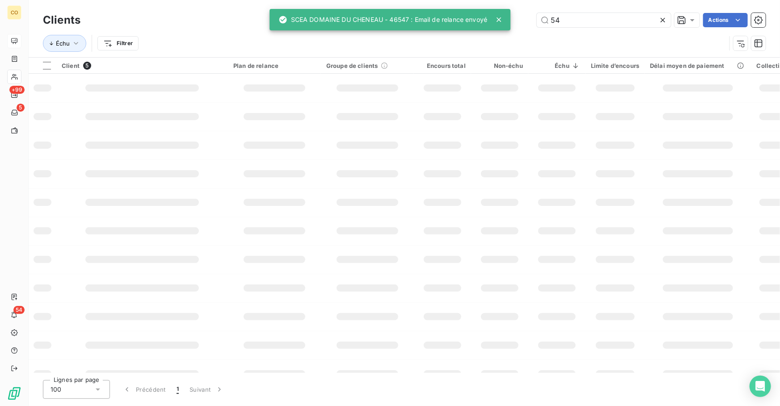
type input "5"
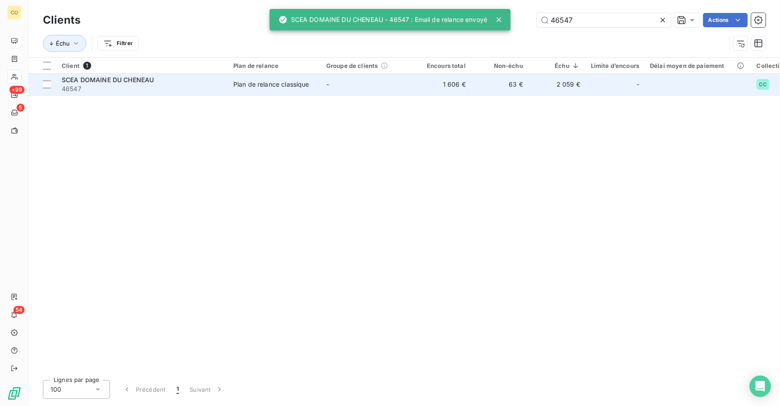
type input "46547"
click at [329, 87] on td "-" at bounding box center [367, 84] width 93 height 21
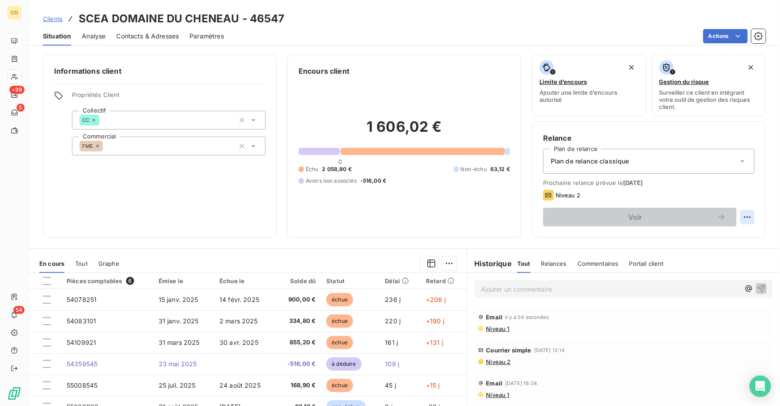
click at [739, 219] on html "CO +99 5 54 Clients SCEA DOMAINE DU CHENEAU - 46547 Situation Analyse Contacts …" at bounding box center [390, 203] width 780 height 406
click at [688, 234] on div "Replanifier cette action" at bounding box center [705, 236] width 80 height 14
select select "8"
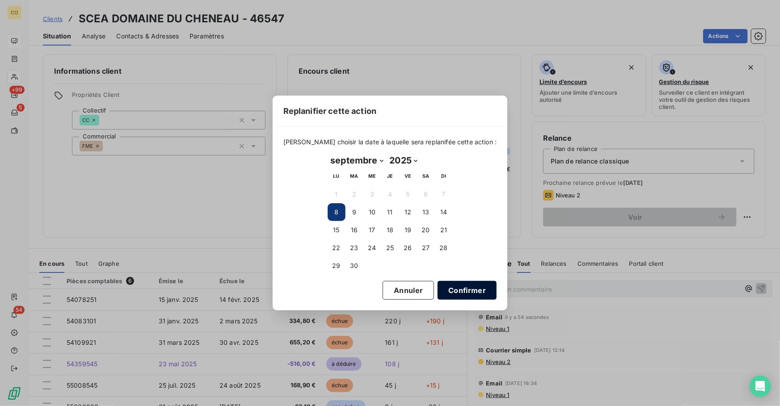
click at [455, 294] on button "Confirmer" at bounding box center [467, 290] width 59 height 19
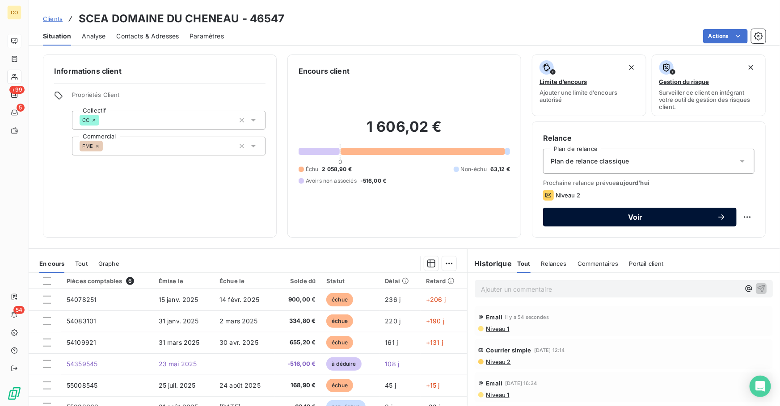
click at [657, 216] on span "Voir" at bounding box center [635, 217] width 163 height 7
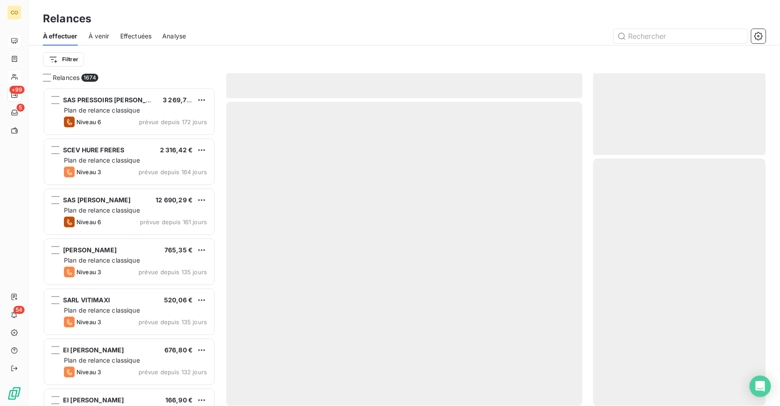
scroll to position [313, 166]
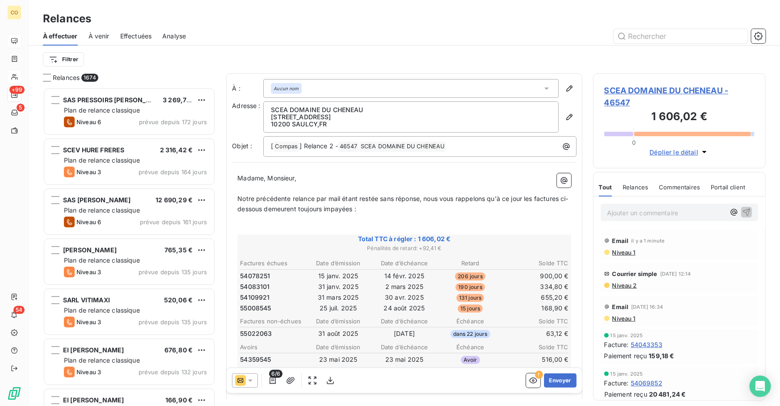
click at [247, 383] on icon at bounding box center [250, 380] width 9 height 9
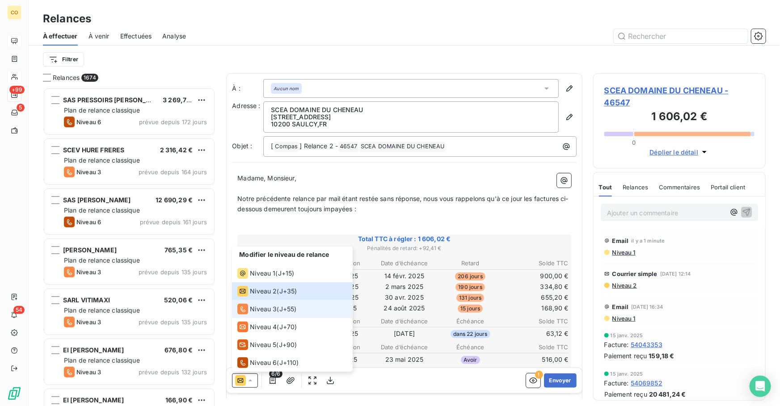
click at [266, 305] on span "Niveau 3" at bounding box center [263, 309] width 27 height 9
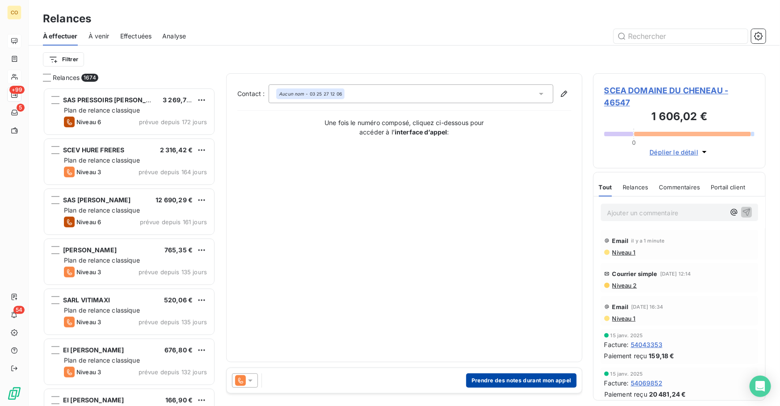
click at [499, 379] on button "Prendre des notes durant mon appel" at bounding box center [521, 381] width 110 height 14
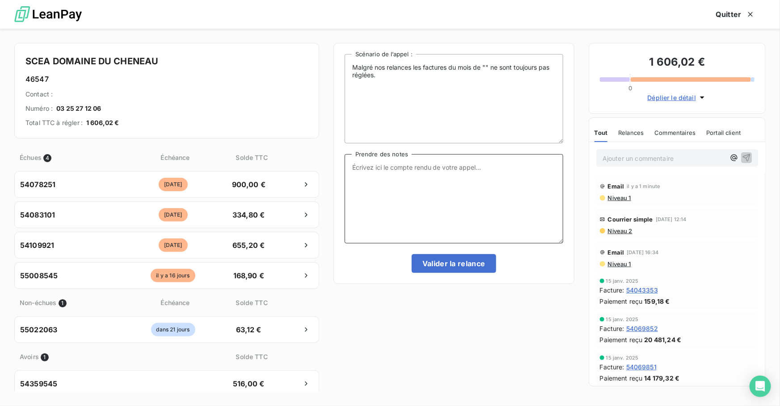
click at [397, 206] on textarea "Prendre des notes" at bounding box center [454, 198] width 219 height 89
paste textarea "Le 08/09 Relance Tél : Mr en lihne est en inventaire situ par mail et fait le p…"
click at [446, 166] on textarea "Le 08/09 Relance Tél : Mr en lihne est en inventaire situ par mail et fait le p…" at bounding box center [454, 198] width 219 height 89
type textarea "Le 08/09 Relance Tél : Mr en ligne est en inventaire situ par mail et fait le p…"
click at [459, 264] on button "Valider la relance" at bounding box center [454, 263] width 84 height 19
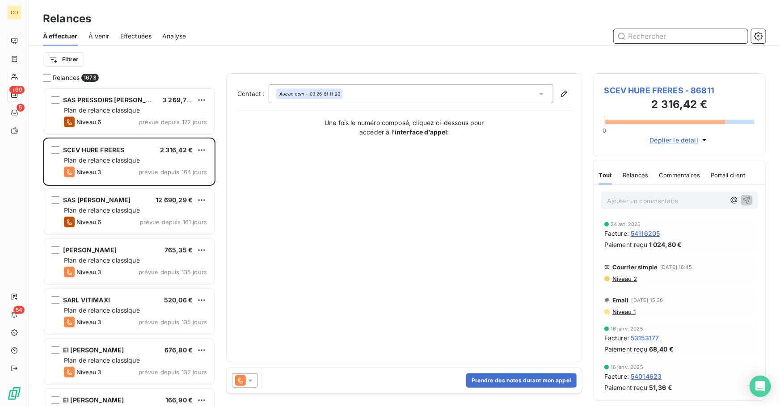
click at [143, 35] on span "Effectuées" at bounding box center [136, 36] width 32 height 9
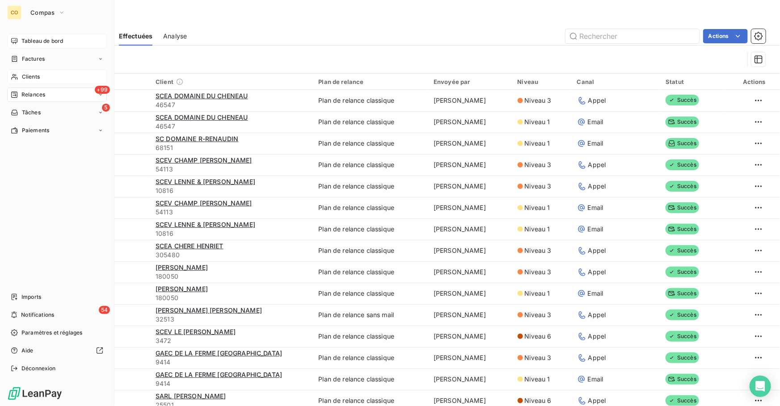
click at [20, 36] on div "Tableau de bord" at bounding box center [57, 41] width 100 height 14
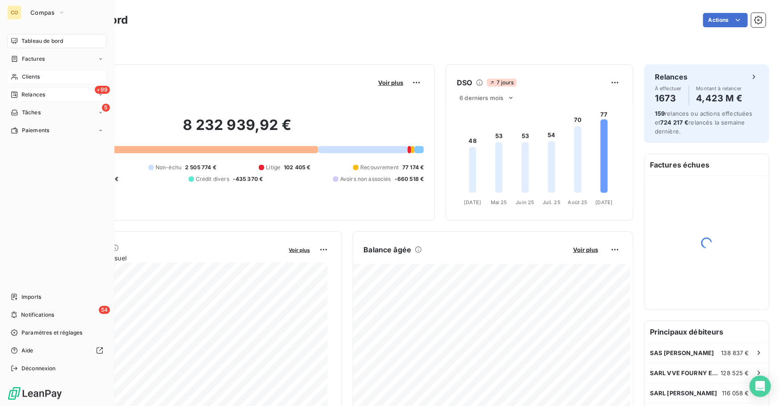
click at [43, 94] on span "Relances" at bounding box center [33, 95] width 24 height 8
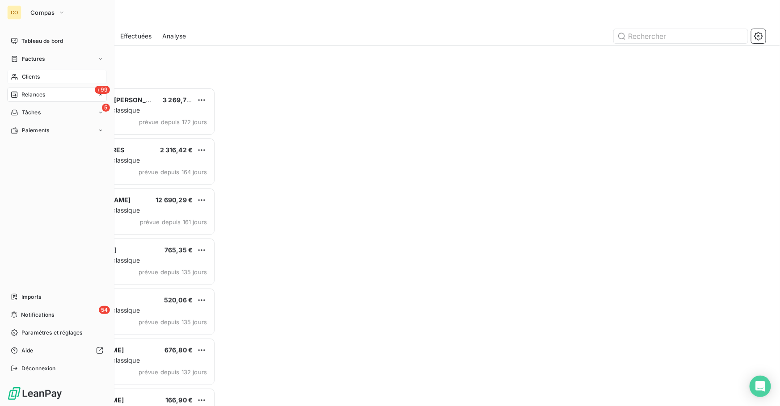
scroll to position [313, 166]
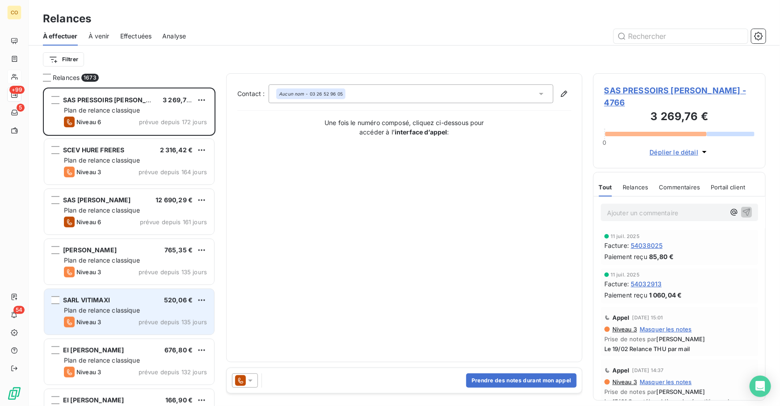
click at [114, 314] on div "Plan de relance classique" at bounding box center [135, 310] width 143 height 9
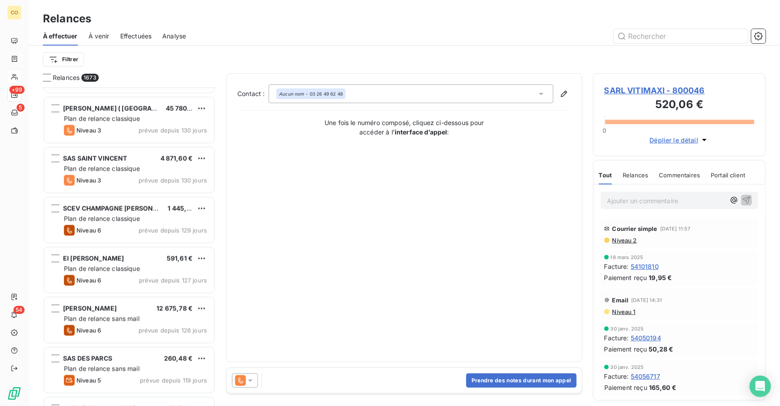
scroll to position [715, 0]
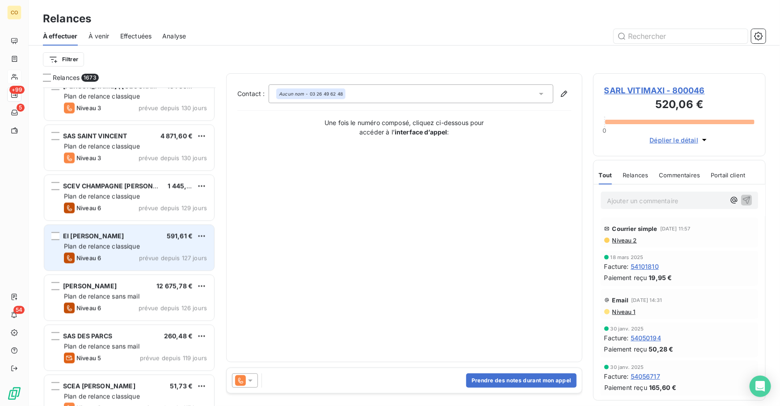
click at [122, 243] on span "Plan de relance classique" at bounding box center [102, 247] width 76 height 8
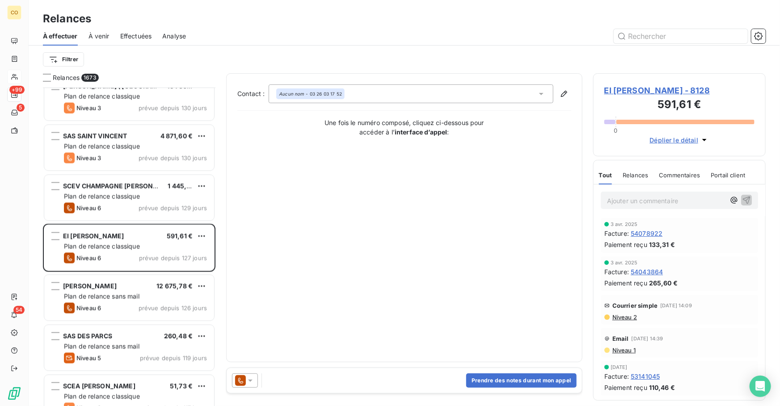
click at [240, 383] on icon at bounding box center [240, 381] width 5 height 6
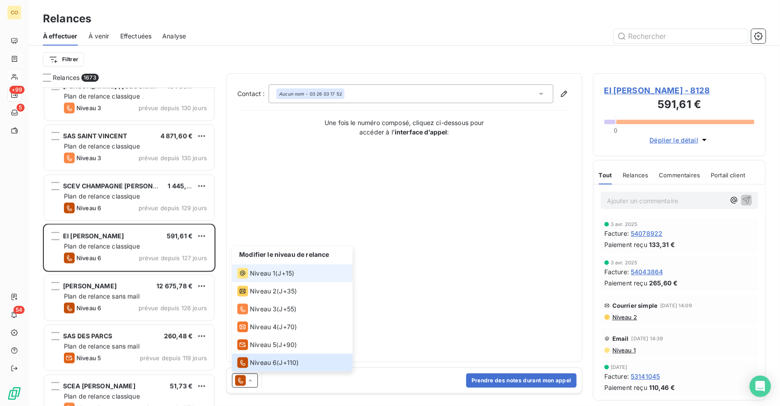
click at [263, 273] on span "Niveau 1" at bounding box center [262, 273] width 25 height 9
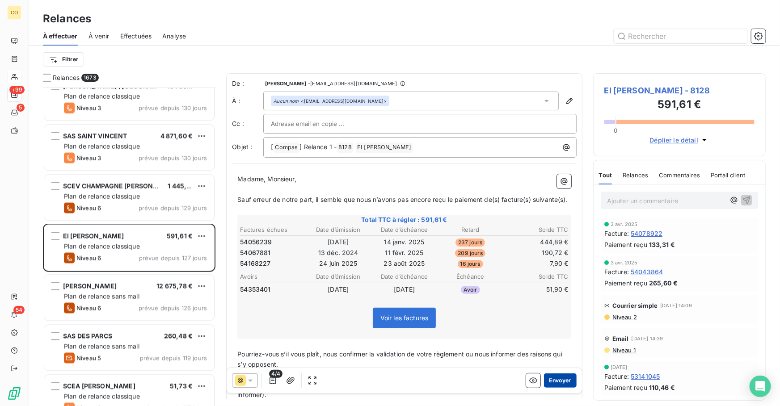
click at [550, 379] on button "Envoyer" at bounding box center [560, 381] width 33 height 14
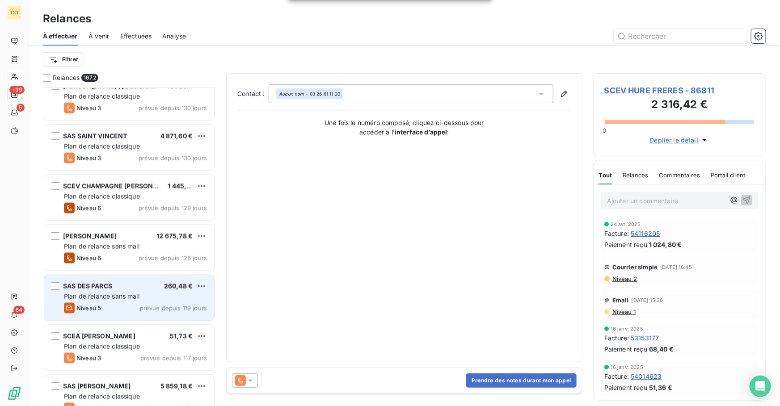
click at [94, 301] on div "SAS DES PARCS 260,48 € Plan de relance sans mail Niveau 5 prévue depuis 119 jou…" at bounding box center [129, 298] width 170 height 46
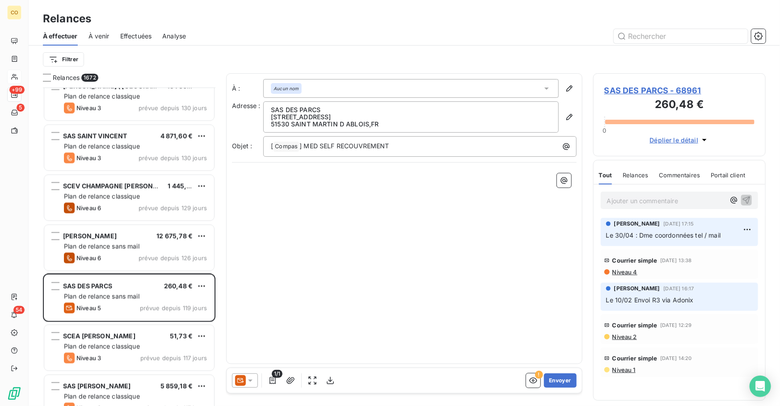
click at [647, 89] on span "SAS DES PARCS - 68961" at bounding box center [679, 90] width 150 height 12
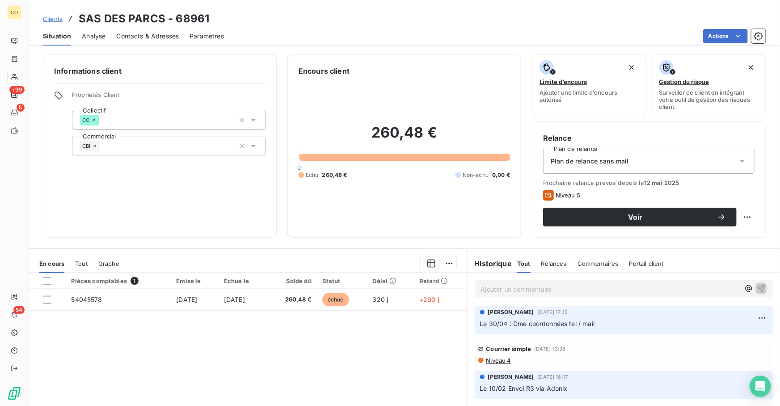
click at [637, 166] on div "Plan de relance sans mail" at bounding box center [648, 161] width 211 height 25
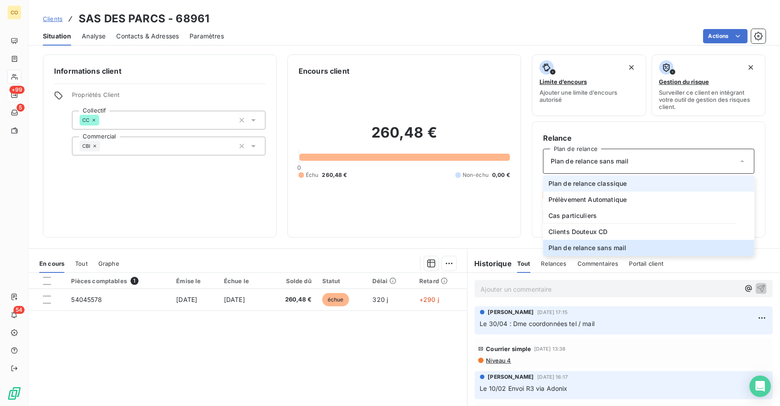
click at [635, 188] on li "Plan de relance classique" at bounding box center [648, 184] width 211 height 16
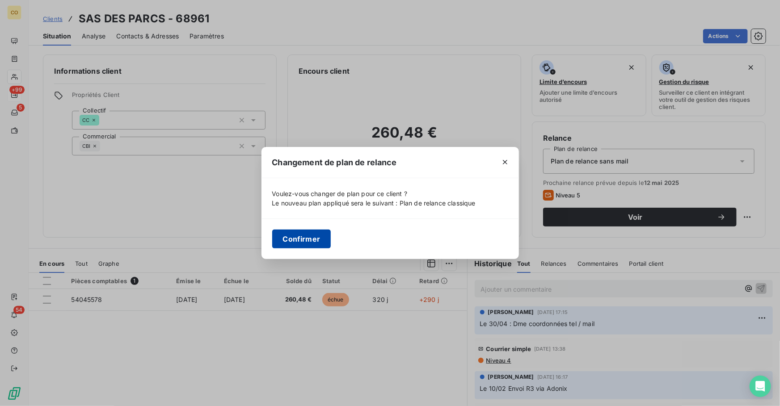
click at [313, 236] on button "Confirmer" at bounding box center [301, 239] width 59 height 19
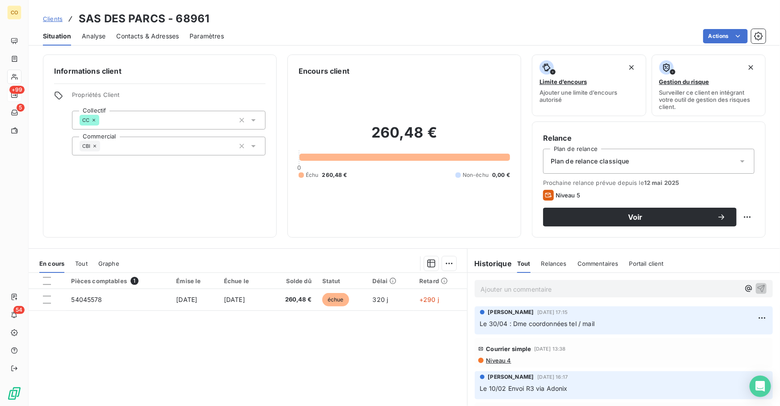
click at [123, 32] on span "Contacts & Adresses" at bounding box center [147, 36] width 63 height 9
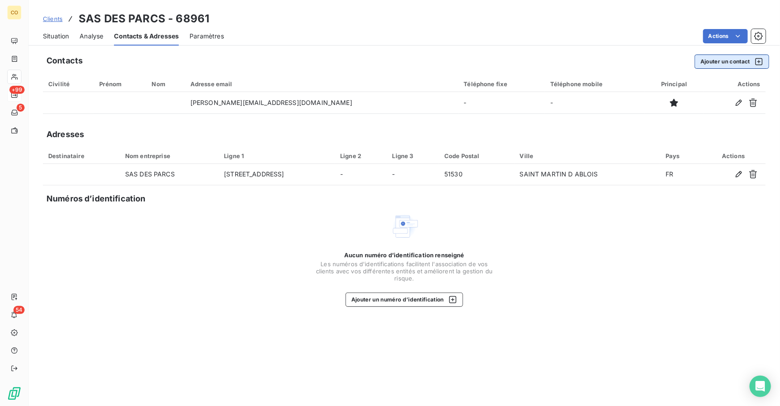
click at [719, 58] on button "Ajouter un contact" at bounding box center [731, 62] width 75 height 14
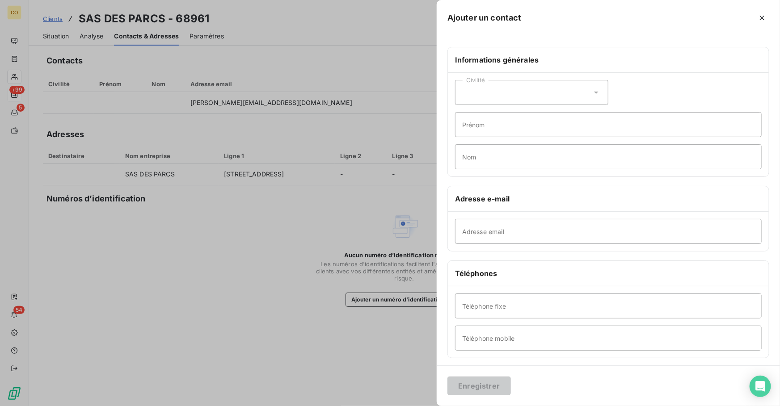
click at [222, 297] on div at bounding box center [390, 203] width 780 height 406
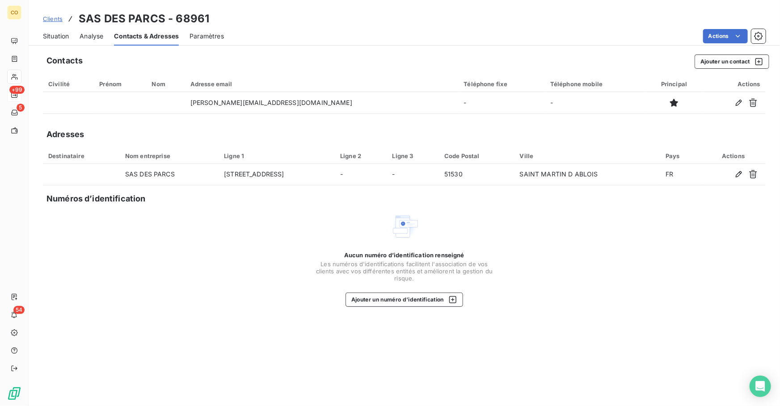
click at [49, 33] on span "Situation" at bounding box center [56, 36] width 26 height 9
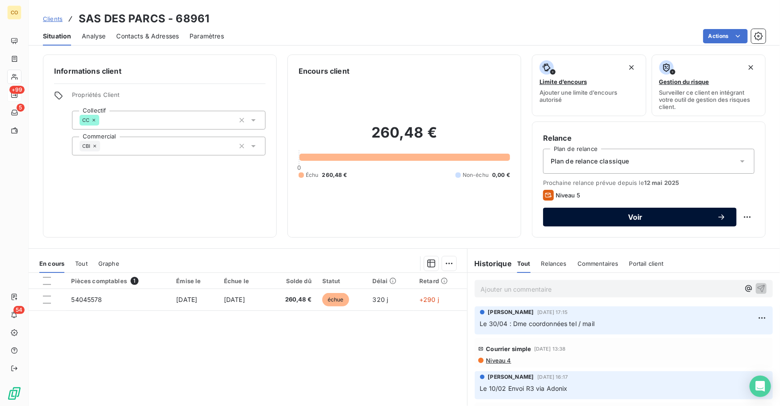
click at [577, 220] on span "Voir" at bounding box center [635, 217] width 163 height 7
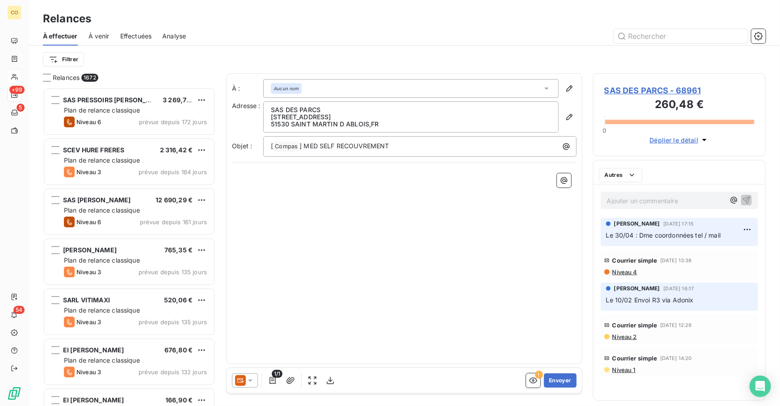
scroll to position [313, 166]
click at [238, 379] on icon at bounding box center [240, 381] width 7 height 4
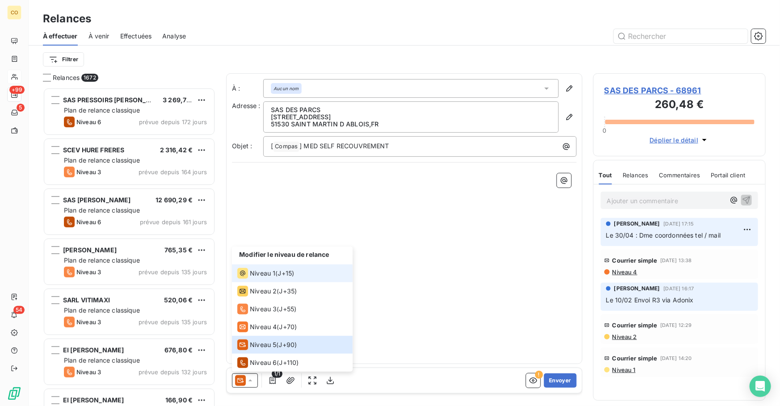
click at [259, 275] on span "Niveau 1" at bounding box center [262, 273] width 25 height 9
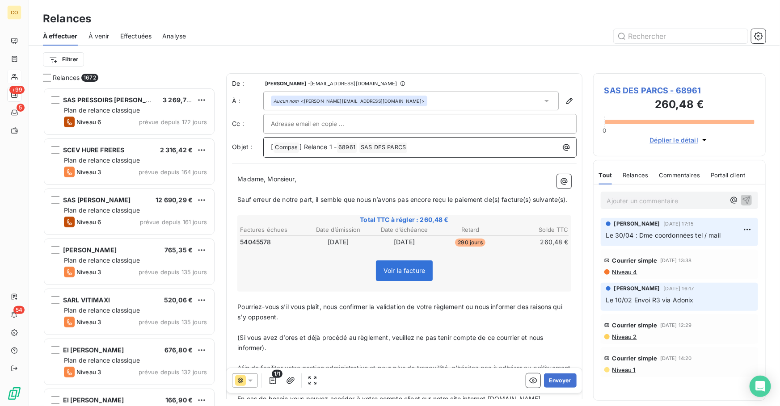
click at [331, 147] on span "] Relance 1 -" at bounding box center [317, 147] width 37 height 8
click at [554, 382] on button "Envoyer" at bounding box center [560, 381] width 33 height 14
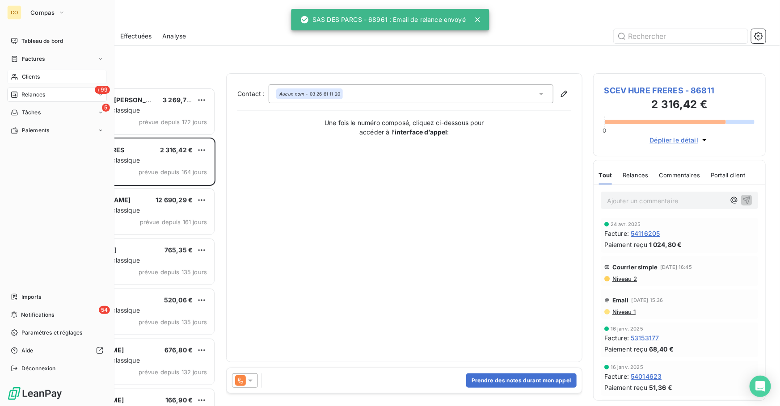
click at [29, 75] on span "Clients" at bounding box center [31, 77] width 18 height 8
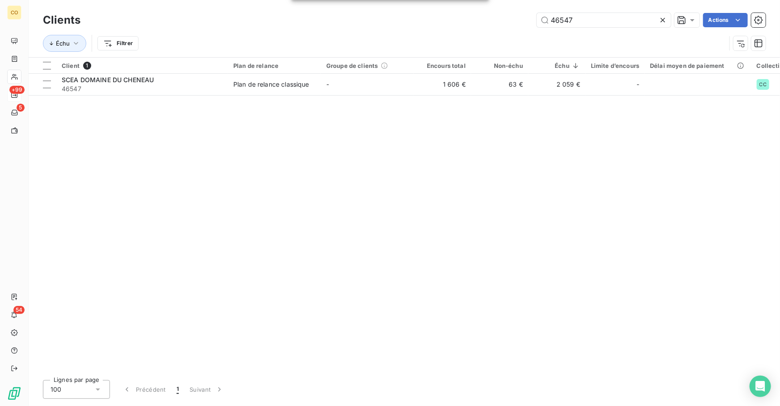
drag, startPoint x: 581, startPoint y: 25, endPoint x: 368, endPoint y: -13, distance: 215.6
click at [368, 0] on html "CO +99 5 54 Clients 46547 Actions Échu Filtrer Client 1 Plan de relance Groupe …" at bounding box center [390, 203] width 780 height 406
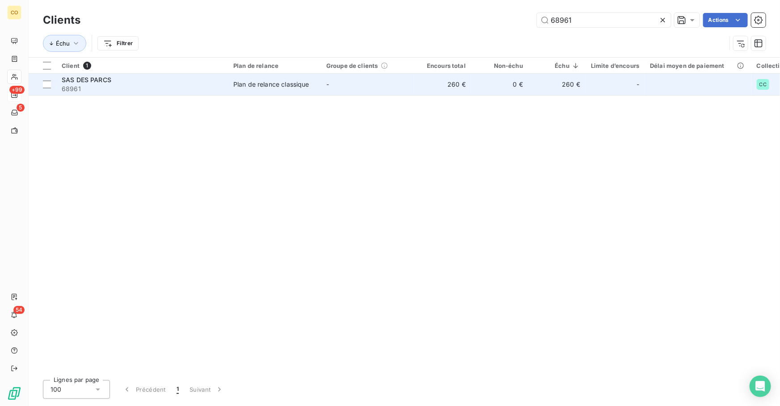
type input "68961"
click at [211, 76] on div "SAS DES PARCS" at bounding box center [142, 80] width 161 height 9
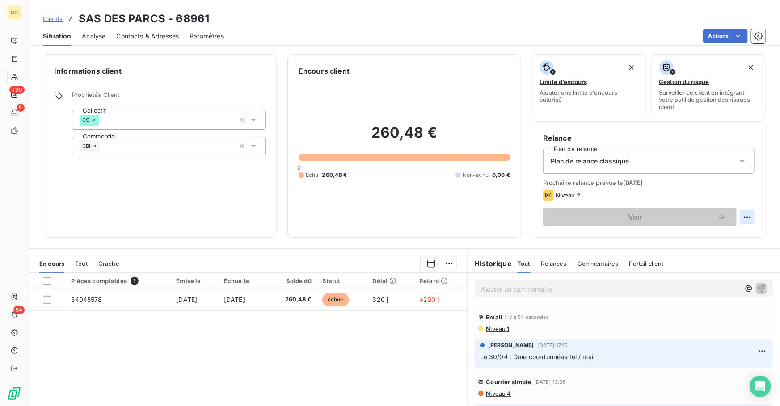
click at [736, 219] on html "CO +99 5 54 Clients SAS DES PARCS - 68961 Situation Analyse Contacts & Adresses…" at bounding box center [390, 203] width 780 height 406
click at [702, 235] on div "Replanifier cette action" at bounding box center [705, 236] width 80 height 14
select select "8"
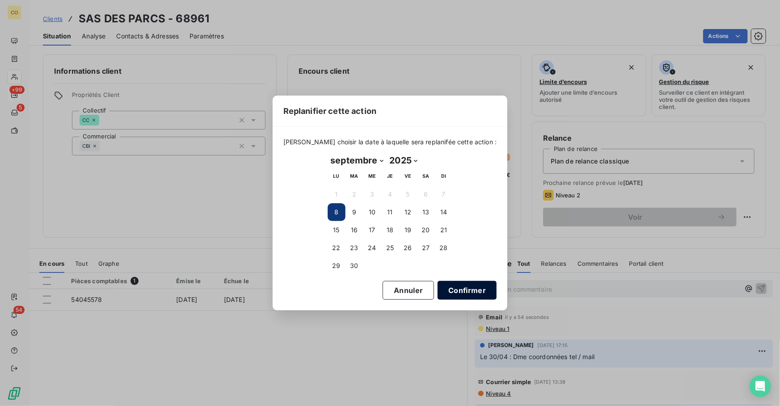
click at [447, 293] on button "Confirmer" at bounding box center [467, 290] width 59 height 19
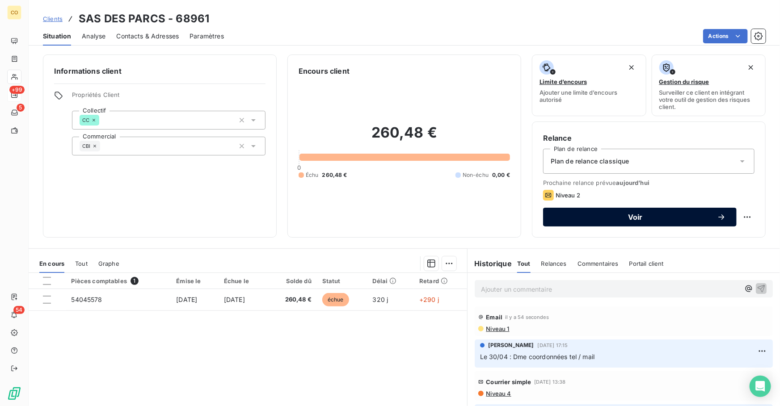
click at [677, 214] on span "Voir" at bounding box center [635, 217] width 163 height 7
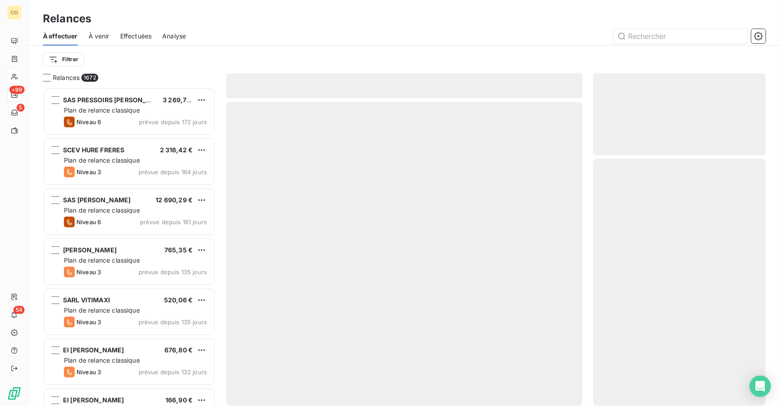
scroll to position [313, 166]
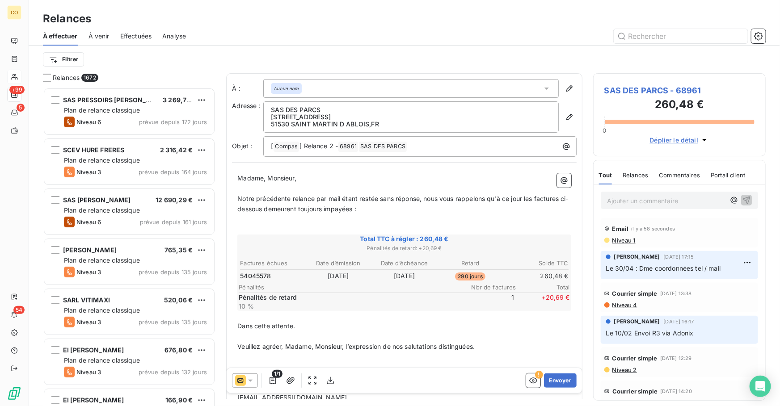
click at [250, 379] on icon at bounding box center [250, 380] width 9 height 9
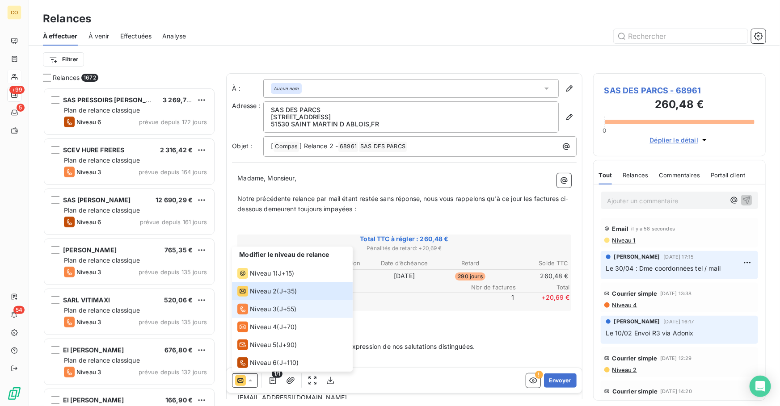
click at [264, 311] on span "Niveau 3" at bounding box center [263, 309] width 27 height 9
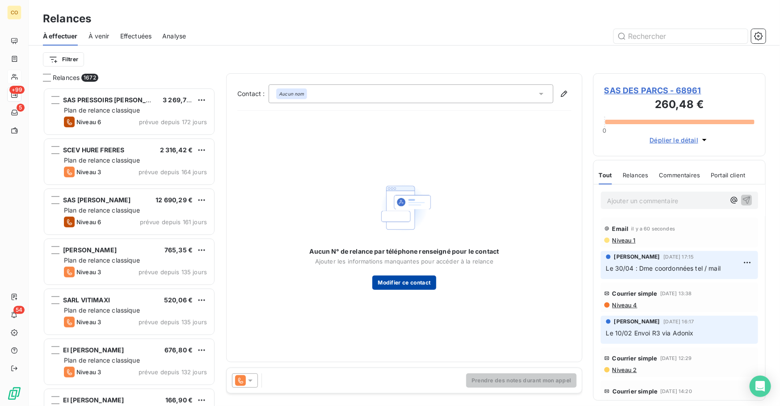
click at [422, 285] on button "Modifier ce contact" at bounding box center [403, 283] width 63 height 14
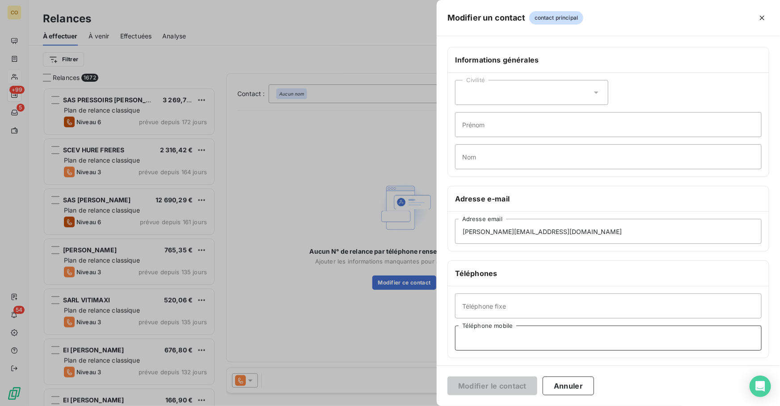
click at [693, 333] on input "Téléphone mobile" at bounding box center [608, 338] width 307 height 25
paste input "0607186875"
type input "0607186875"
click at [504, 383] on button "Modifier le contact" at bounding box center [492, 386] width 90 height 19
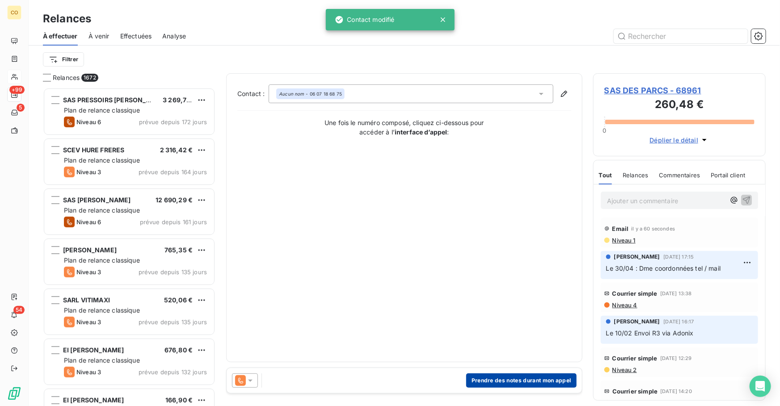
click at [514, 381] on button "Prendre des notes durant mon appel" at bounding box center [521, 381] width 110 height 14
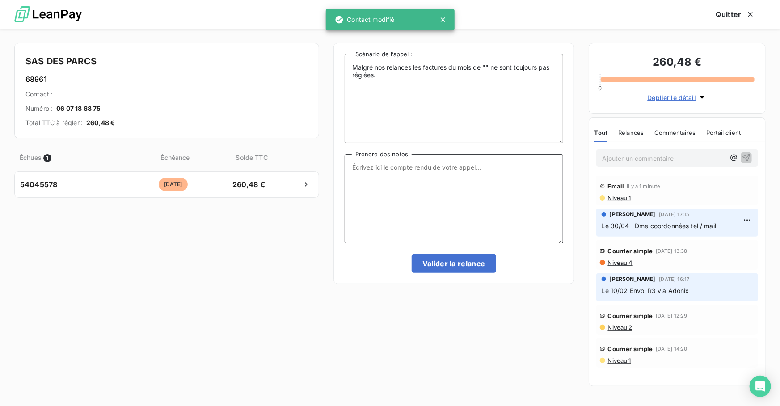
click at [488, 186] on textarea "Prendre des notes" at bounding box center [454, 198] width 219 height 89
paste textarea "Le 08/09 Relance Tél dupli par mail"
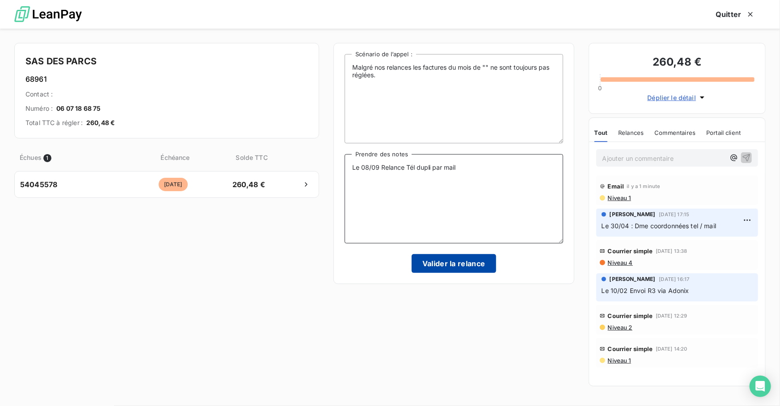
type textarea "Le 08/09 Relance Tél dupli par mail"
click at [463, 265] on button "Valider la relance" at bounding box center [454, 263] width 84 height 19
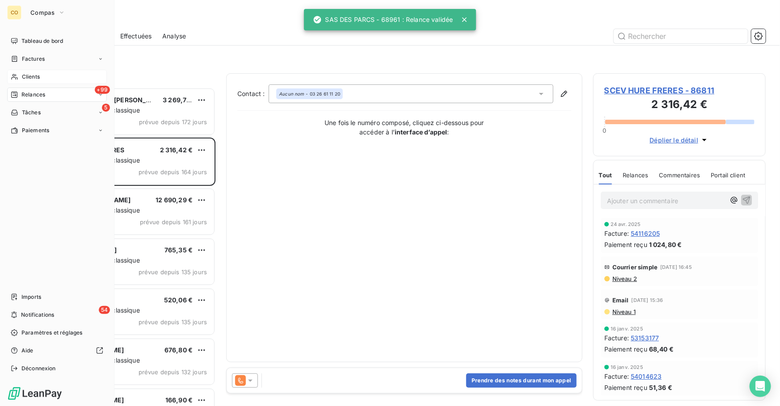
click at [21, 40] on span "Tableau de bord" at bounding box center [42, 41] width 42 height 8
